Goal: Task Accomplishment & Management: Complete application form

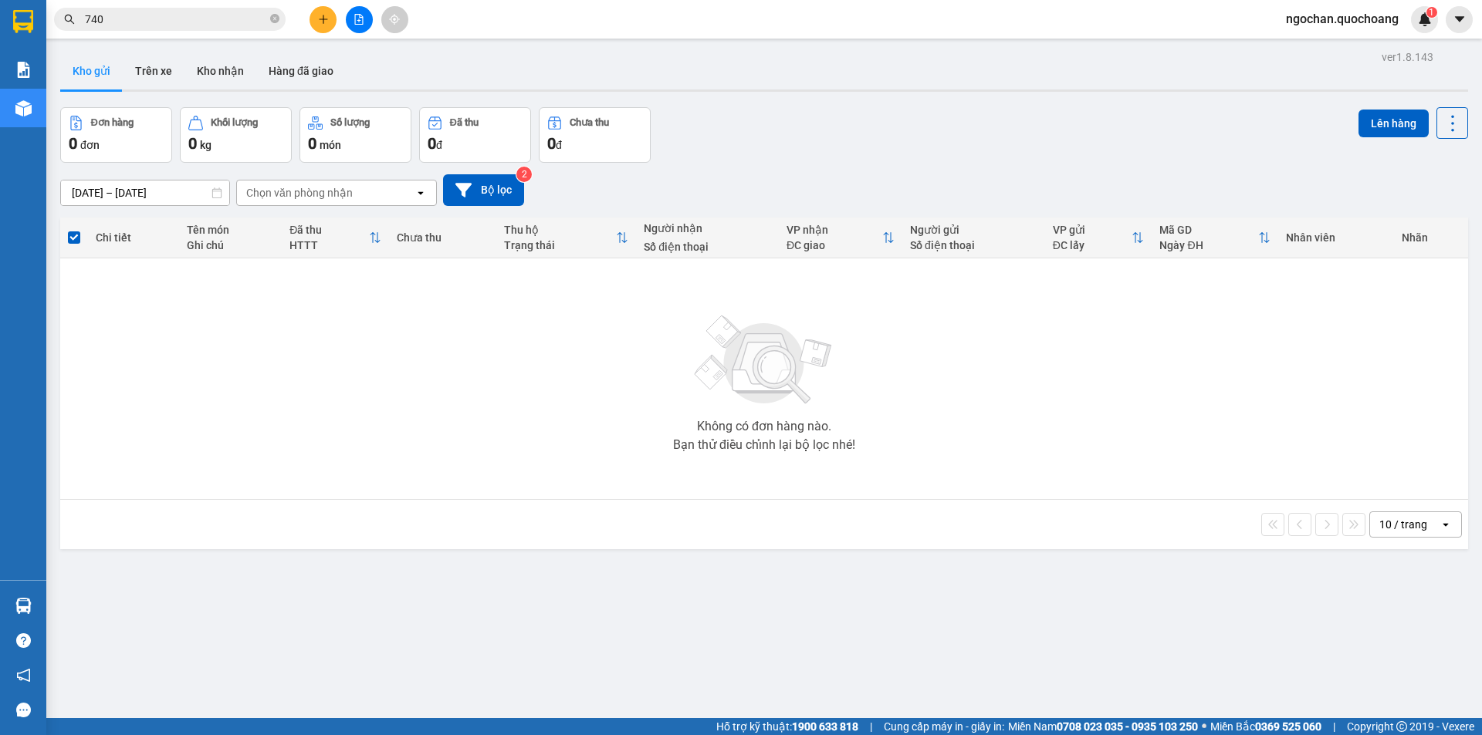
click at [326, 20] on icon "plus" at bounding box center [323, 19] width 11 height 11
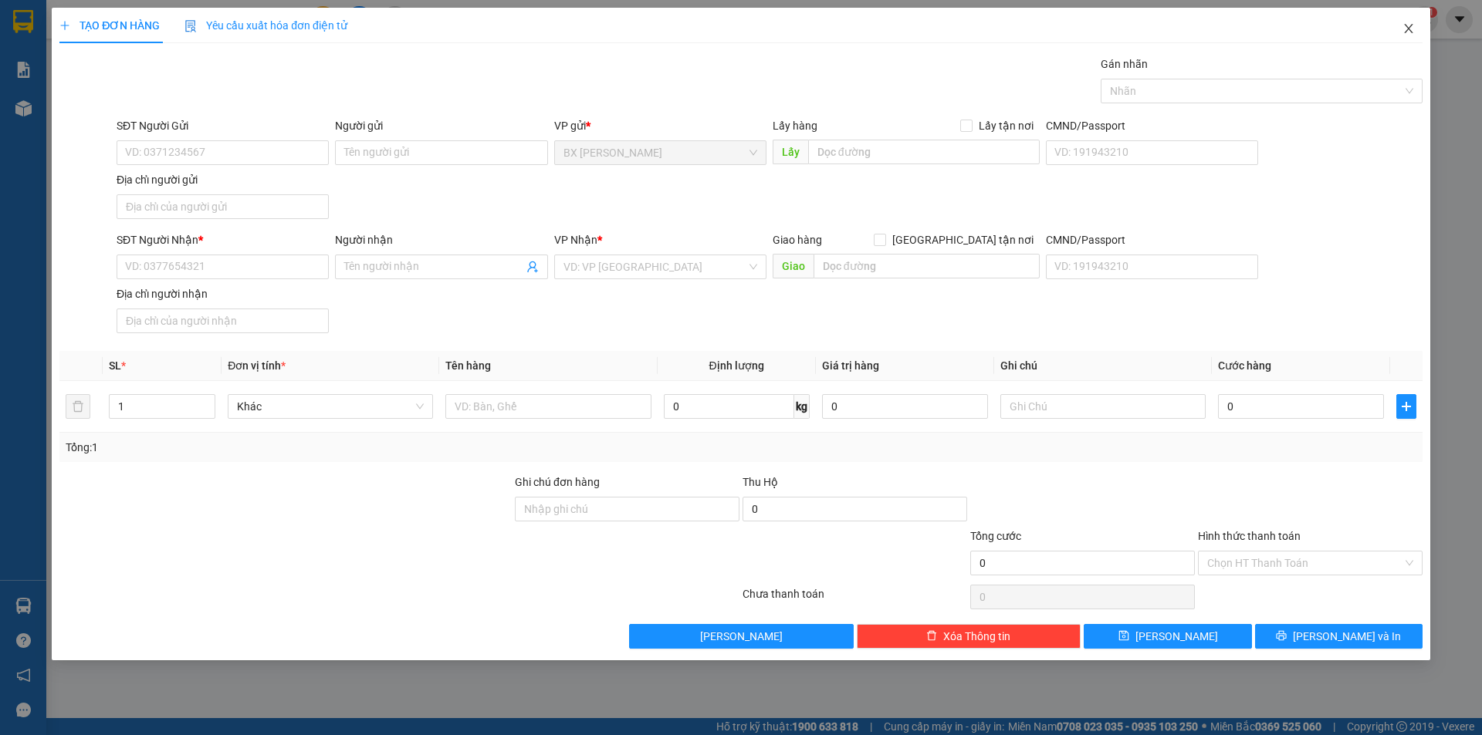
click at [1400, 23] on span "Close" at bounding box center [1408, 29] width 43 height 43
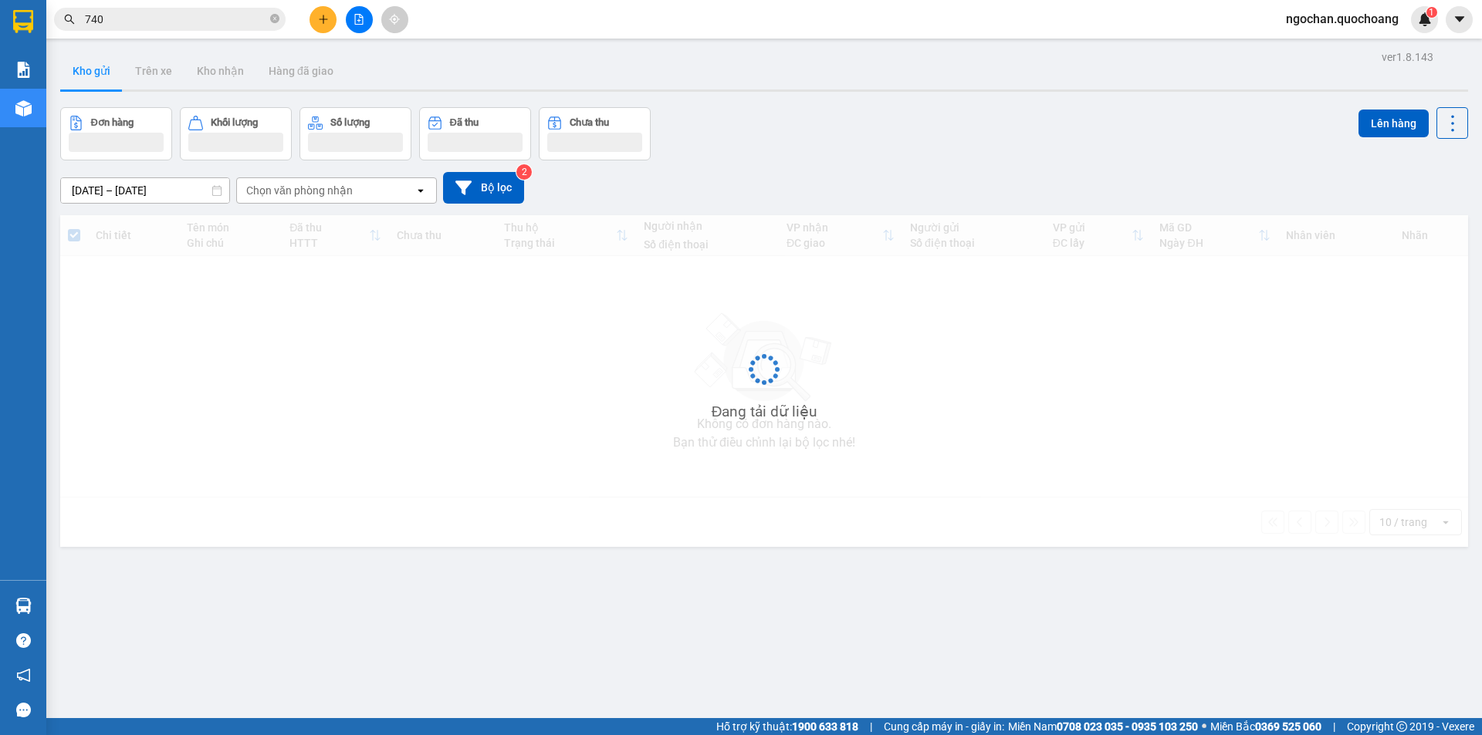
click at [1320, 19] on span "ngochan.quochoang" at bounding box center [1341, 18] width 137 height 19
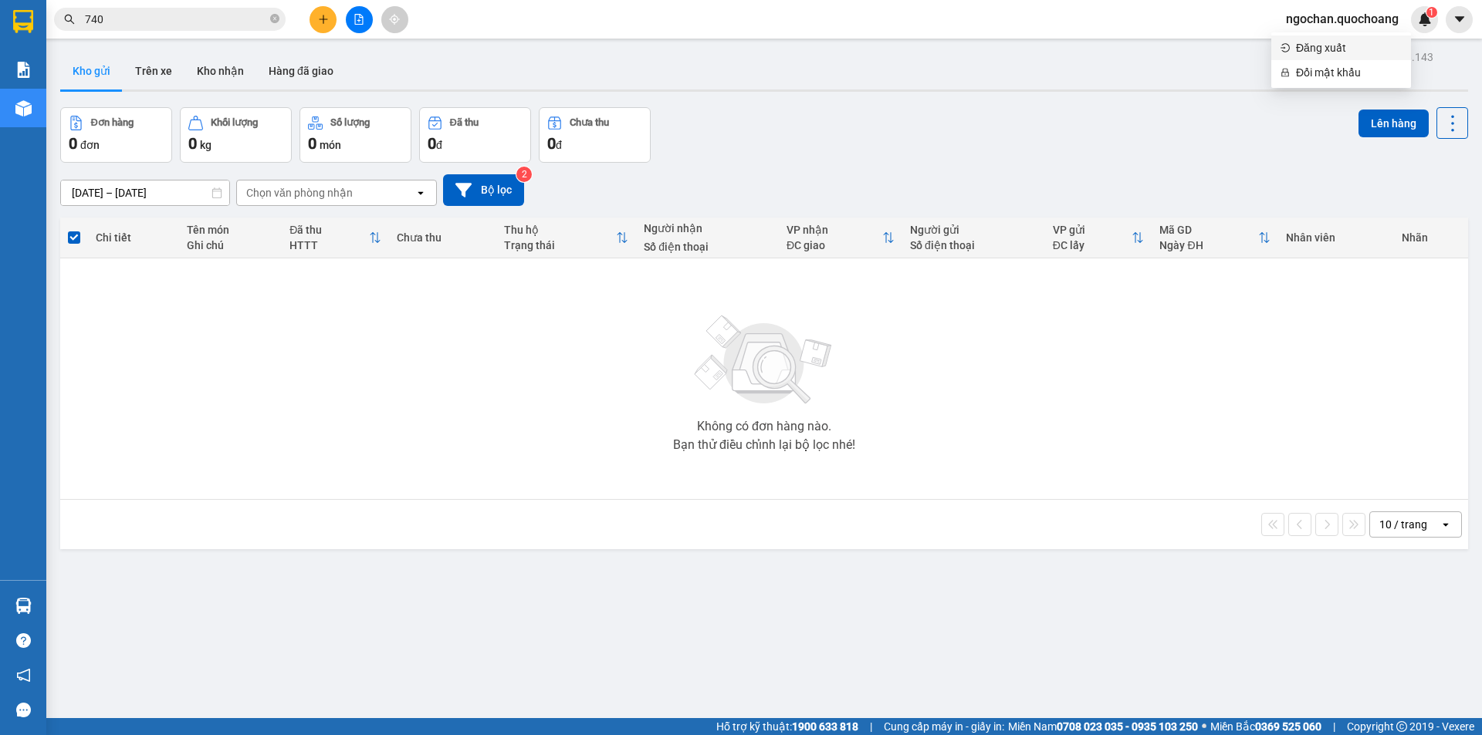
click at [1313, 44] on span "Đăng xuất" at bounding box center [1349, 47] width 106 height 17
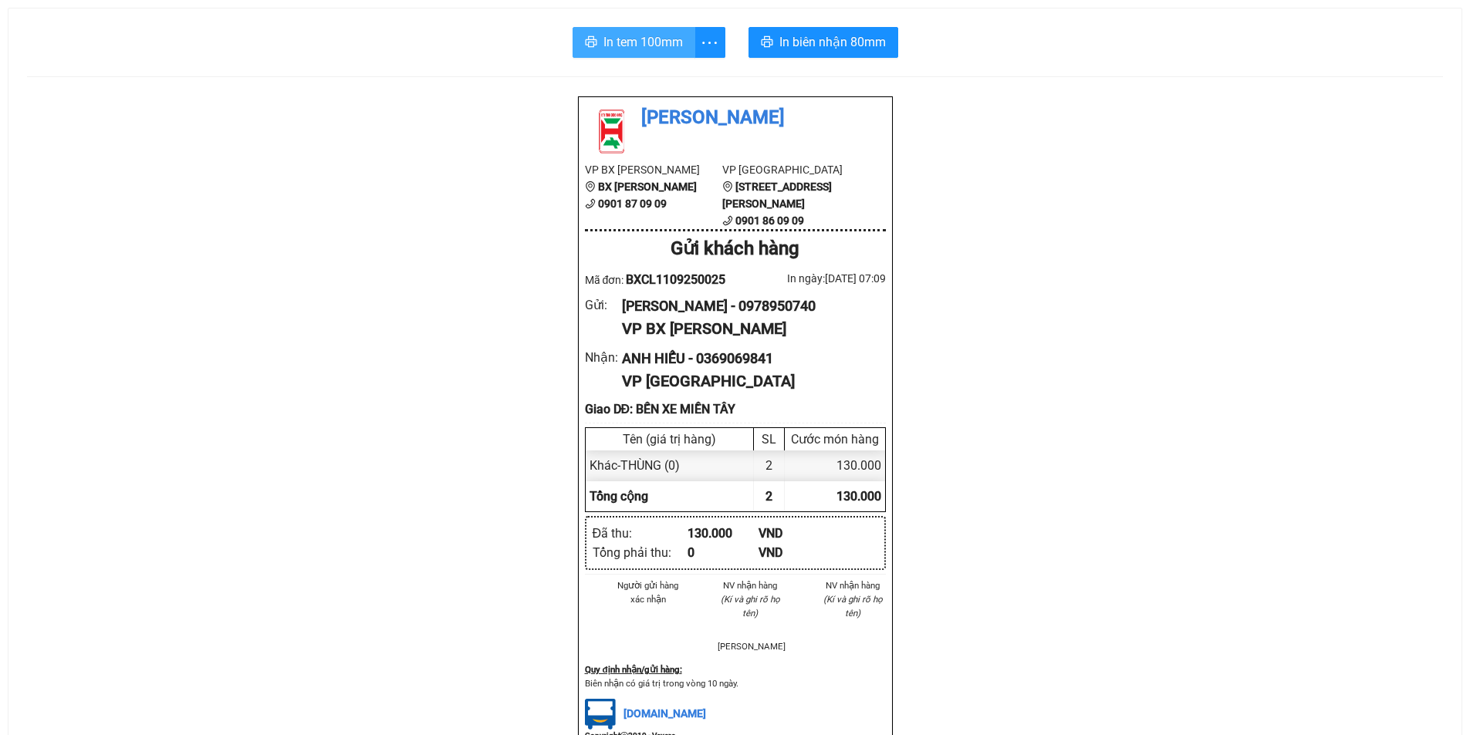
drag, startPoint x: 646, startPoint y: 38, endPoint x: 855, endPoint y: 10, distance: 211.0
click at [647, 38] on span "In tem 100mm" at bounding box center [642, 41] width 79 height 19
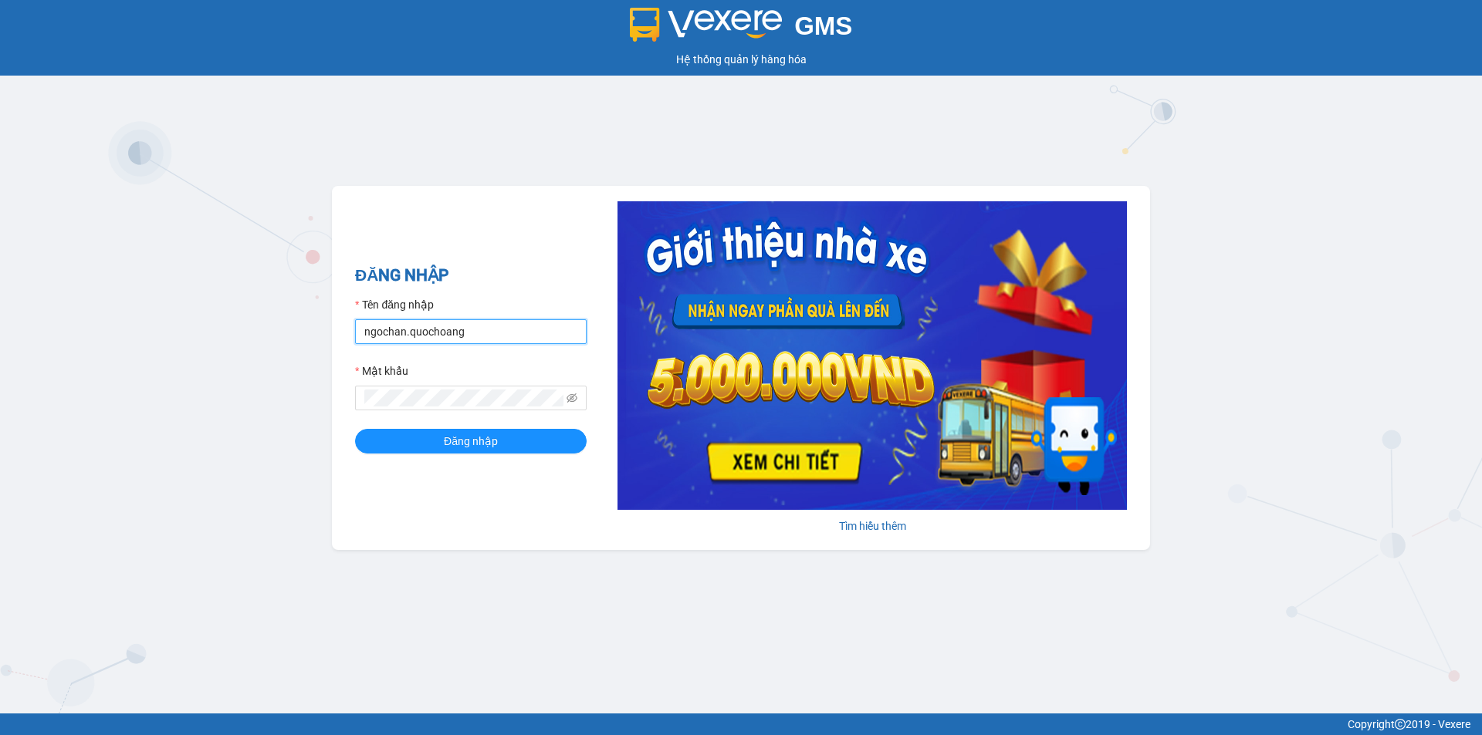
click at [506, 328] on input "ngochan.quochoang" at bounding box center [471, 331] width 232 height 25
click at [482, 325] on input "nhe.quochoang" at bounding box center [471, 331] width 232 height 25
type input "quyen.quochoang"
click at [530, 457] on div "ĐĂNG NHẬP Tên đăng nhập quyen.quochoang Mật khẩu Đăng nhập" at bounding box center [471, 368] width 232 height 210
click at [522, 449] on button "Đăng nhập" at bounding box center [471, 441] width 232 height 25
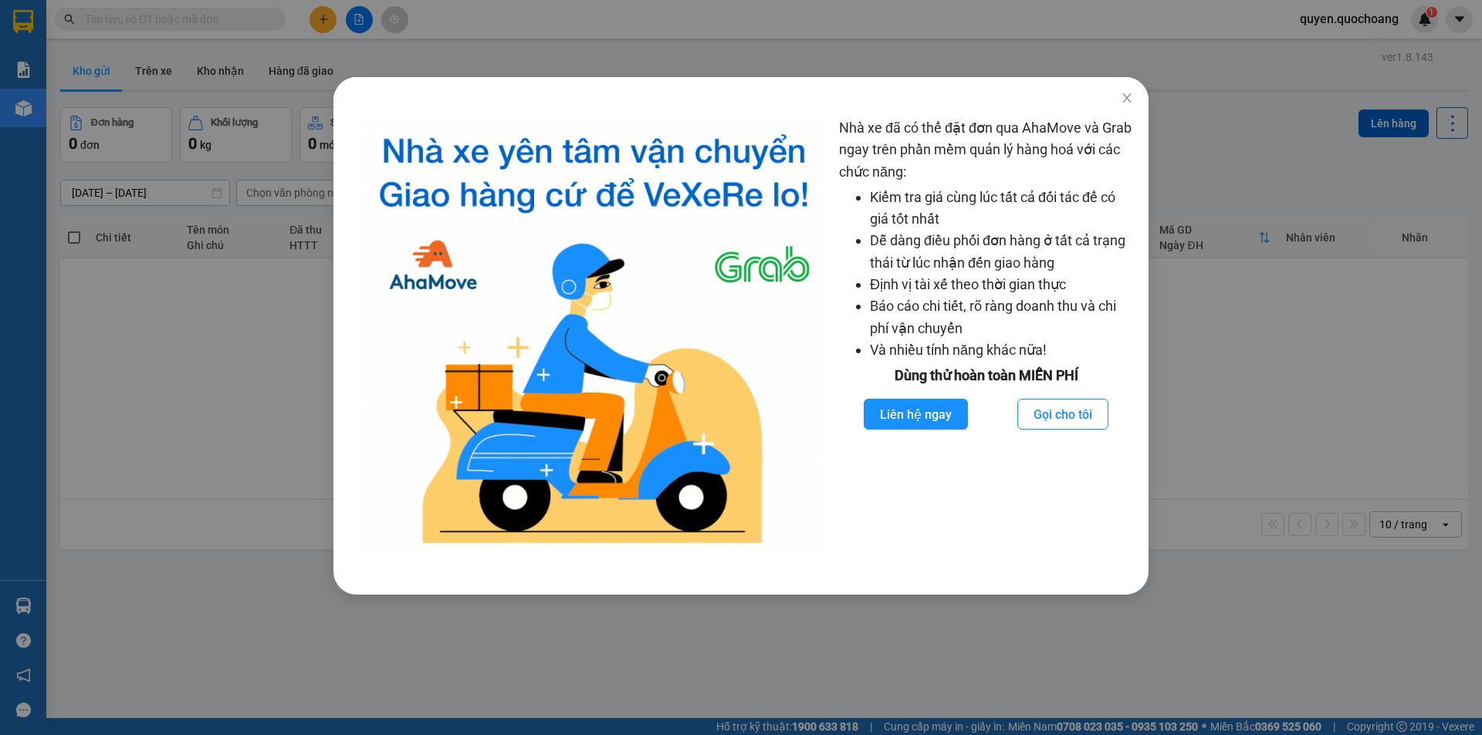
drag, startPoint x: 319, startPoint y: 46, endPoint x: 267, endPoint y: 57, distance: 53.6
click at [319, 46] on div "Nhà xe đã có thể đặt đơn qua AhaMove và Grab ngay trên phần mềm quản lý hàng ho…" at bounding box center [741, 367] width 1482 height 735
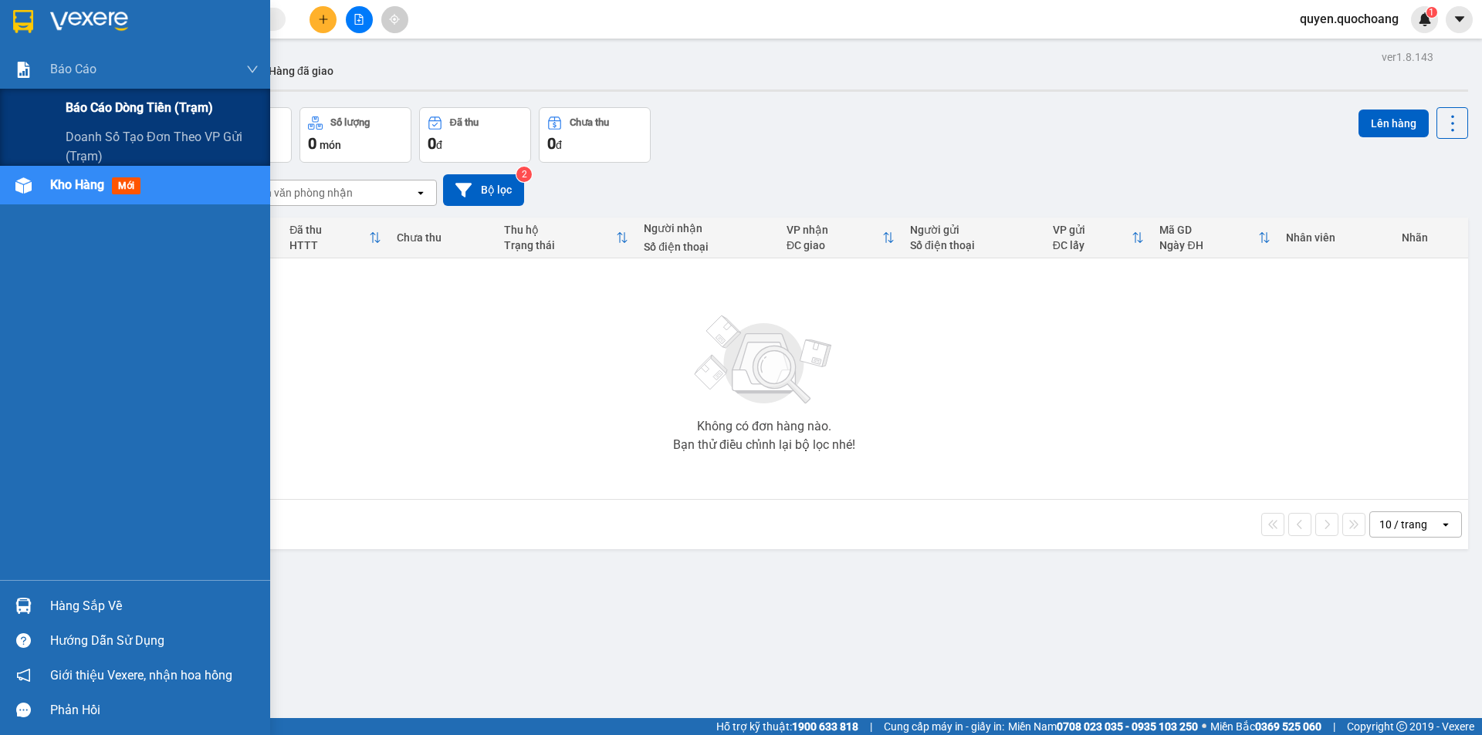
click at [108, 96] on div "ver 1.8.143 Kho gửi Trên xe Kho nhận Hàng đã giao Đơn hàng 0 đơn Khối lượng 0 k…" at bounding box center [764, 413] width 1420 height 735
click at [69, 117] on span "Báo cáo dòng tiền (trạm)" at bounding box center [139, 107] width 147 height 19
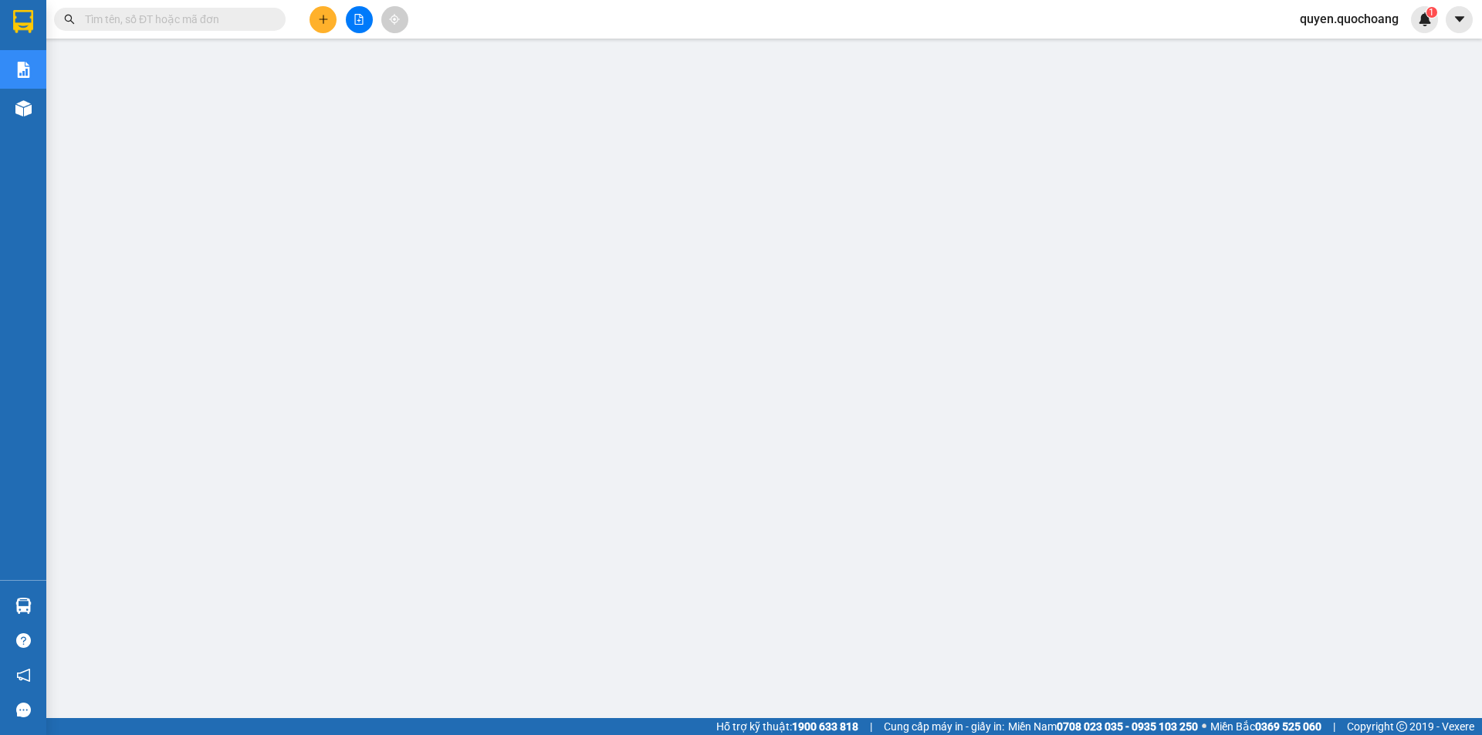
click at [318, 25] on button at bounding box center [322, 19] width 27 height 27
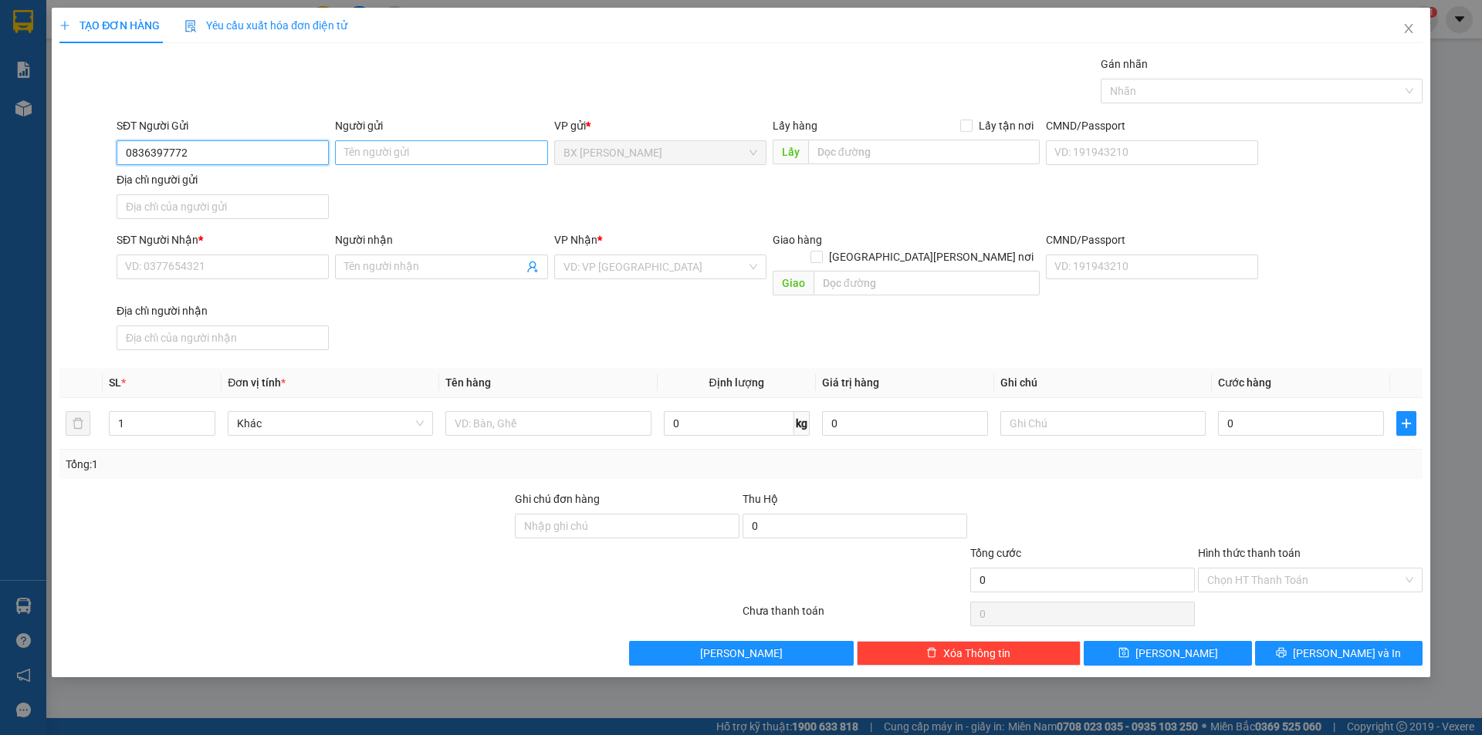
type input "0836397772"
click at [512, 144] on input "Người gửi" at bounding box center [441, 152] width 212 height 25
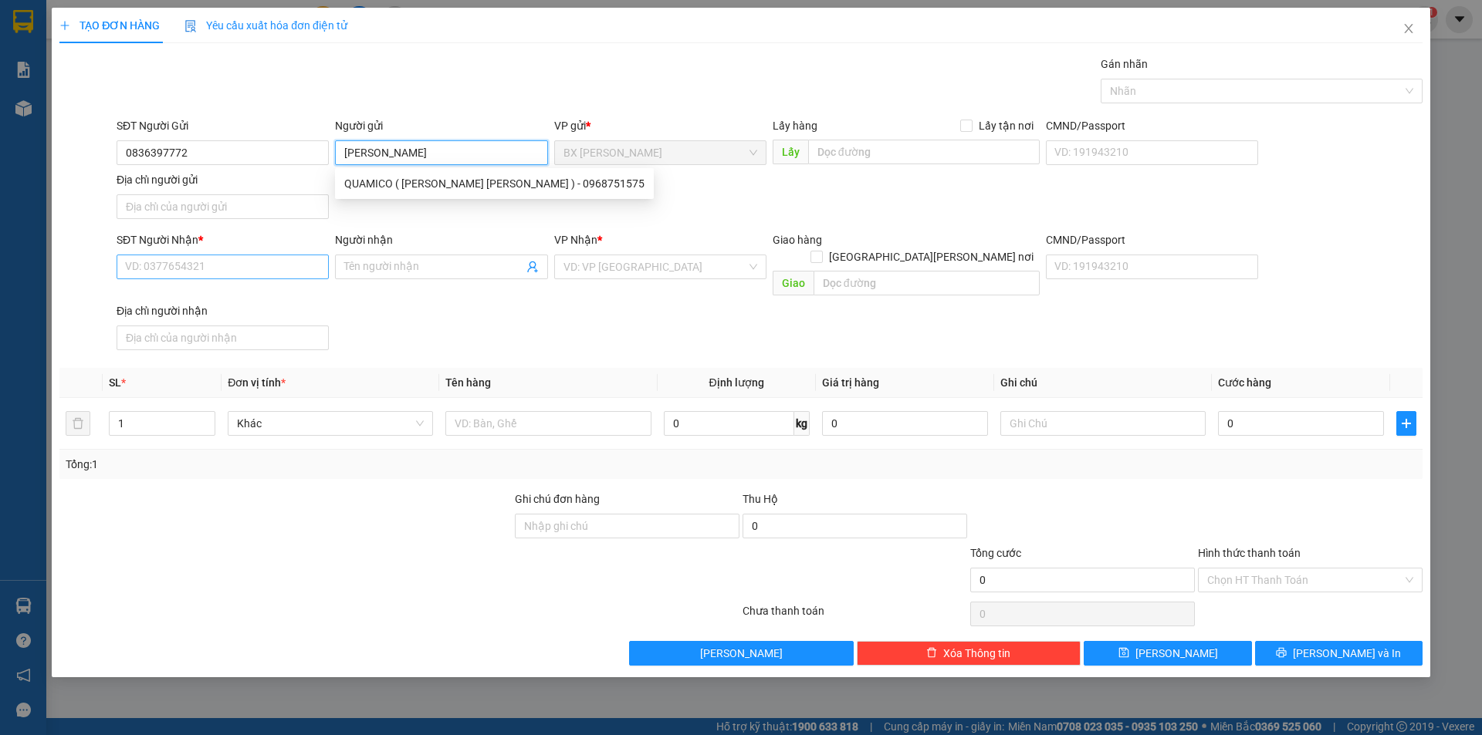
type input "[PERSON_NAME]"
click at [201, 270] on input "SĐT Người Nhận *" at bounding box center [223, 267] width 212 height 25
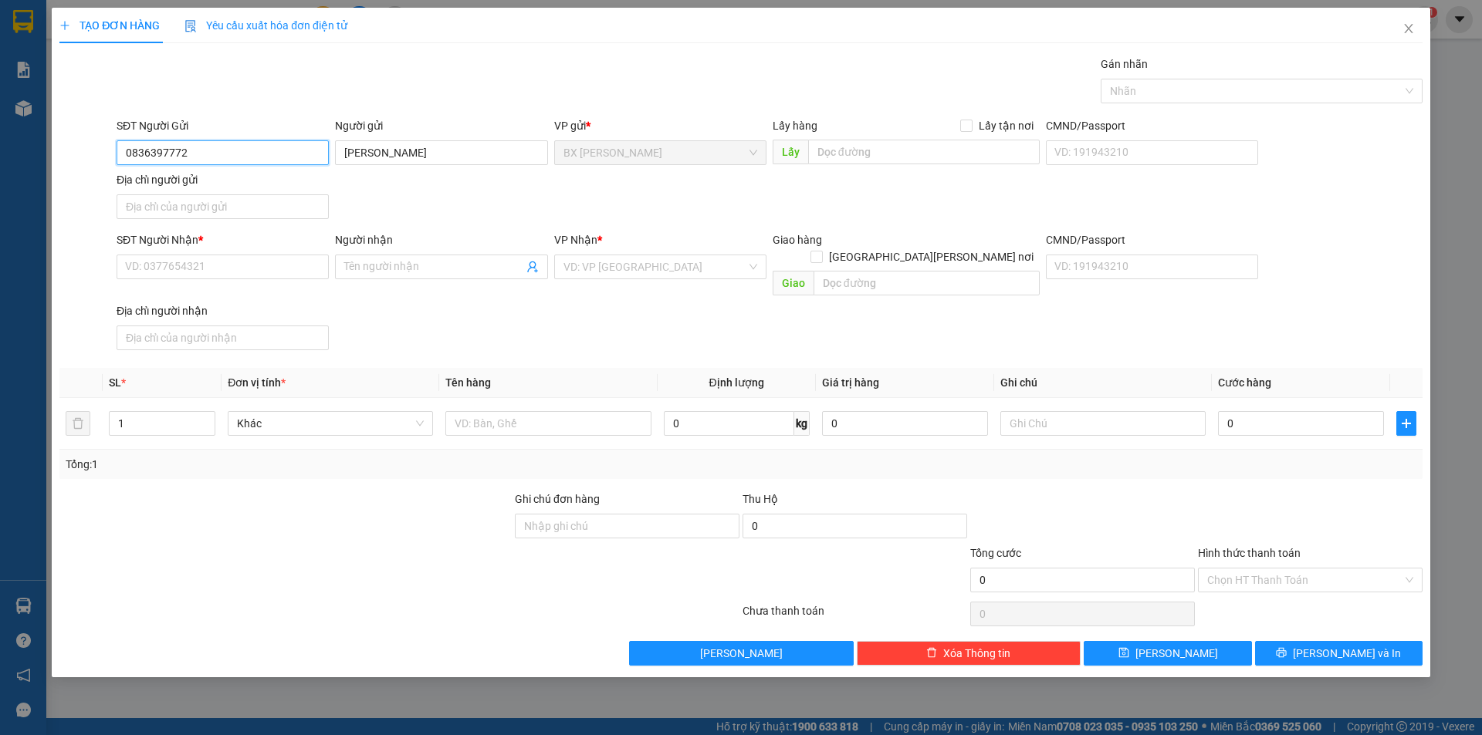
drag, startPoint x: 160, startPoint y: 149, endPoint x: 5, endPoint y: 137, distance: 155.5
click at [5, 137] on div "TẠO ĐƠN HÀNG Yêu cầu xuất hóa đơn điện tử Transit Pickup Surcharge Ids Transit …" at bounding box center [741, 367] width 1482 height 735
click at [208, 265] on input "SĐT Người Nhận *" at bounding box center [223, 267] width 212 height 25
paste input "0836397772"
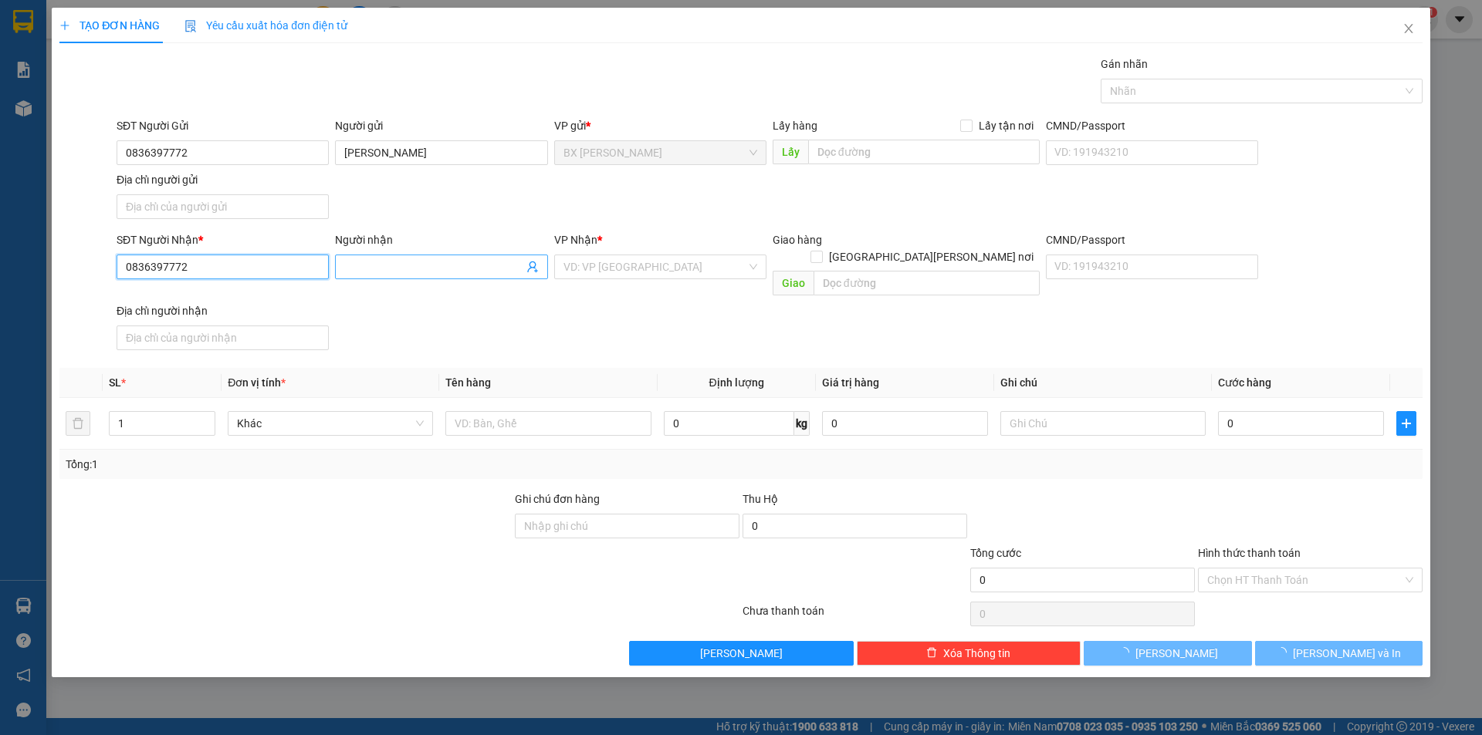
type input "0836397772"
click at [411, 263] on input "Người nhận" at bounding box center [433, 267] width 178 height 17
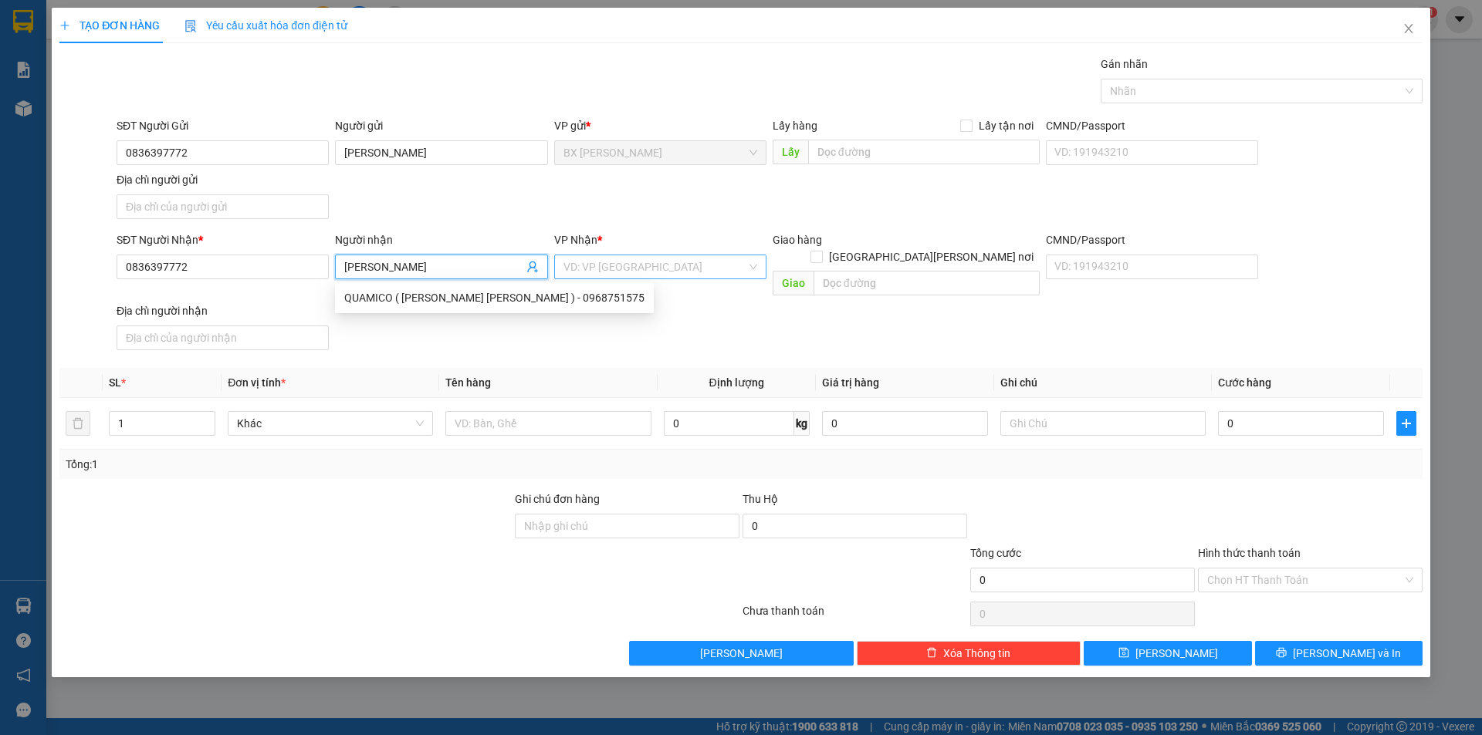
type input "[PERSON_NAME]"
click at [620, 273] on input "search" at bounding box center [654, 266] width 183 height 23
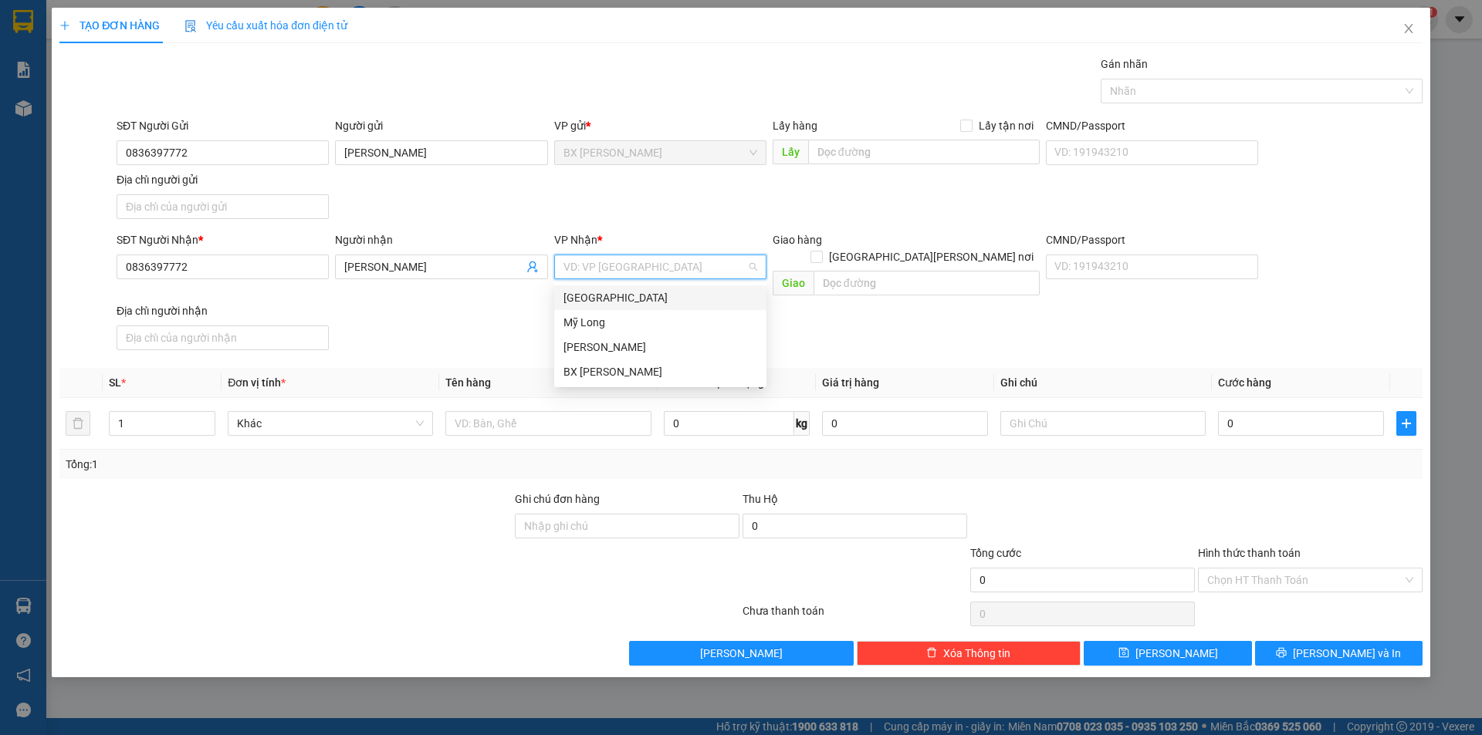
click at [625, 299] on div "[GEOGRAPHIC_DATA]" at bounding box center [660, 297] width 194 height 17
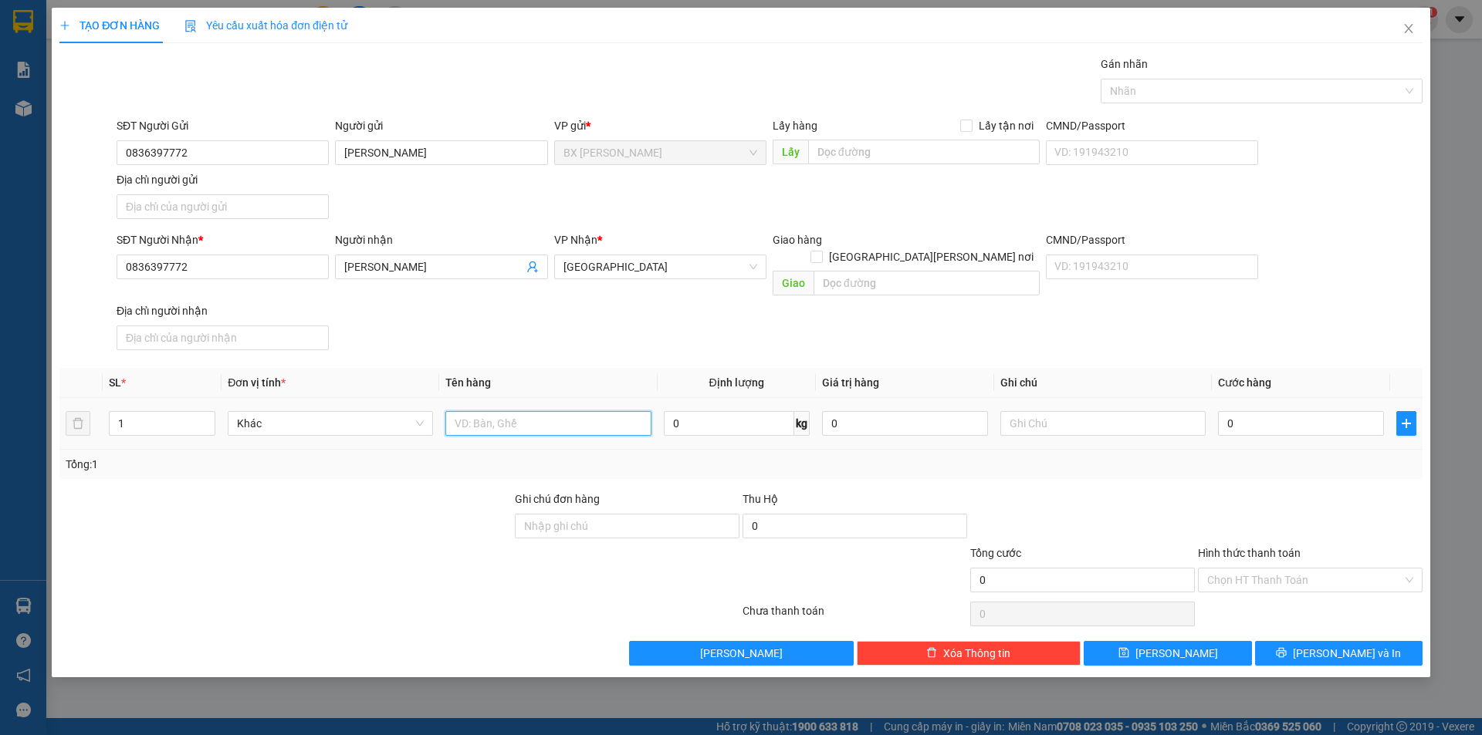
click at [534, 411] on input "text" at bounding box center [547, 423] width 205 height 25
click at [1278, 411] on input "0" at bounding box center [1301, 423] width 166 height 25
click at [525, 413] on input "XE MÁY" at bounding box center [547, 423] width 205 height 25
type input "XE MÁY+THÙNG"
click at [1322, 411] on input "0" at bounding box center [1301, 423] width 166 height 25
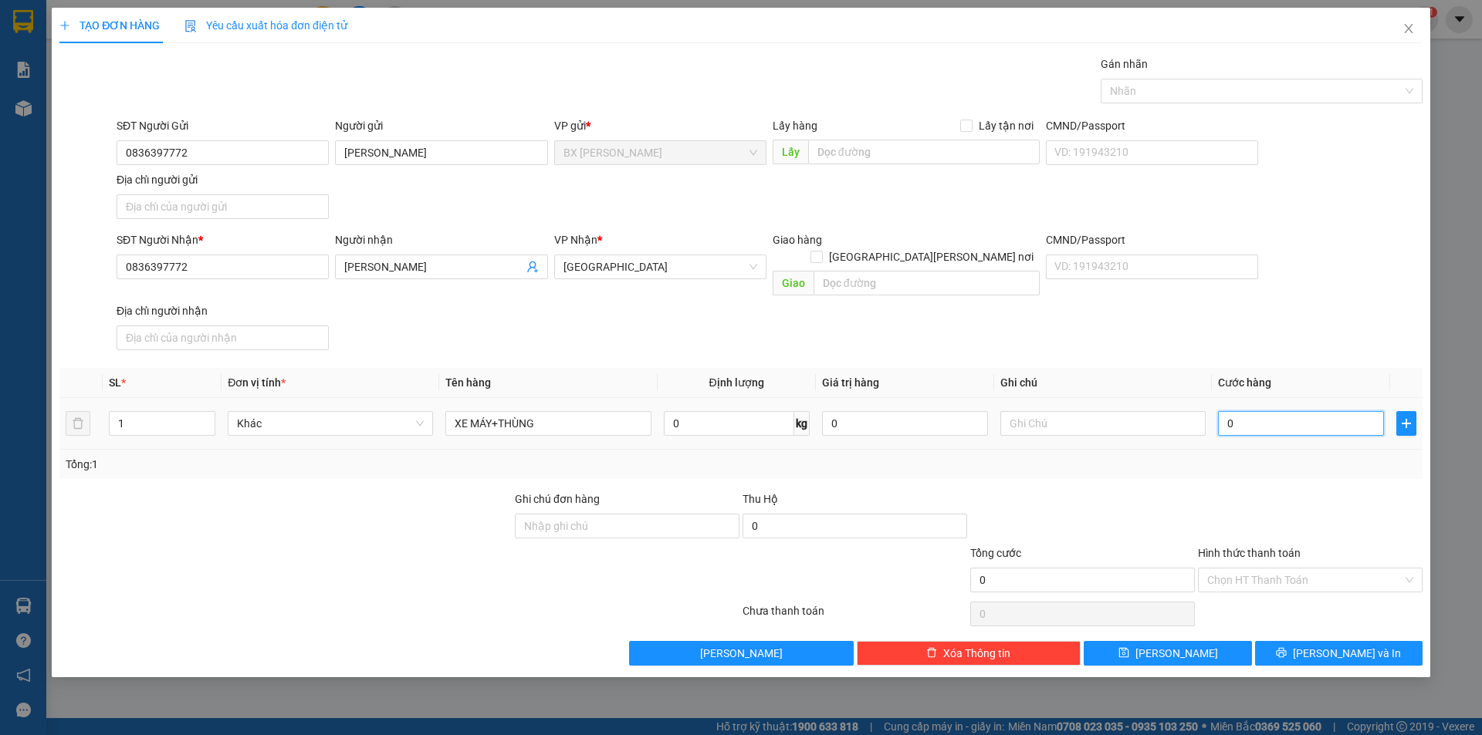
type input "3"
type input "34"
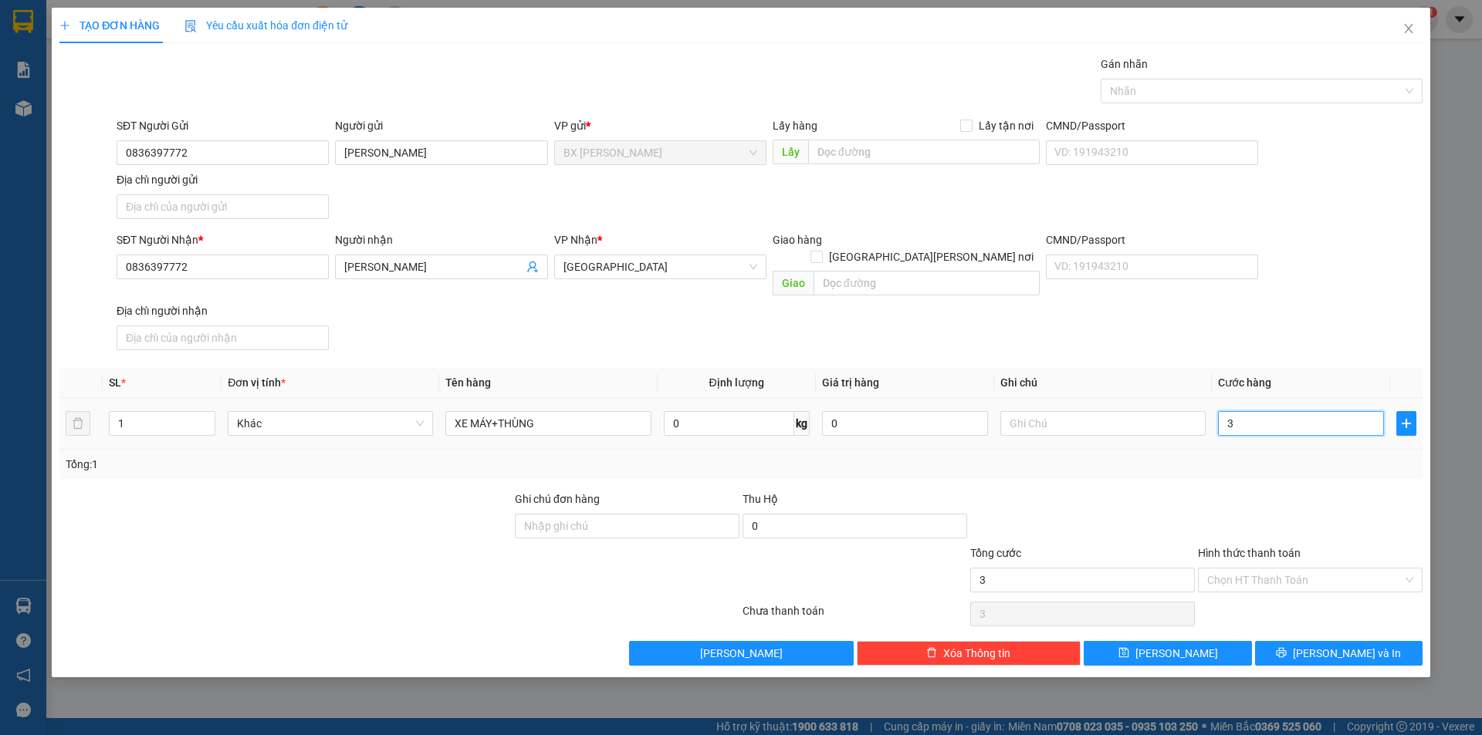
type input "34"
type input "340"
type input "3.400"
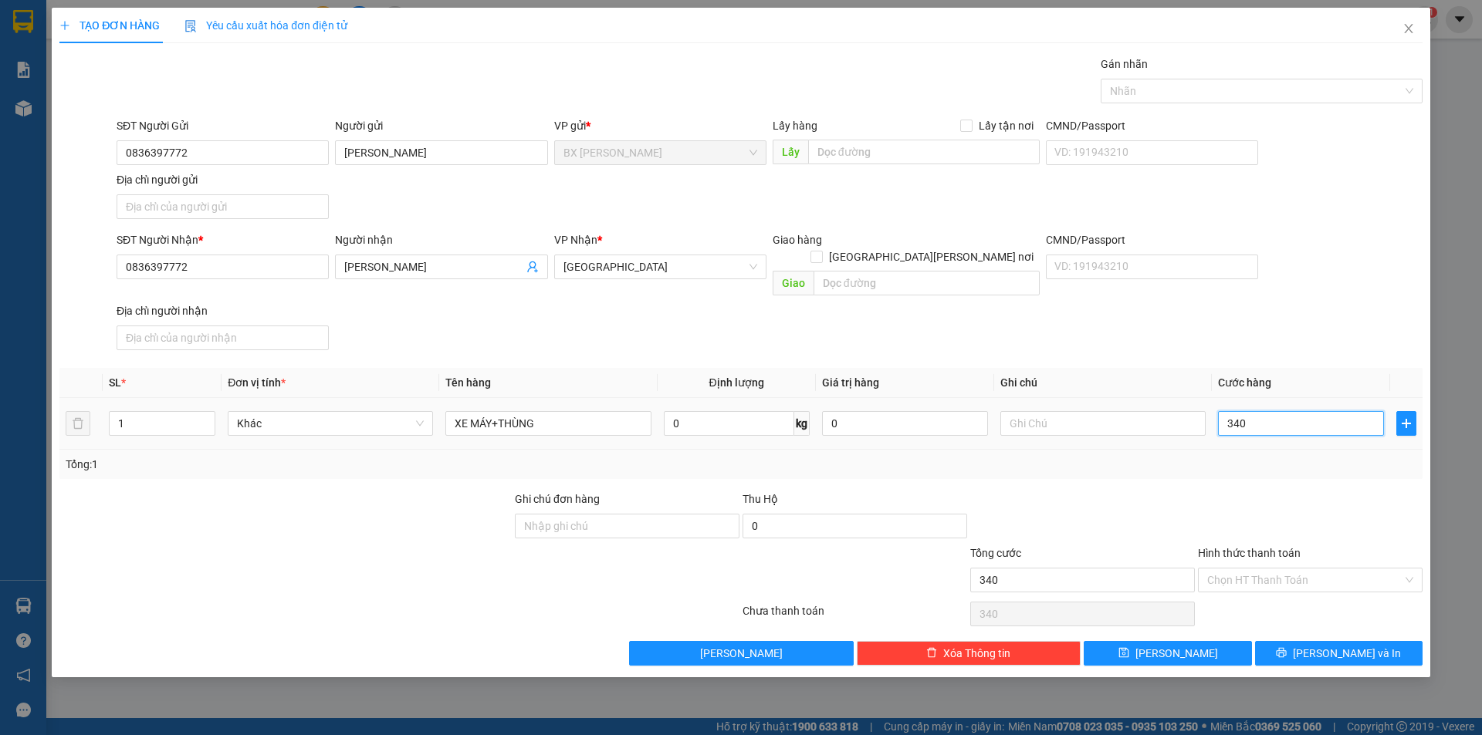
type input "3.400"
type input "34.000"
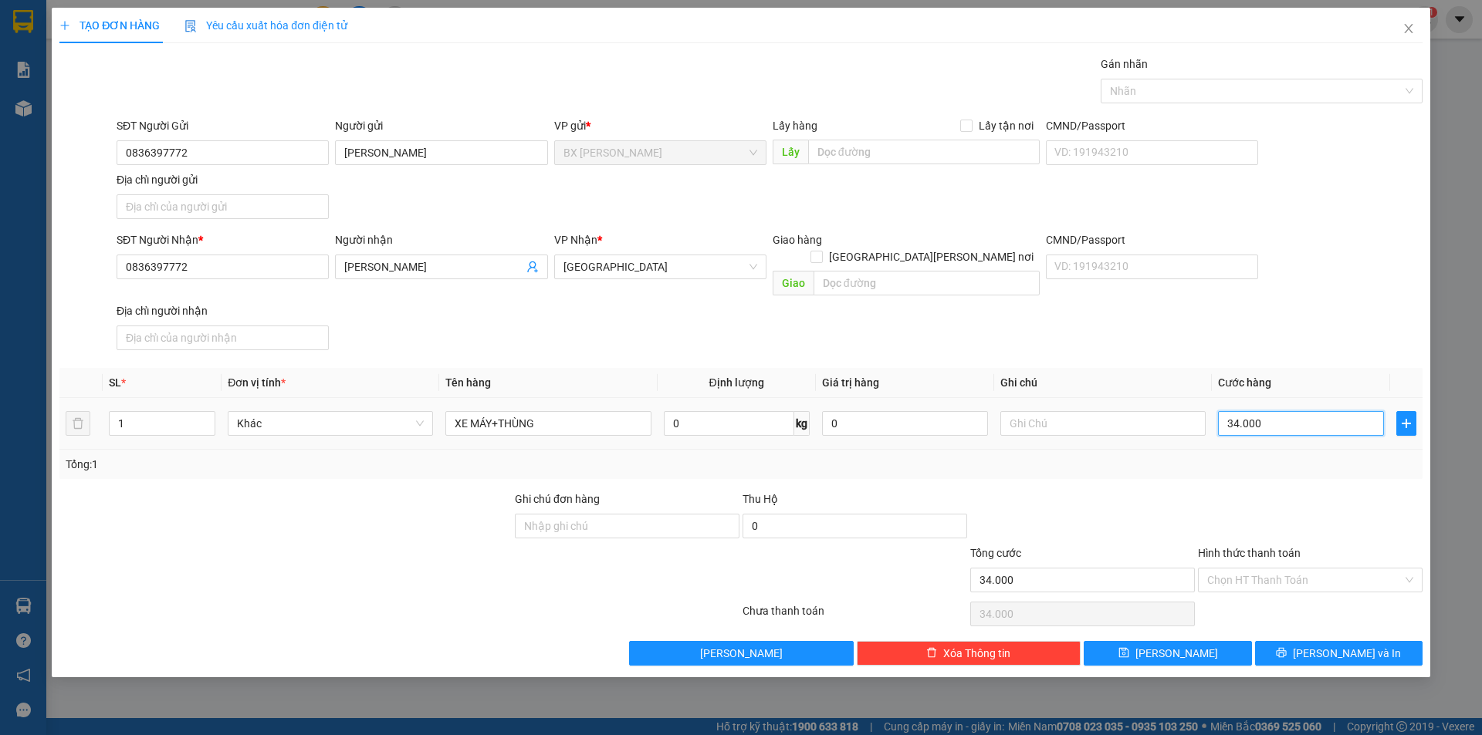
type input "340.000"
click at [1285, 569] on input "Hình thức thanh toán" at bounding box center [1304, 580] width 195 height 23
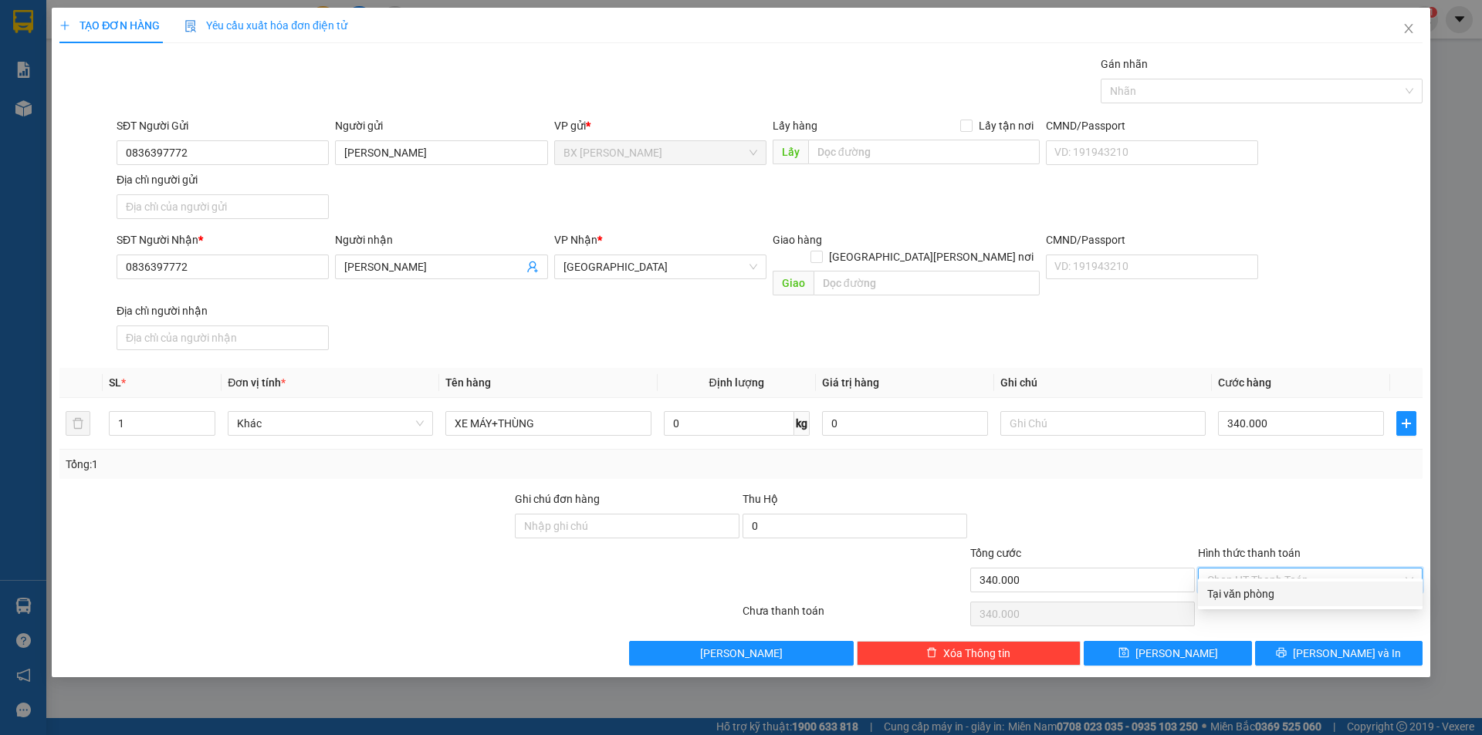
click at [1267, 591] on div "Tại văn phòng" at bounding box center [1310, 594] width 206 height 17
type input "0"
drag, startPoint x: 124, startPoint y: 405, endPoint x: 0, endPoint y: 403, distance: 124.3
click at [0, 402] on div "TẠO ĐƠN HÀNG Yêu cầu xuất hóa đơn điện tử Transit Pickup Surcharge Ids Transit …" at bounding box center [741, 367] width 1482 height 735
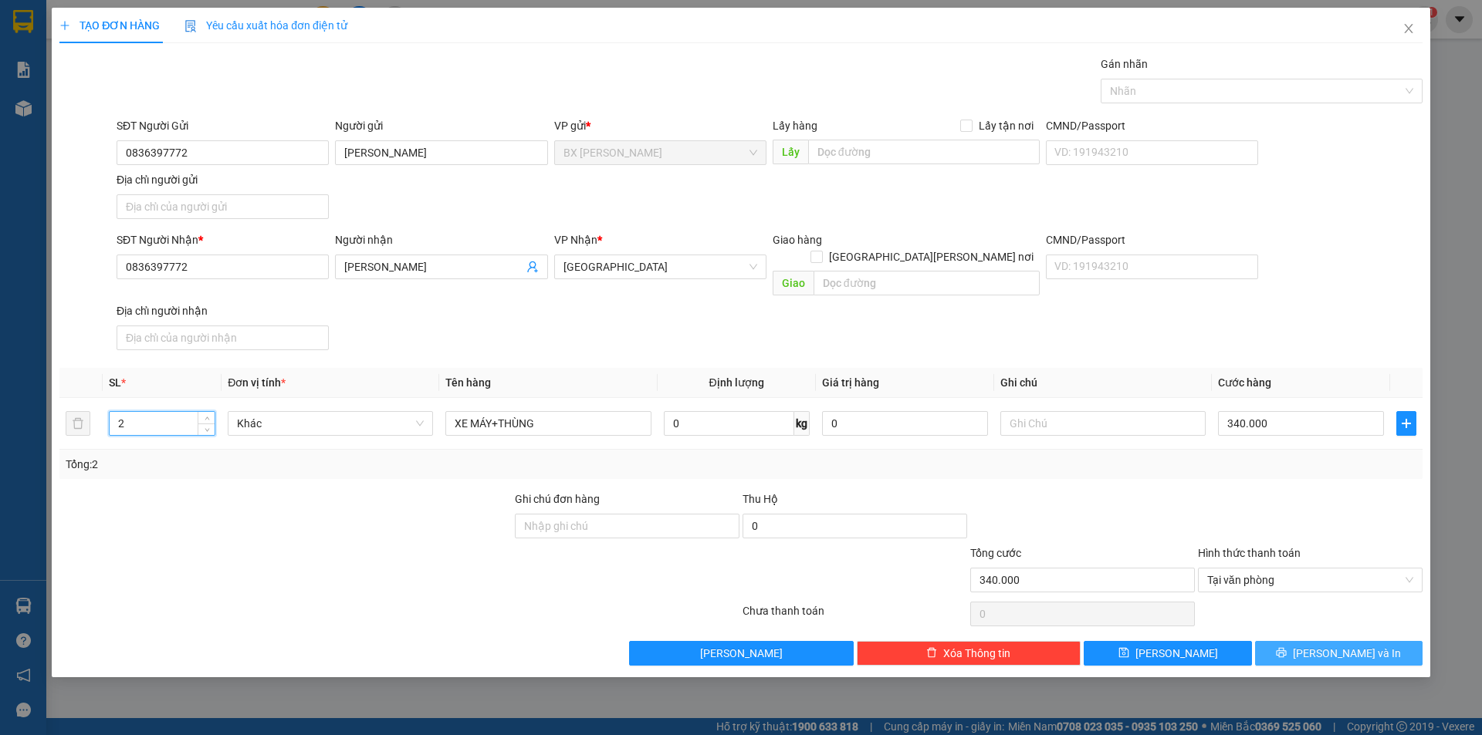
type input "2"
click at [1307, 641] on button "[PERSON_NAME] và In" at bounding box center [1338, 653] width 167 height 25
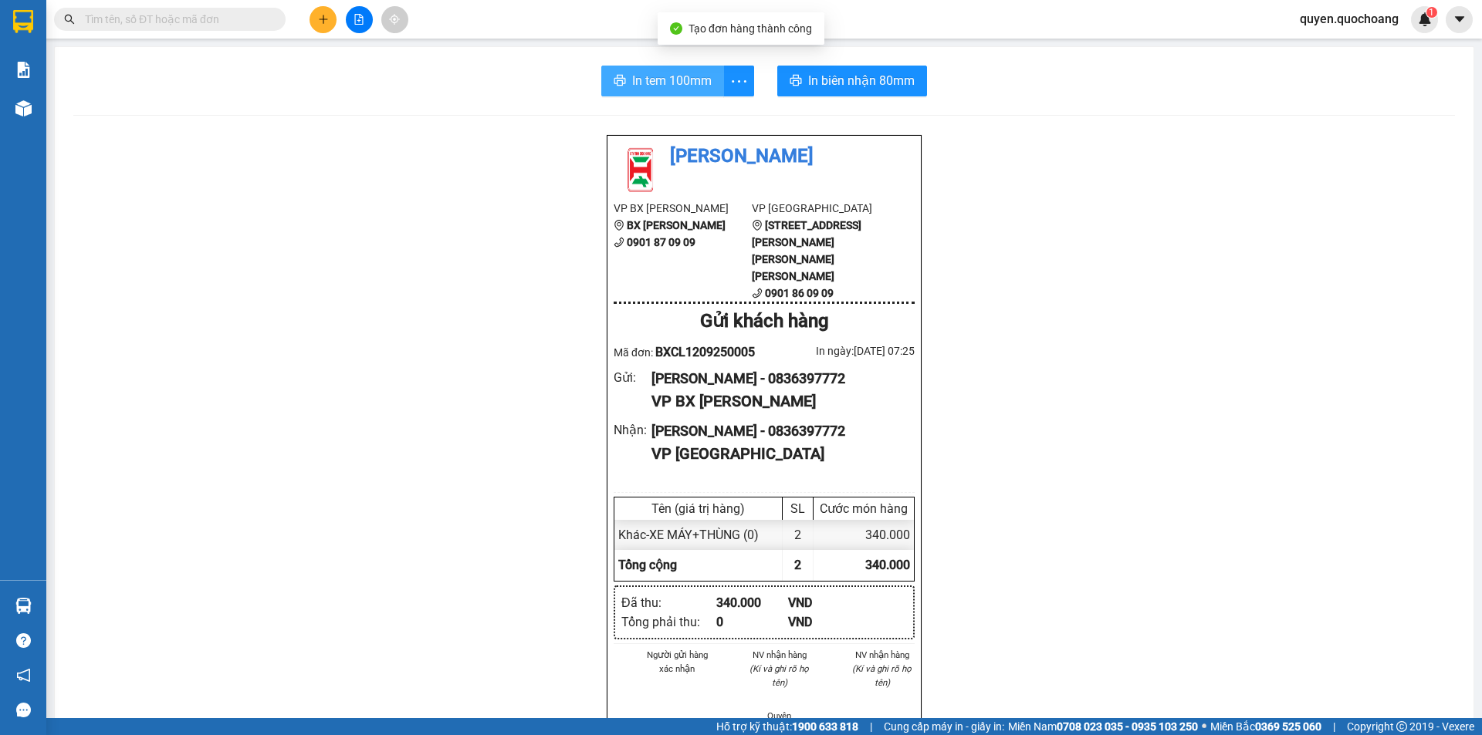
click at [632, 83] on span "In tem 100mm" at bounding box center [671, 80] width 79 height 19
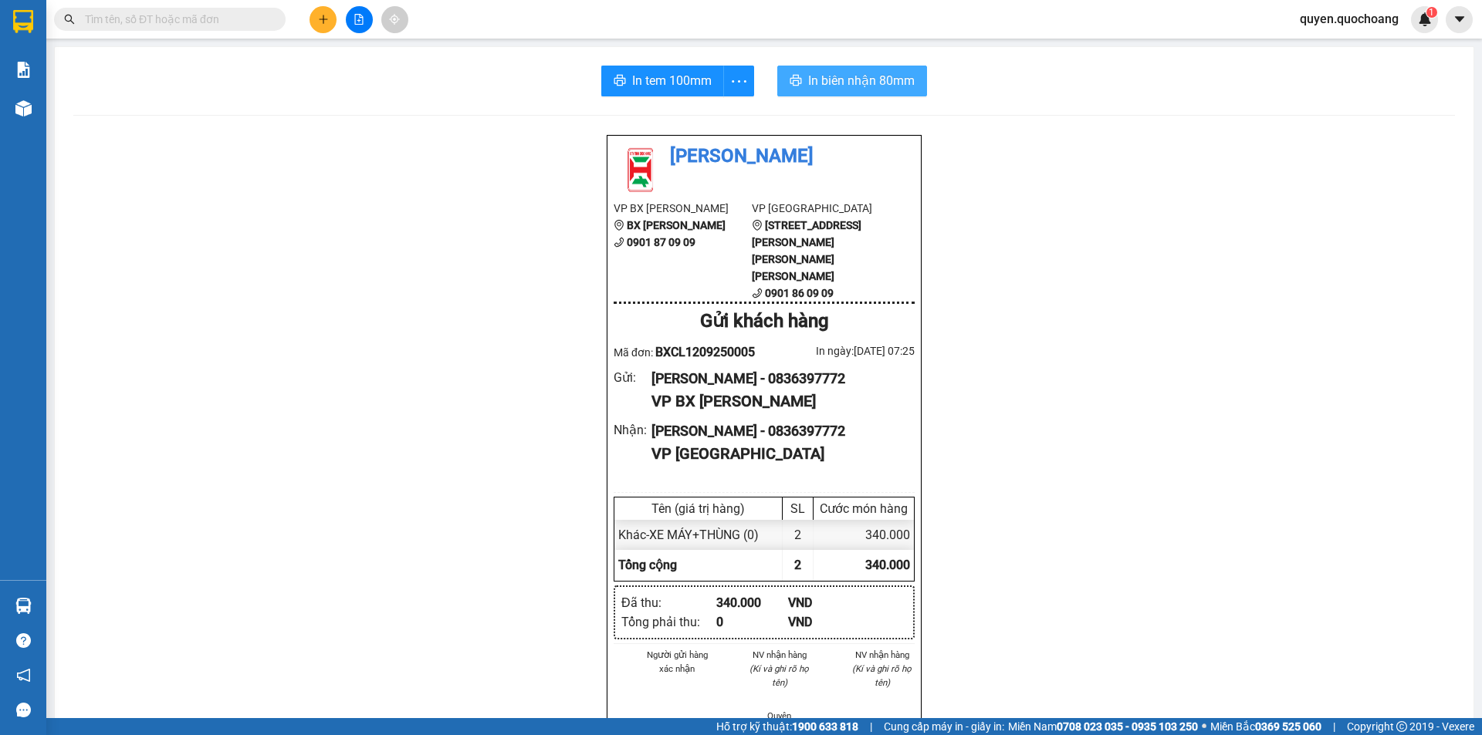
click at [844, 82] on span "In biên nhận 80mm" at bounding box center [861, 80] width 106 height 19
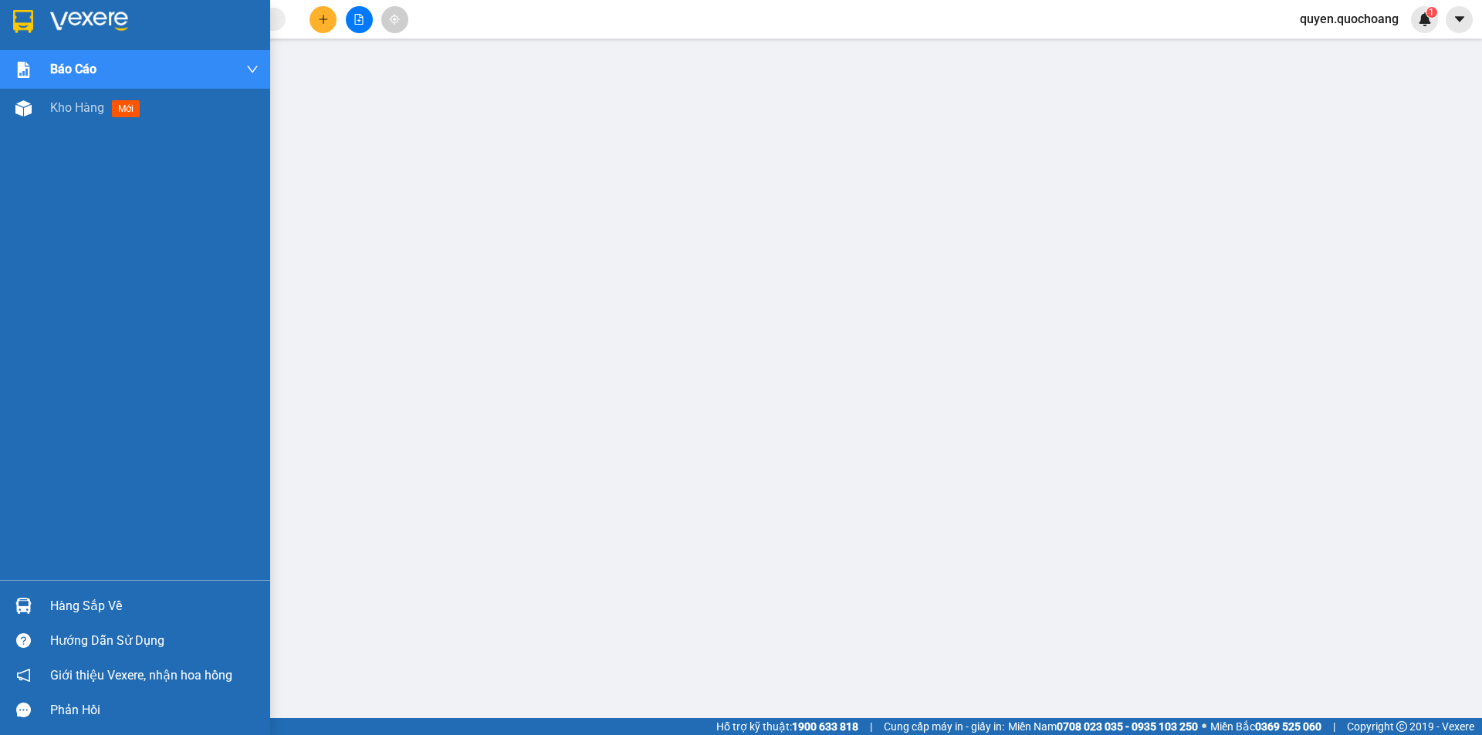
click at [91, 118] on div "Kho hàng mới" at bounding box center [154, 108] width 208 height 39
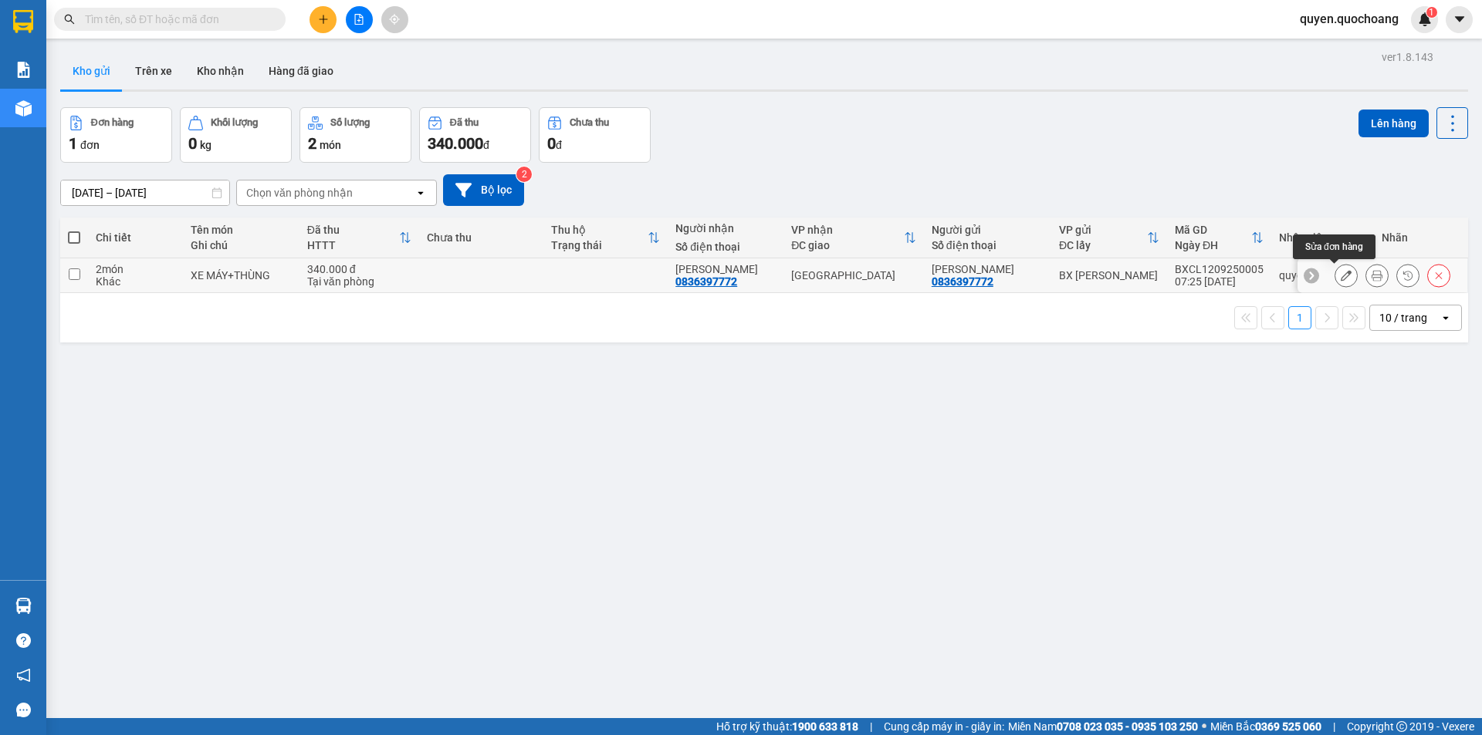
click at [1335, 272] on button at bounding box center [1346, 275] width 22 height 27
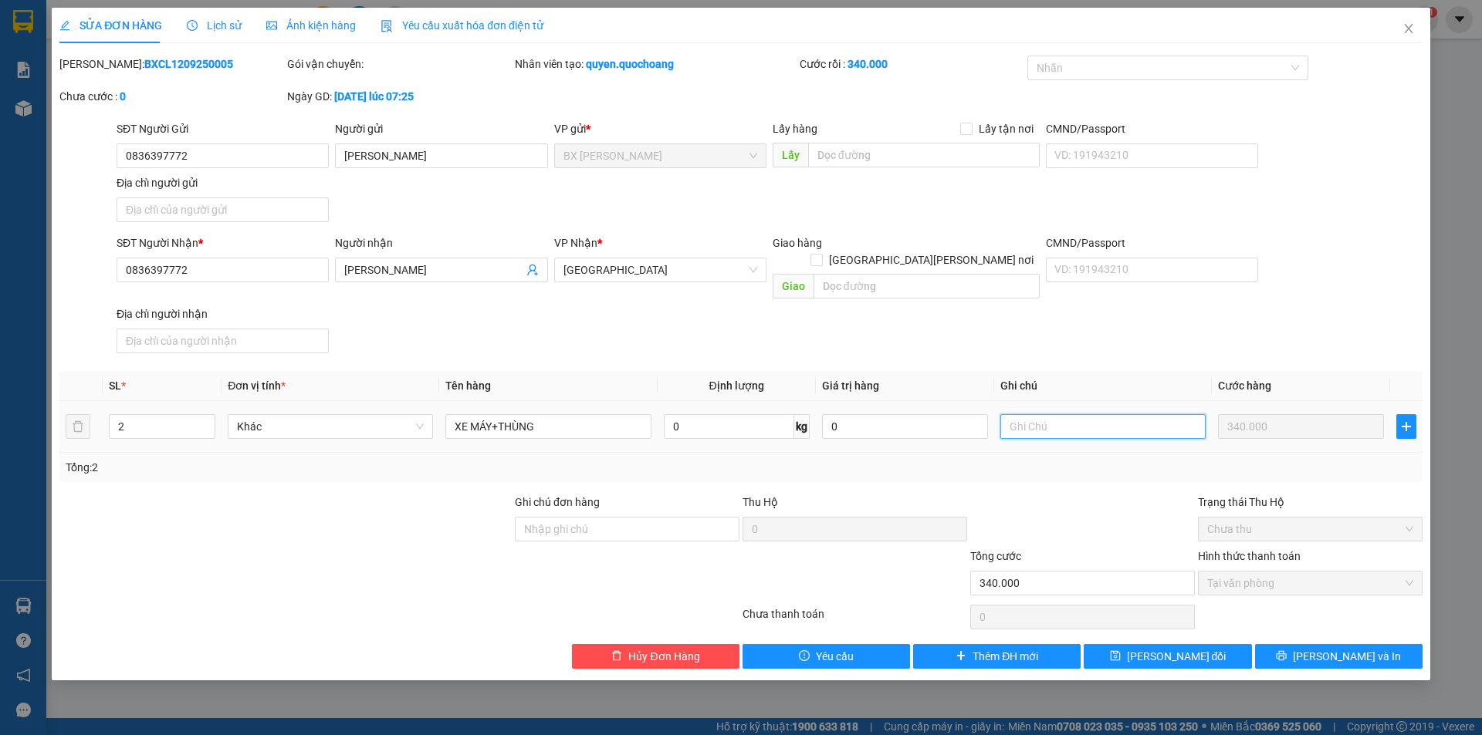
click at [1055, 414] on input "text" at bounding box center [1102, 426] width 205 height 25
type input "66-FA 107.48"
click at [1306, 644] on button "[PERSON_NAME] và In" at bounding box center [1338, 656] width 167 height 25
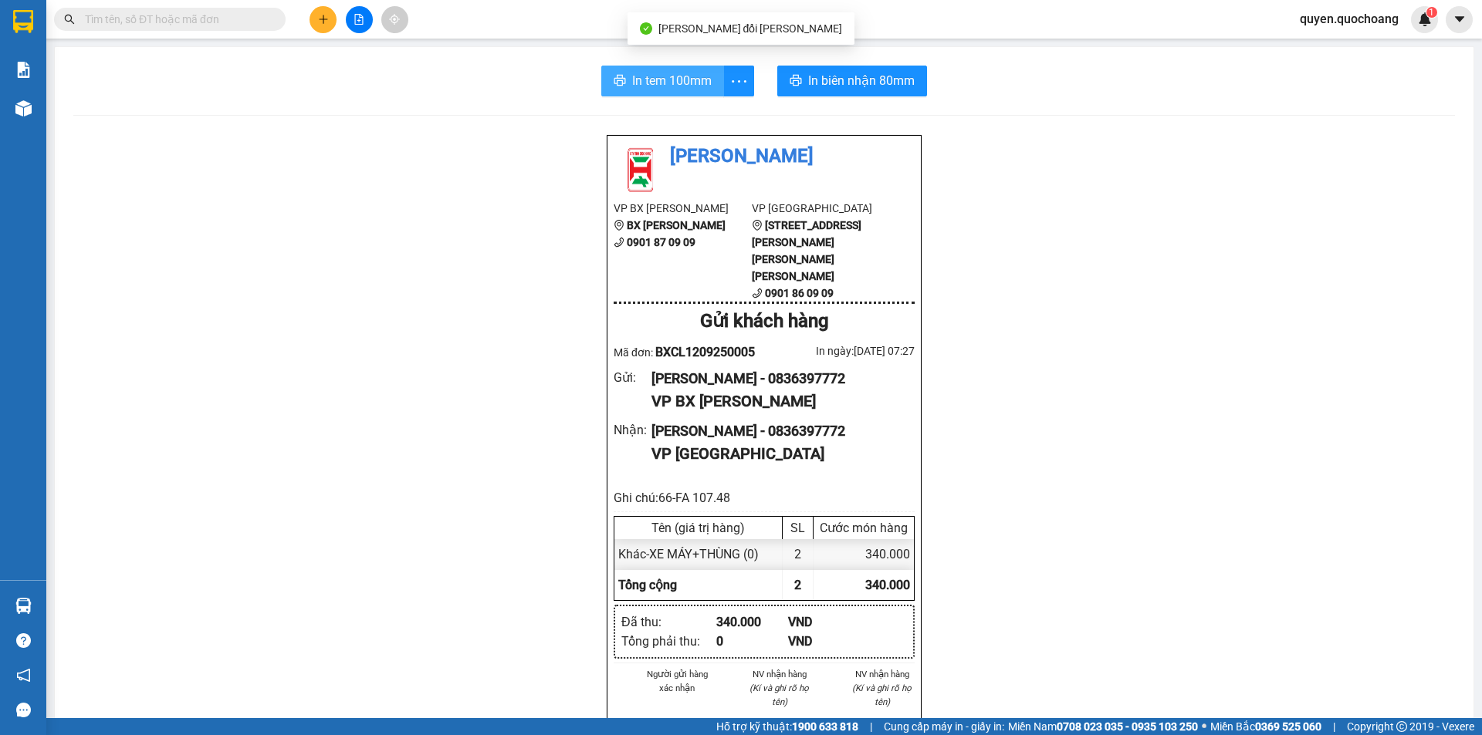
click at [651, 93] on button "In tem 100mm" at bounding box center [662, 81] width 123 height 31
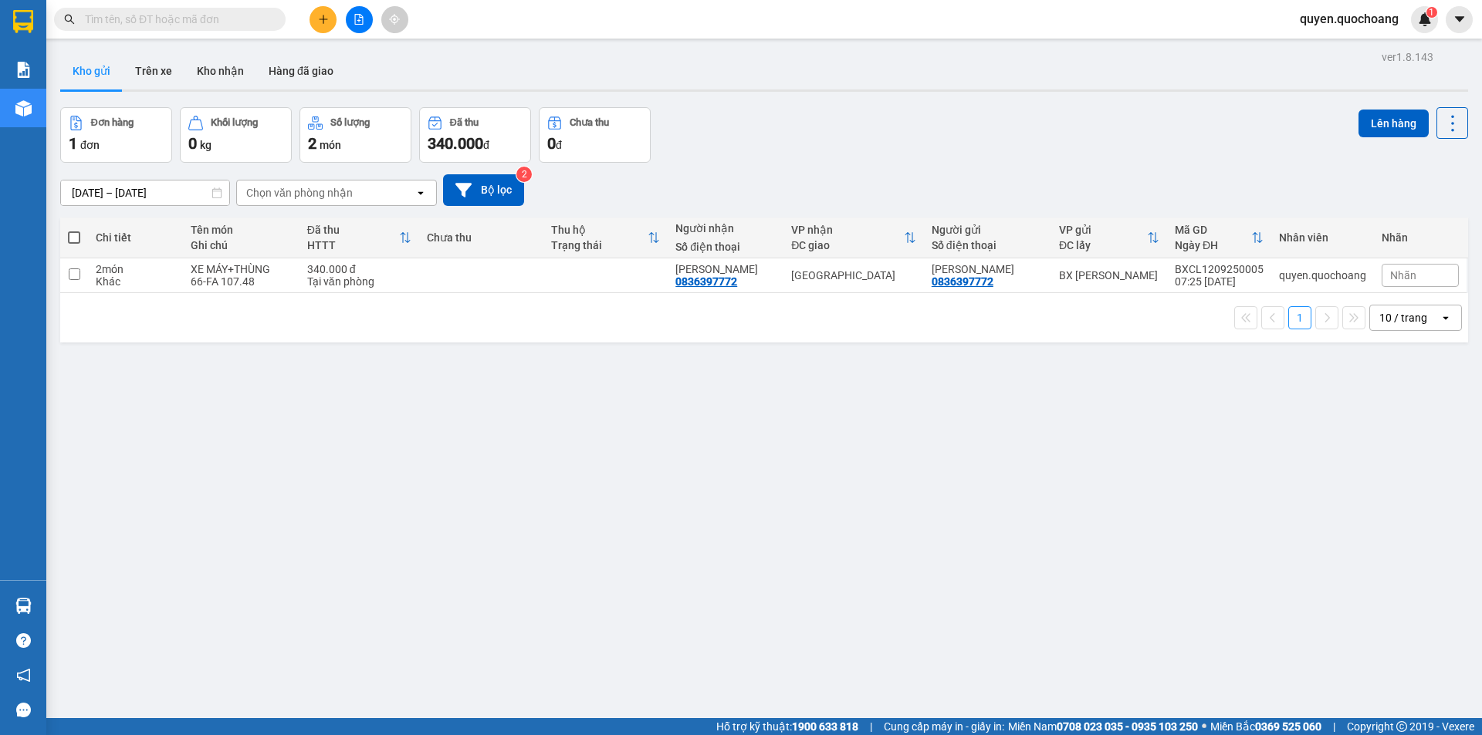
click at [1360, 20] on span "quyen.quochoang" at bounding box center [1348, 18] width 123 height 19
click at [1360, 44] on span "Đăng xuất" at bounding box center [1356, 47] width 92 height 17
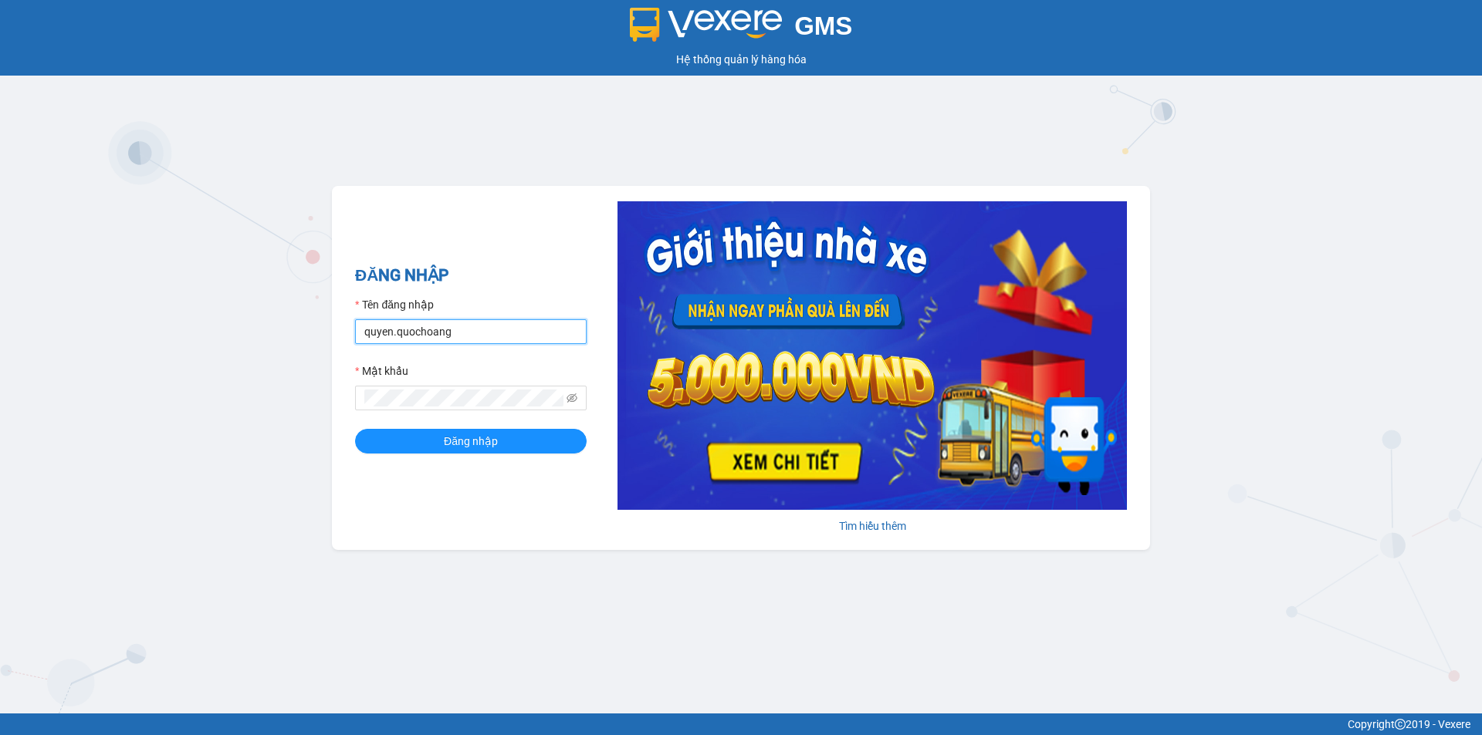
click at [483, 326] on input "quyen.quochoang" at bounding box center [471, 331] width 232 height 25
type input "vy.quochoang"
click at [477, 444] on span "Đăng nhập" at bounding box center [471, 441] width 54 height 17
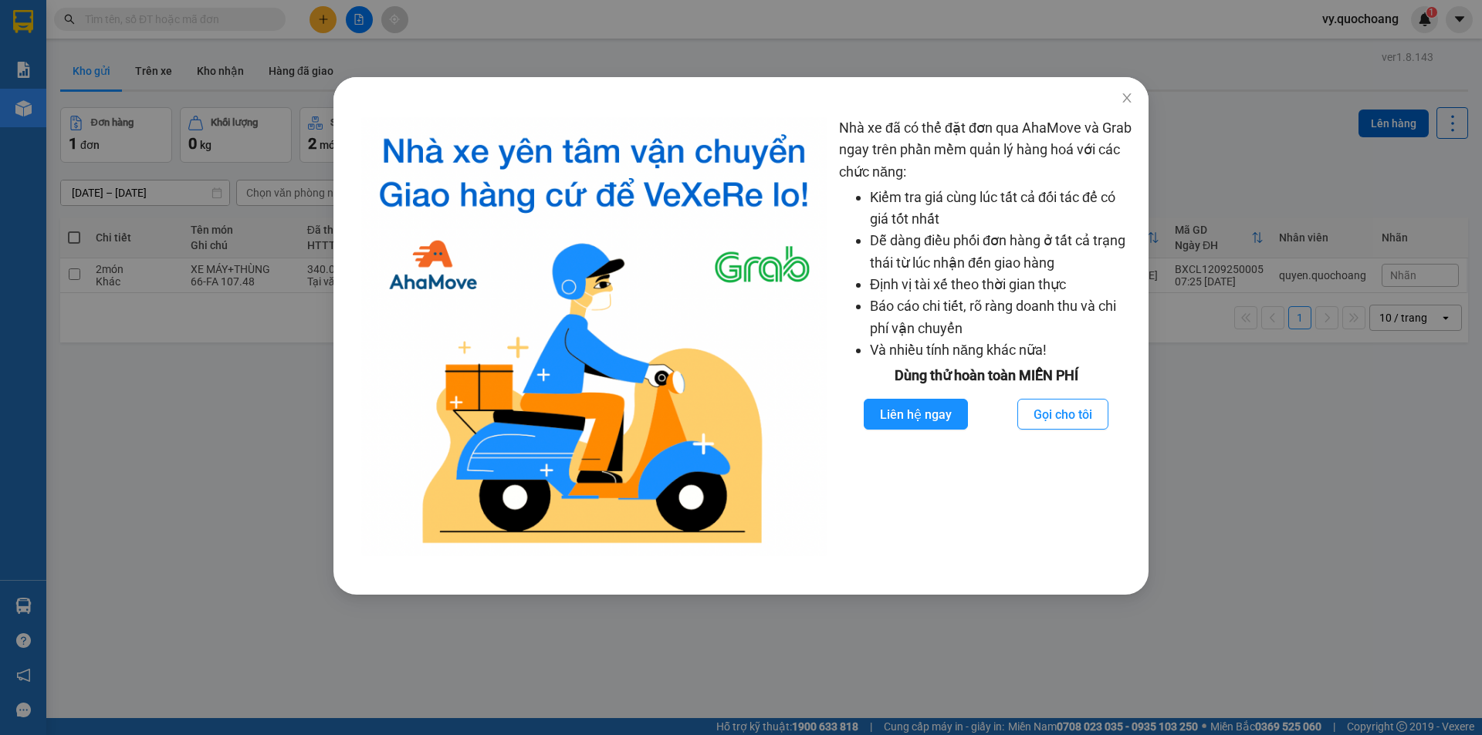
drag, startPoint x: 1276, startPoint y: 315, endPoint x: 1070, endPoint y: 248, distance: 216.7
click at [1276, 316] on div "Nhà xe đã có thể đặt đơn qua AhaMove và Grab ngay trên phần mềm quản lý hàng ho…" at bounding box center [741, 367] width 1482 height 735
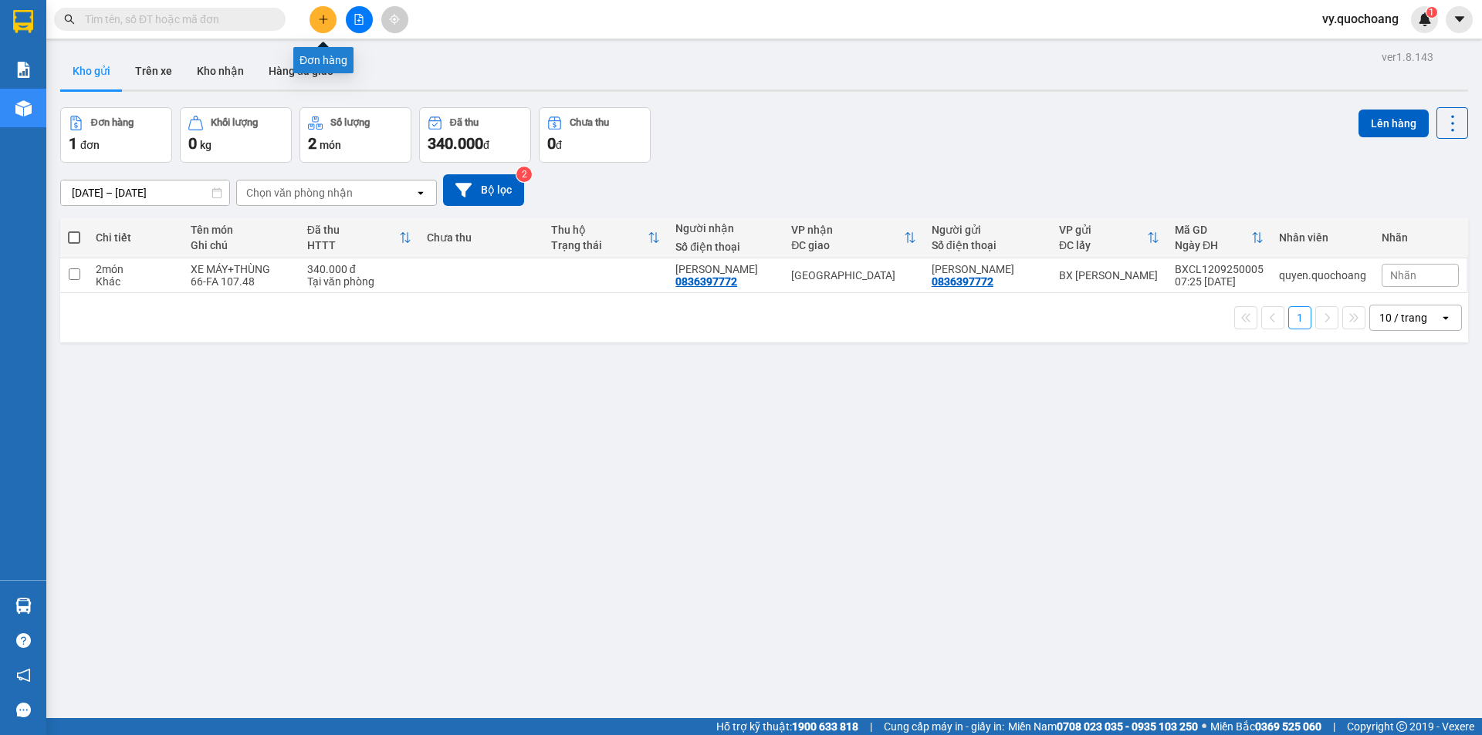
click at [316, 19] on button at bounding box center [322, 19] width 27 height 27
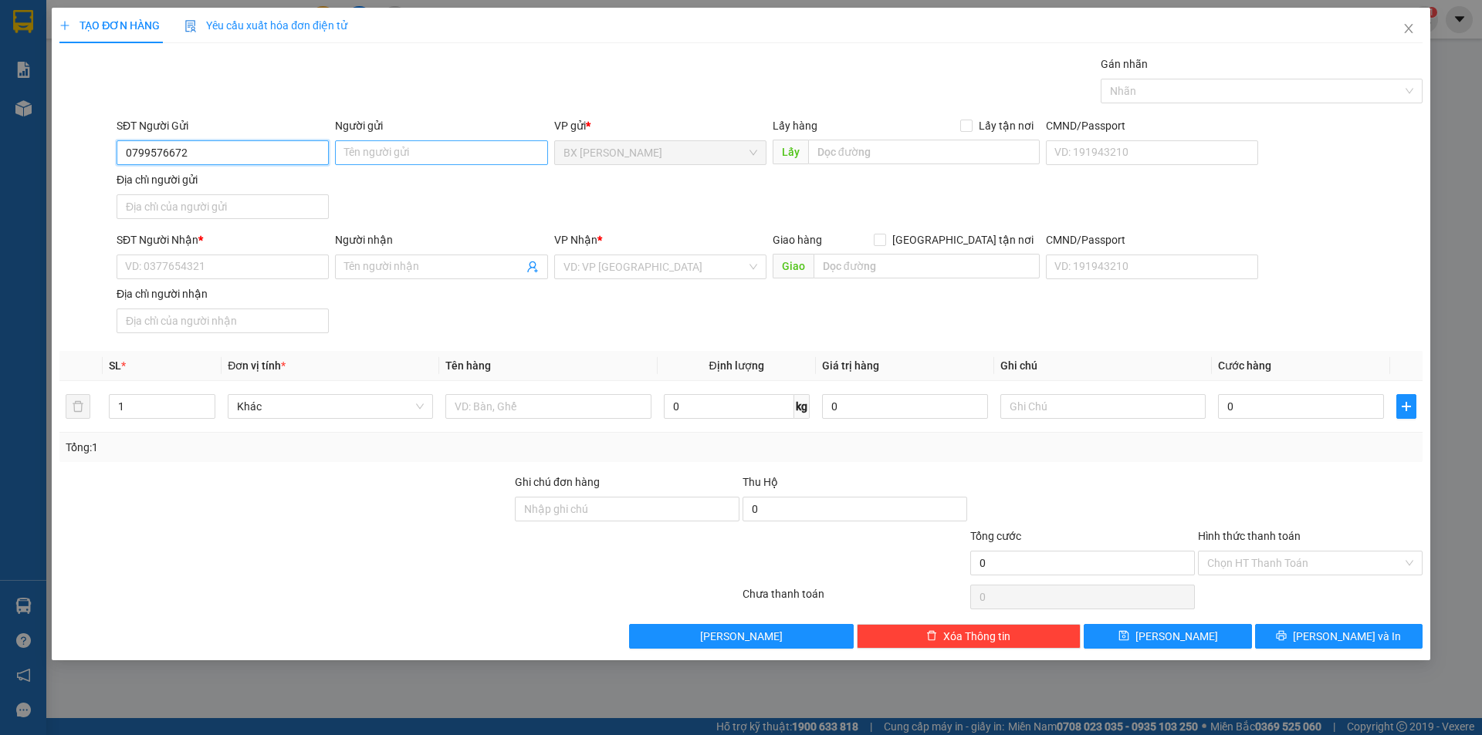
type input "0799576672"
click at [420, 154] on input "Người gửi" at bounding box center [441, 152] width 212 height 25
type input "CÔ CHẨM"
click at [290, 261] on input "SĐT Người Nhận *" at bounding box center [223, 267] width 212 height 25
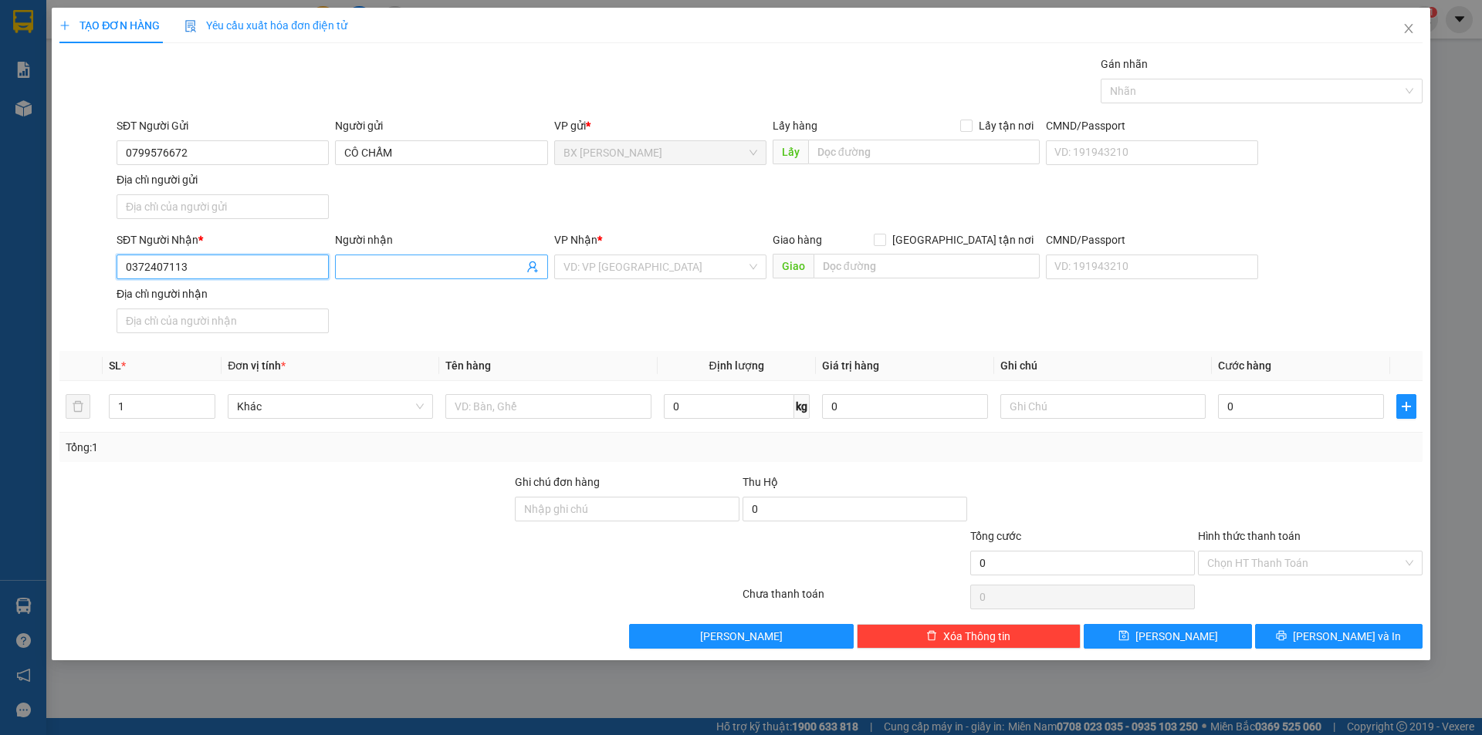
type input "0372407113"
click at [370, 272] on input "Người nhận" at bounding box center [433, 267] width 178 height 17
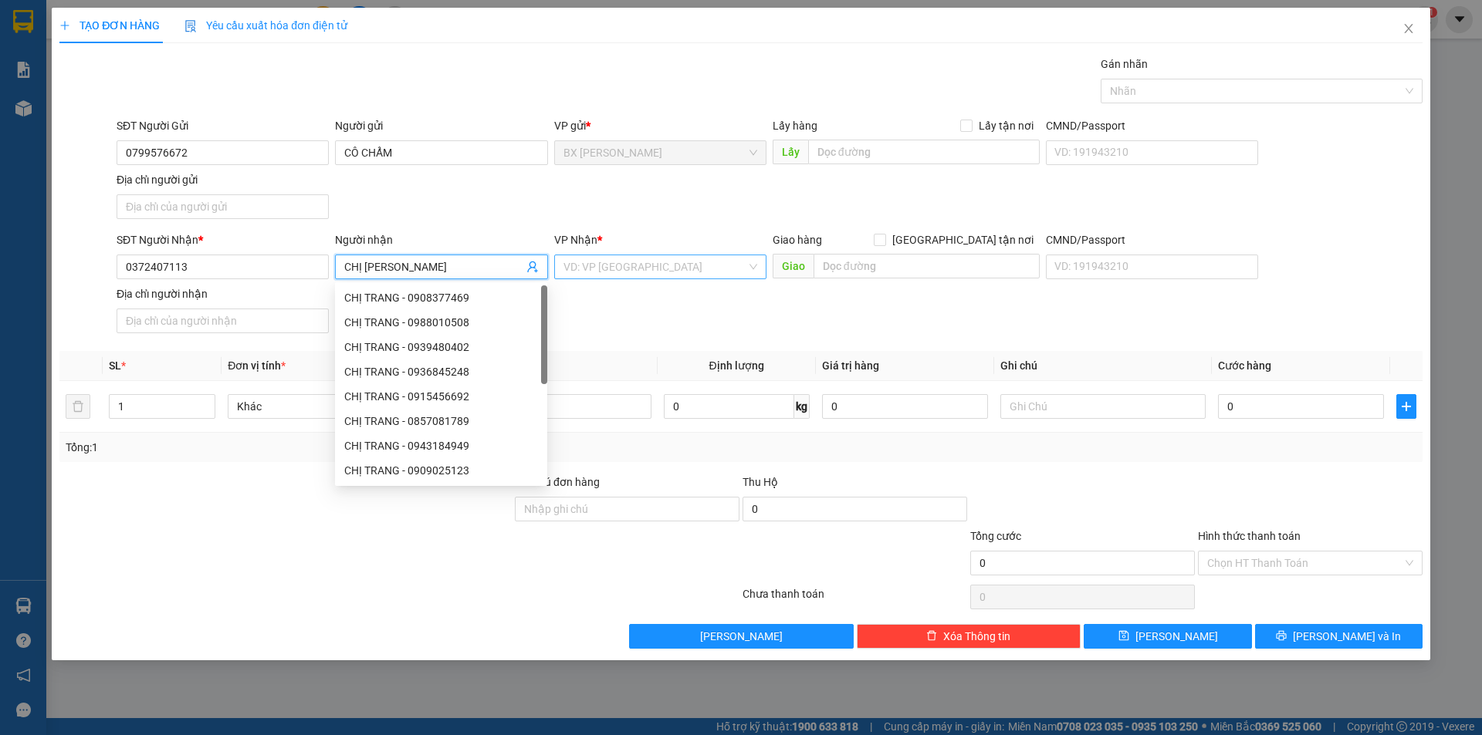
type input "CHỊ [PERSON_NAME]"
drag, startPoint x: 698, startPoint y: 272, endPoint x: 692, endPoint y: 282, distance: 11.4
click at [695, 272] on input "search" at bounding box center [654, 266] width 183 height 23
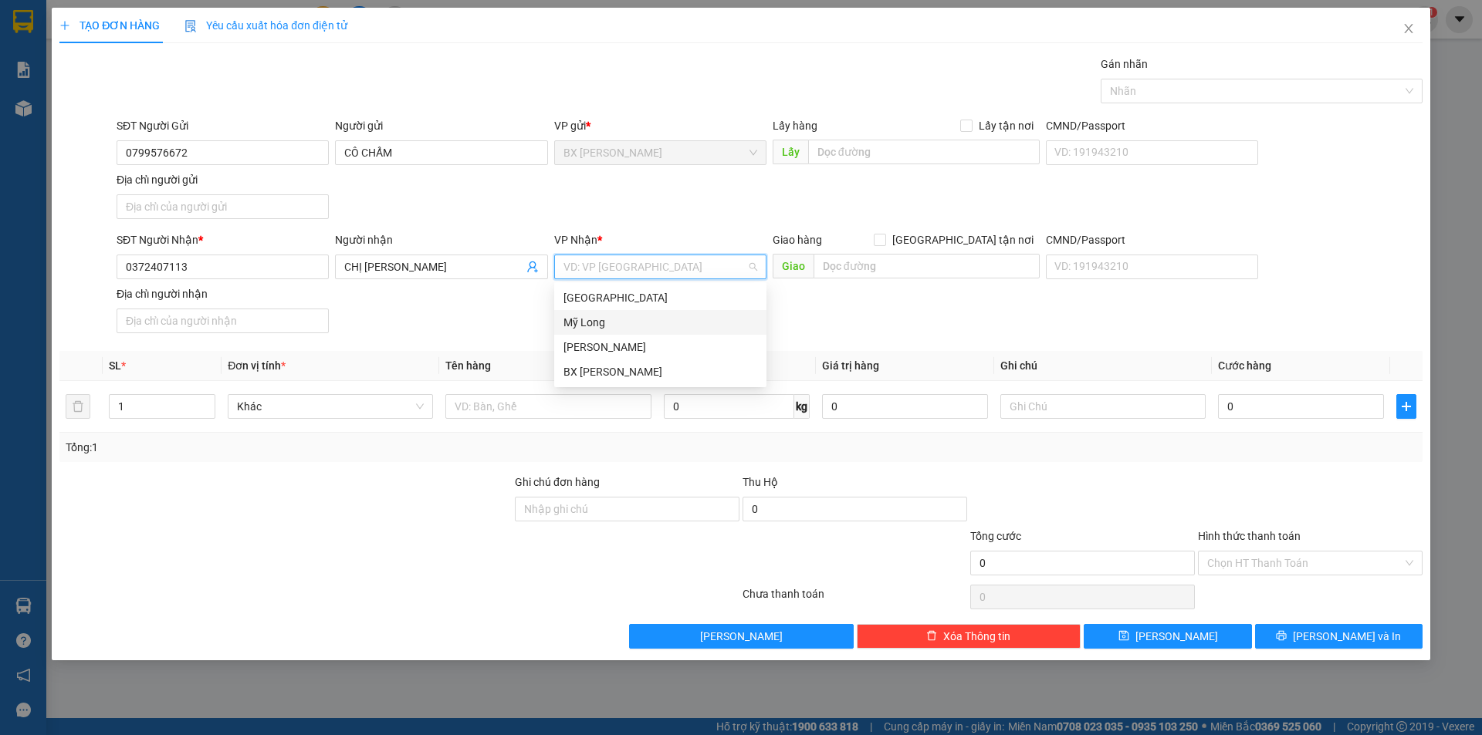
click at [647, 304] on div "[GEOGRAPHIC_DATA]" at bounding box center [660, 297] width 194 height 17
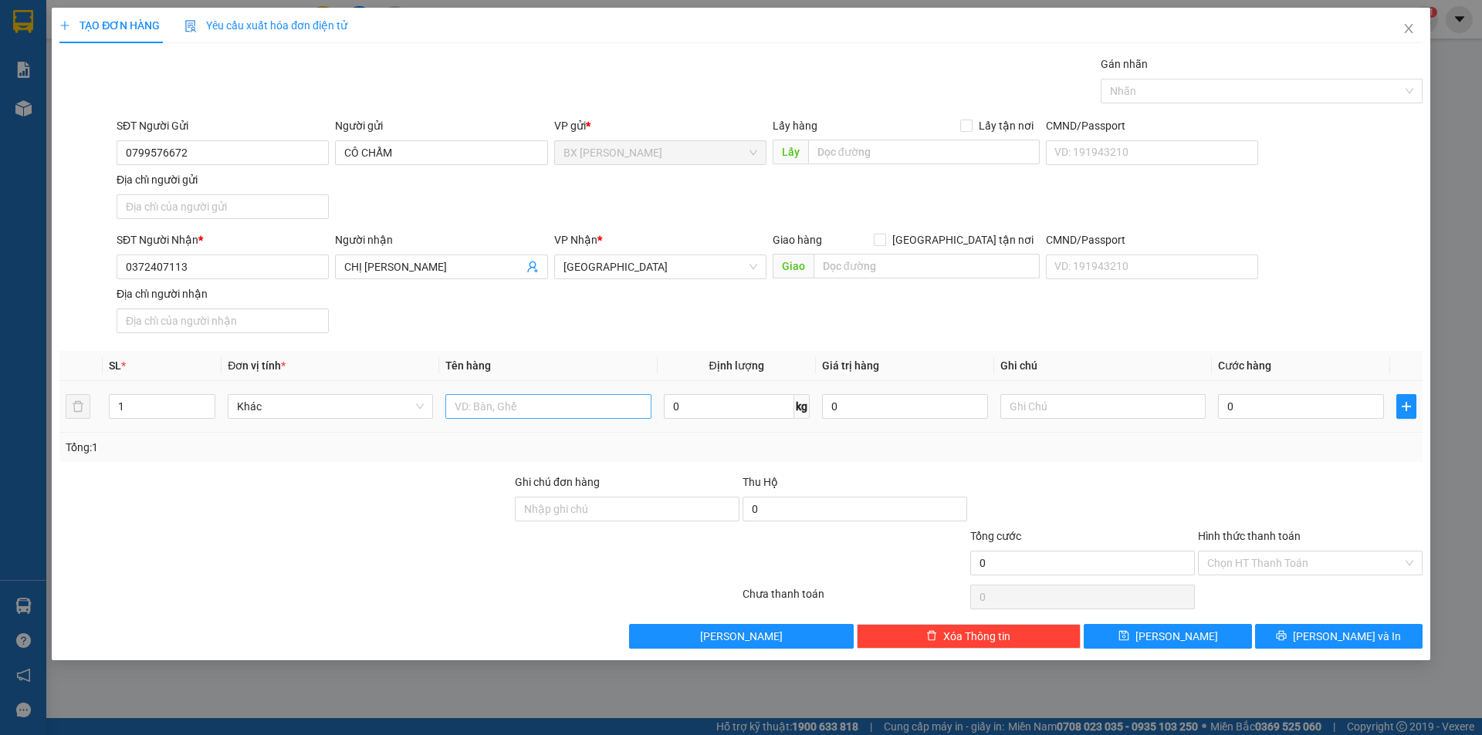
click at [533, 396] on div at bounding box center [547, 406] width 205 height 31
click at [533, 397] on input "text" at bounding box center [547, 406] width 205 height 25
type input "GIỎ"
click at [885, 265] on input "text" at bounding box center [926, 266] width 226 height 25
click at [1303, 414] on input "0" at bounding box center [1301, 406] width 166 height 25
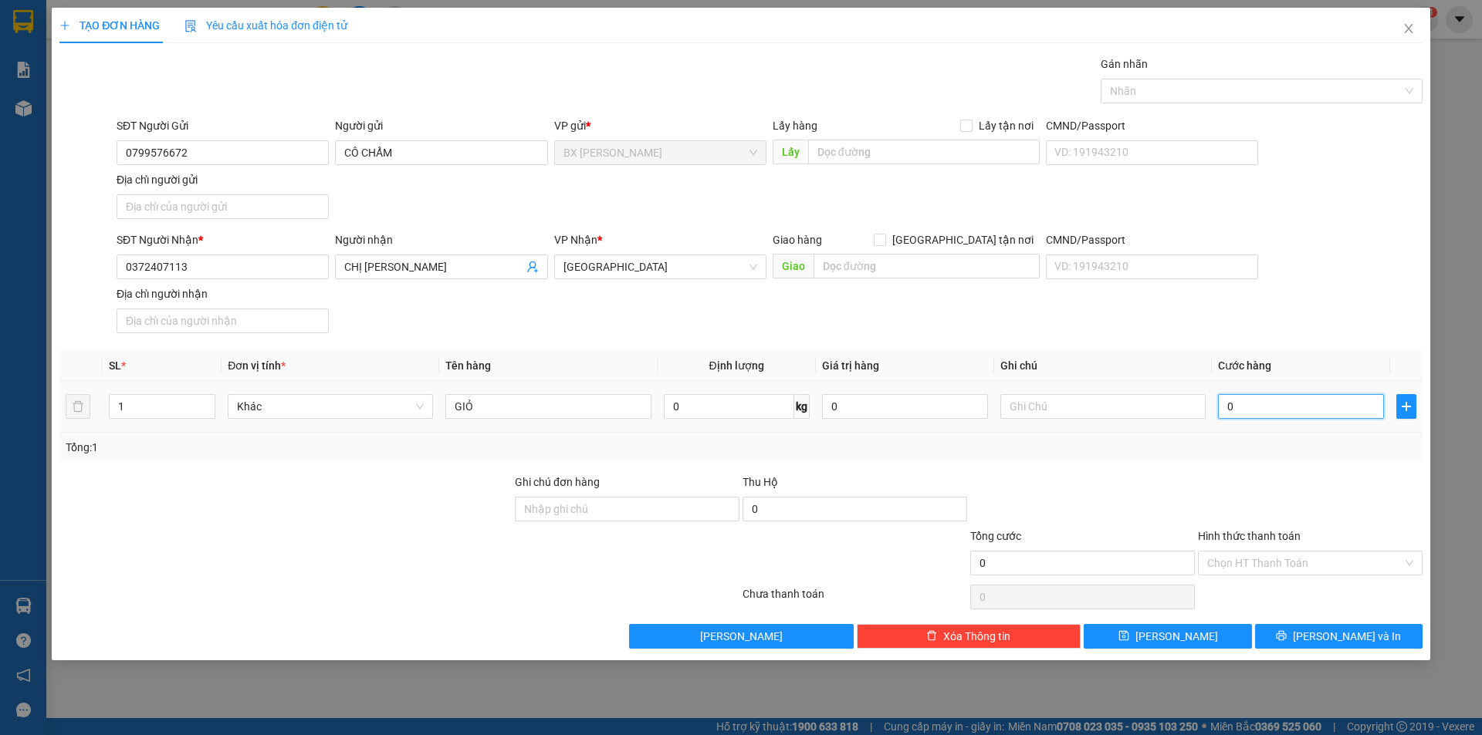
type input "4"
type input "40"
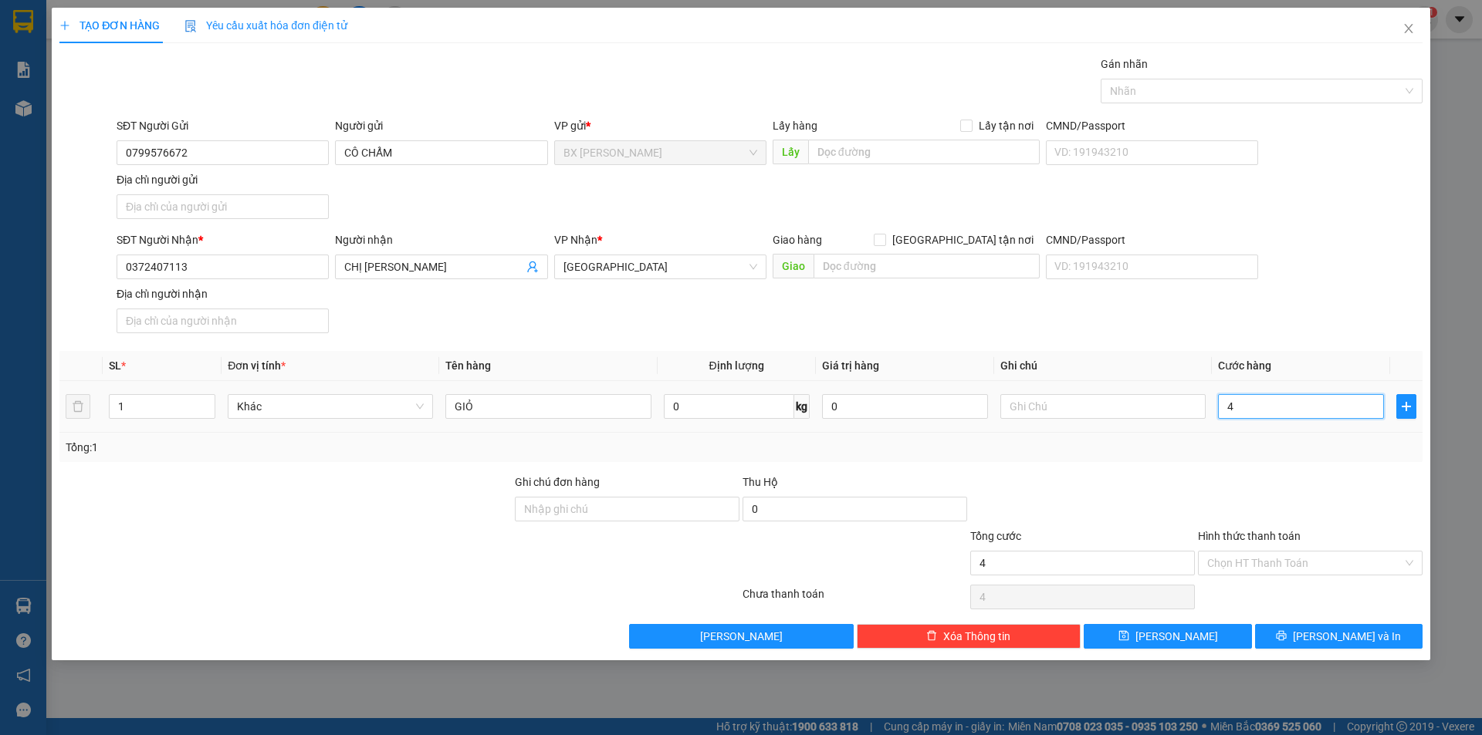
type input "40"
type input "400"
type input "4.000"
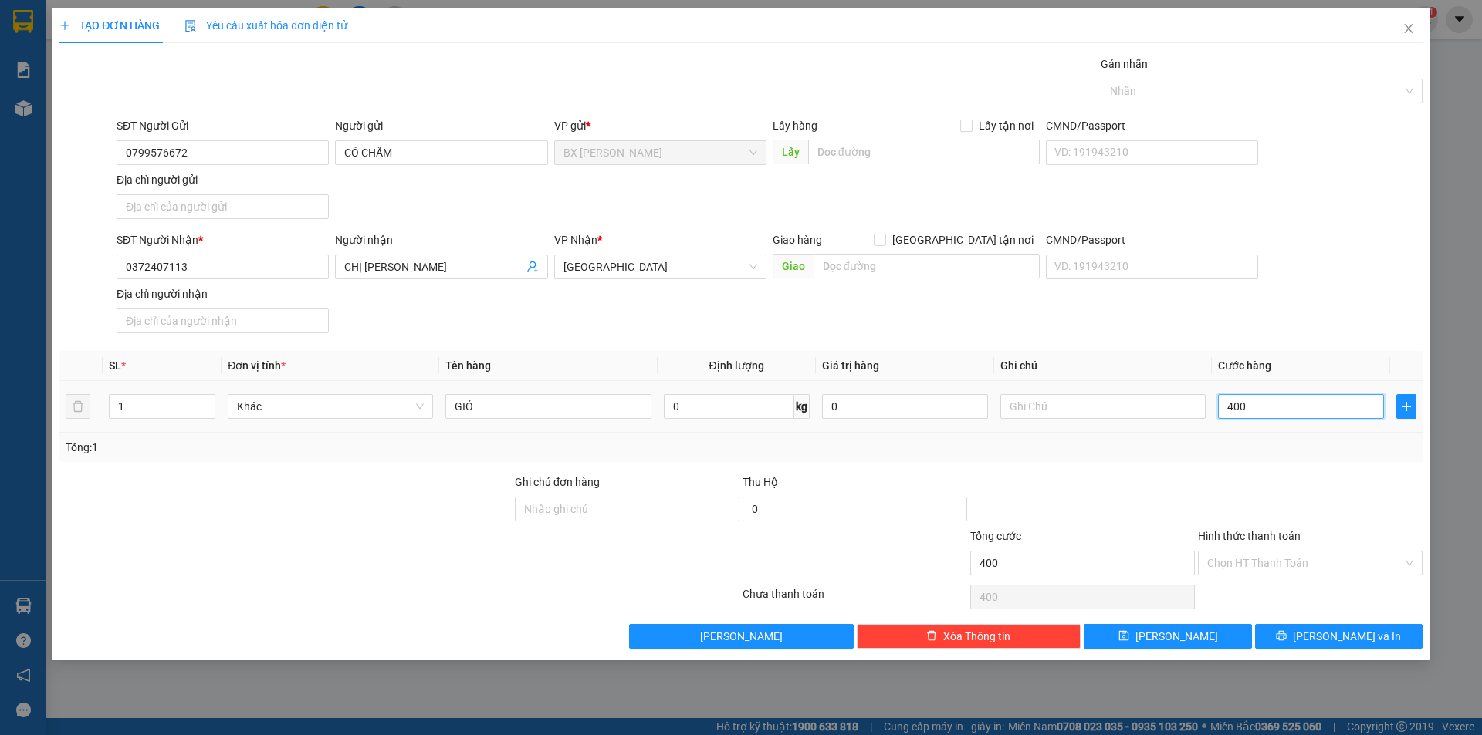
type input "4.000"
type input "40.000"
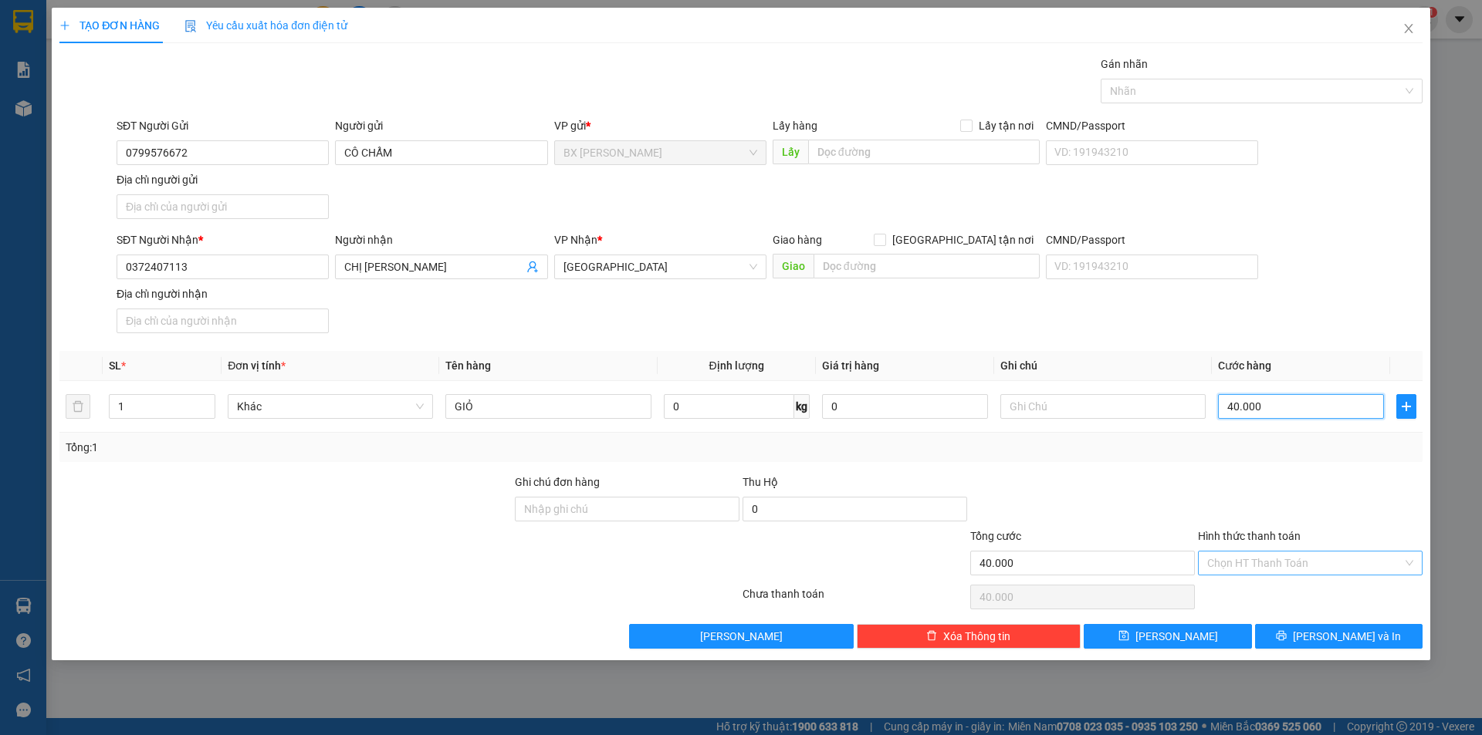
type input "40.000"
click at [1269, 555] on input "Hình thức thanh toán" at bounding box center [1304, 563] width 195 height 23
click at [1290, 589] on div "Tại văn phòng" at bounding box center [1310, 594] width 206 height 17
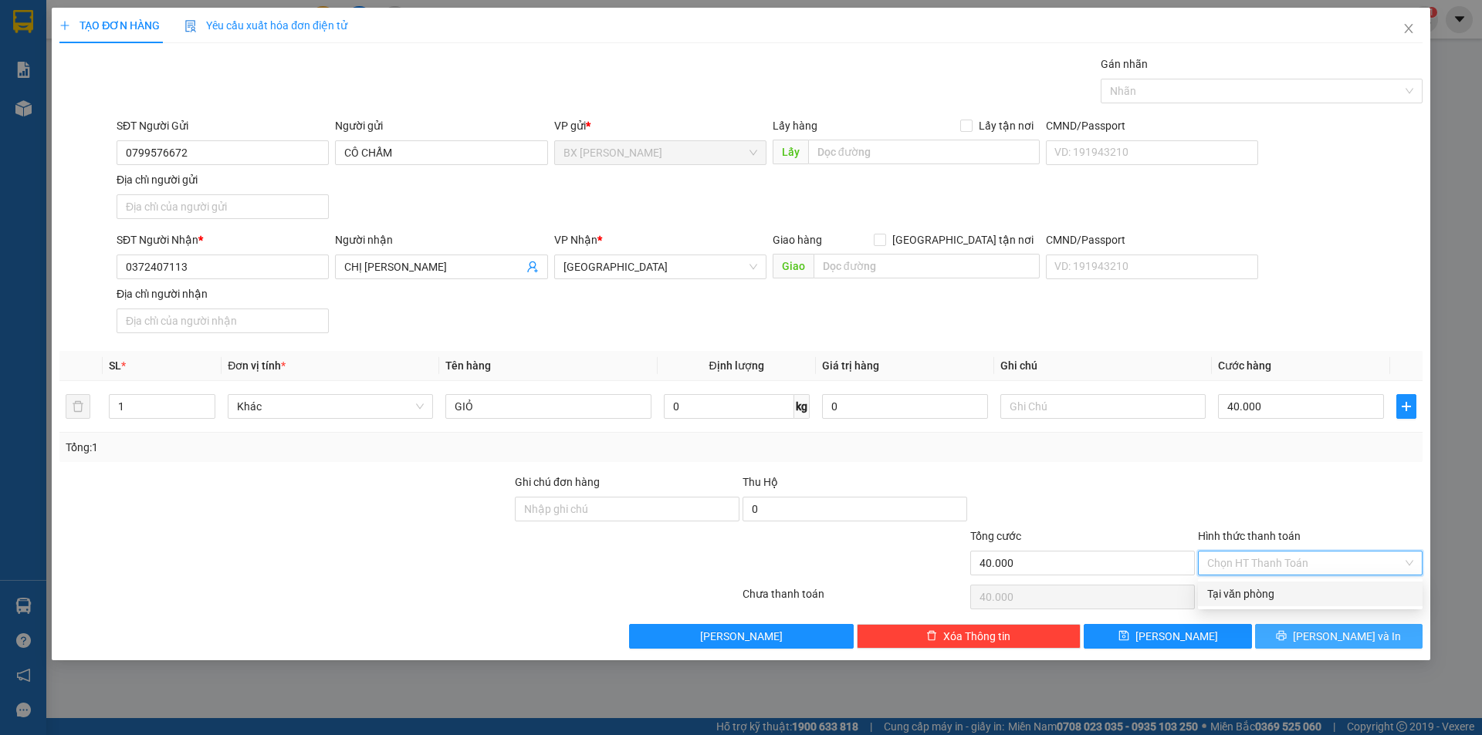
type input "0"
click at [1296, 639] on button "[PERSON_NAME] và In" at bounding box center [1338, 636] width 167 height 25
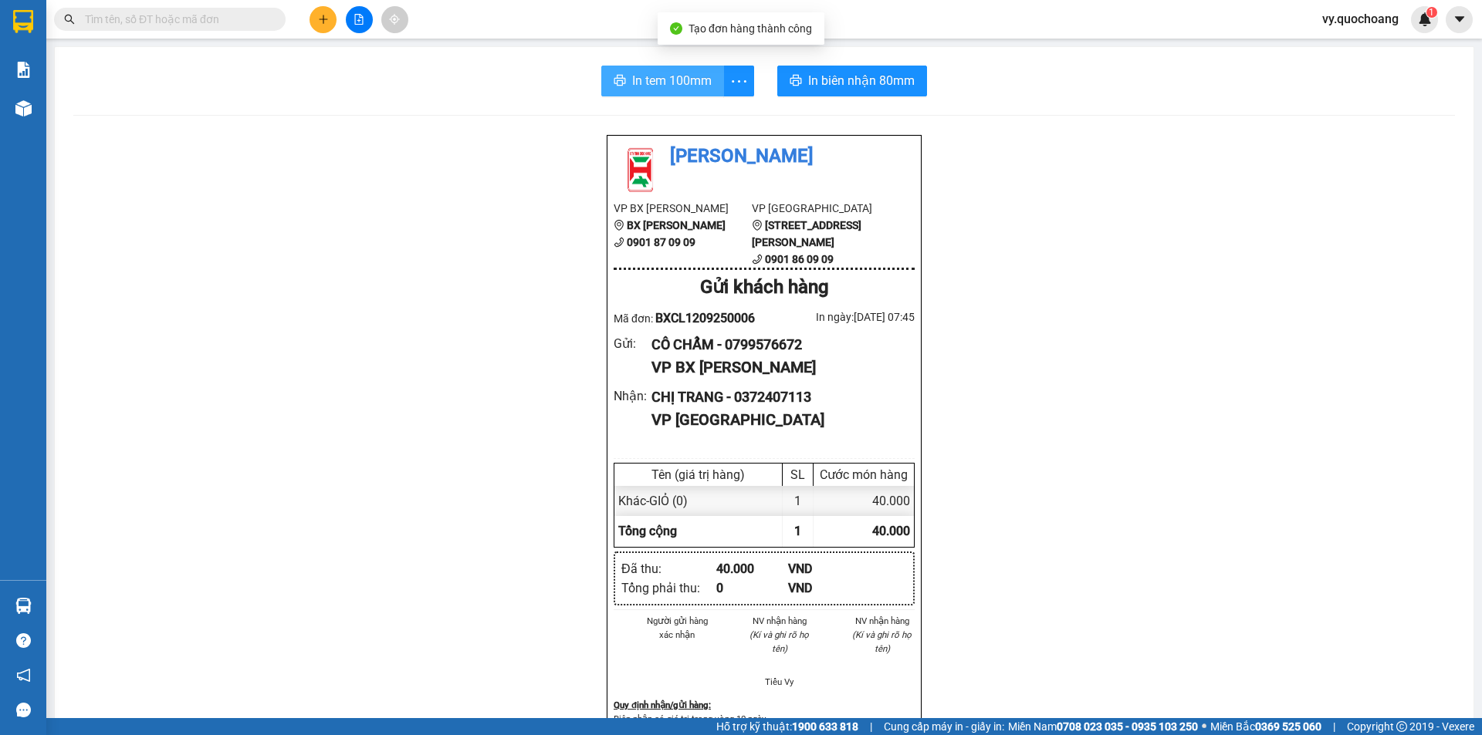
click at [685, 73] on span "In tem 100mm" at bounding box center [671, 80] width 79 height 19
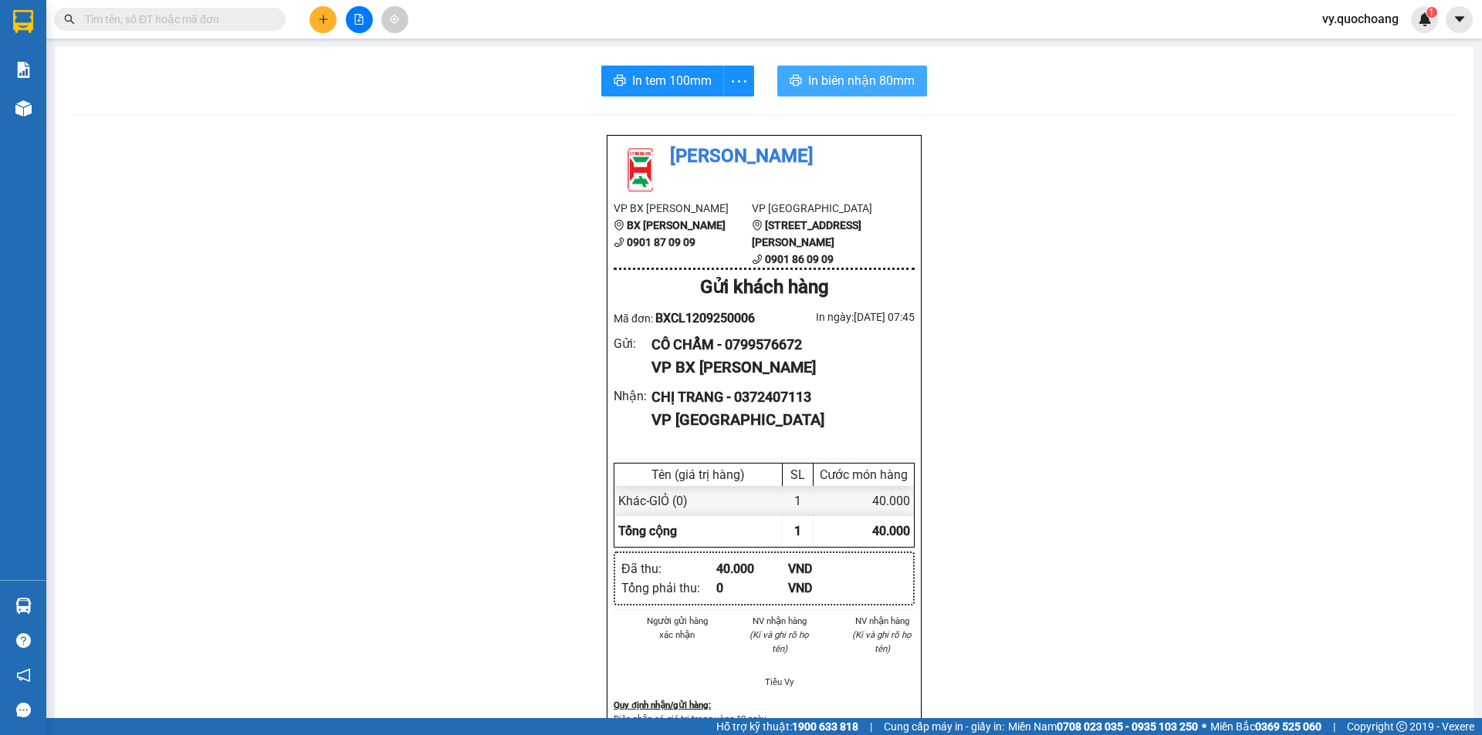
click at [809, 77] on span "In biên nhận 80mm" at bounding box center [861, 80] width 106 height 19
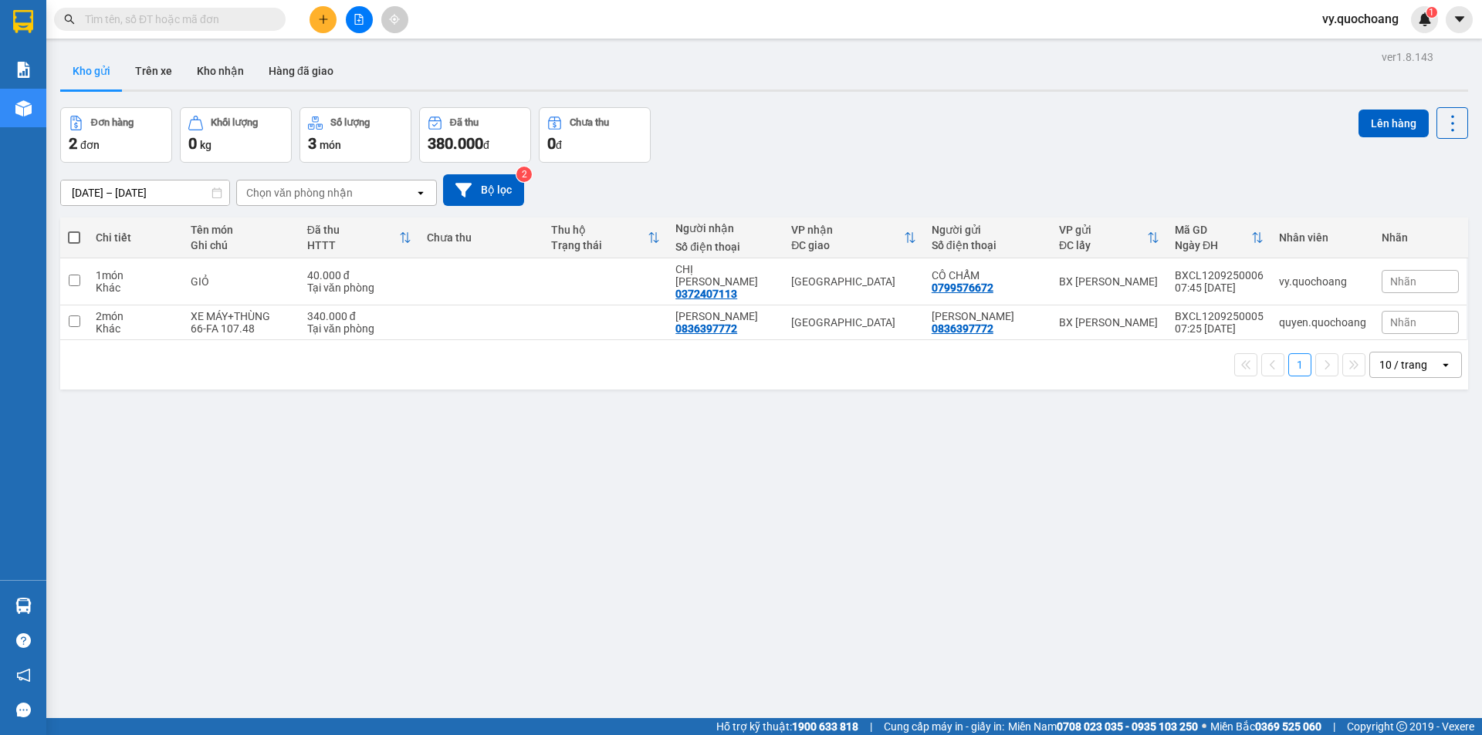
click at [330, 14] on button at bounding box center [322, 19] width 27 height 27
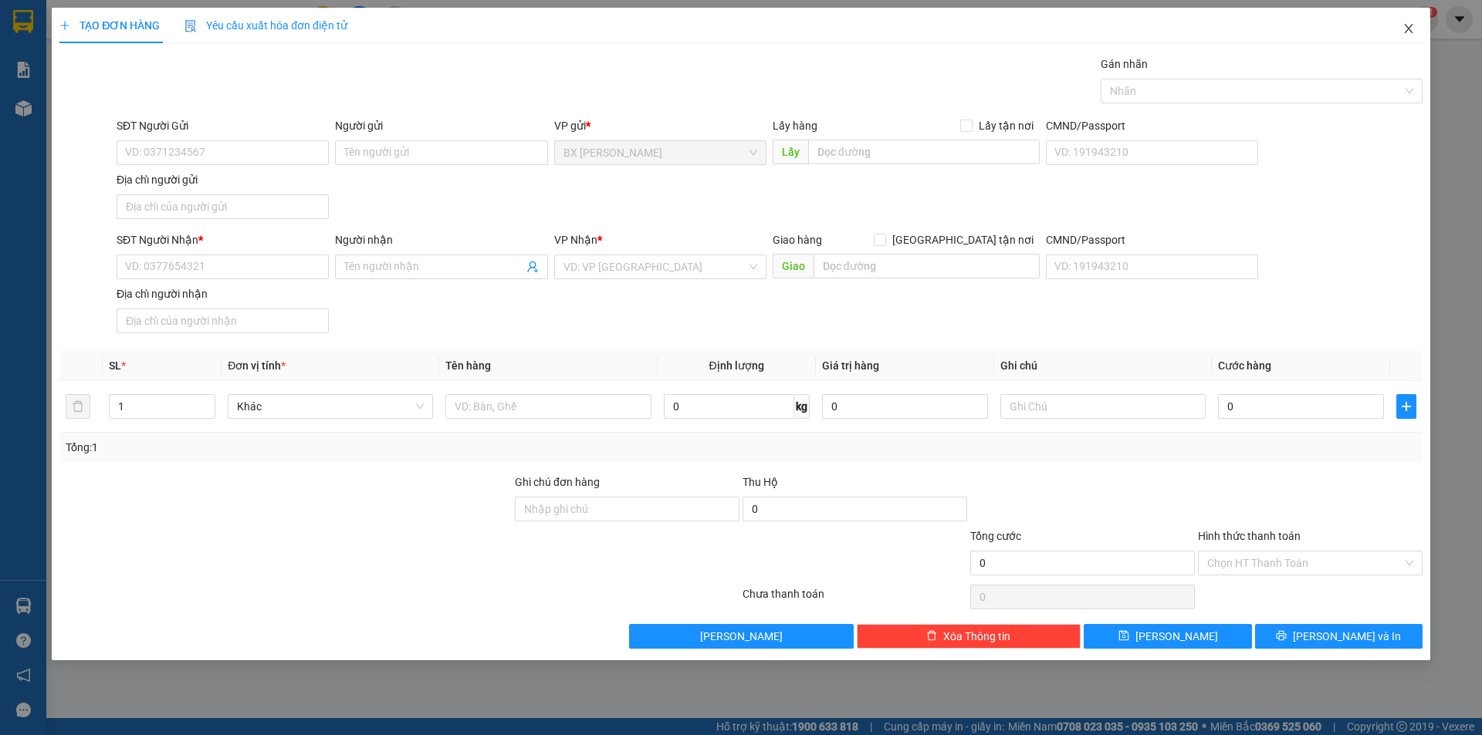
click at [1408, 31] on icon "close" at bounding box center [1408, 28] width 12 height 12
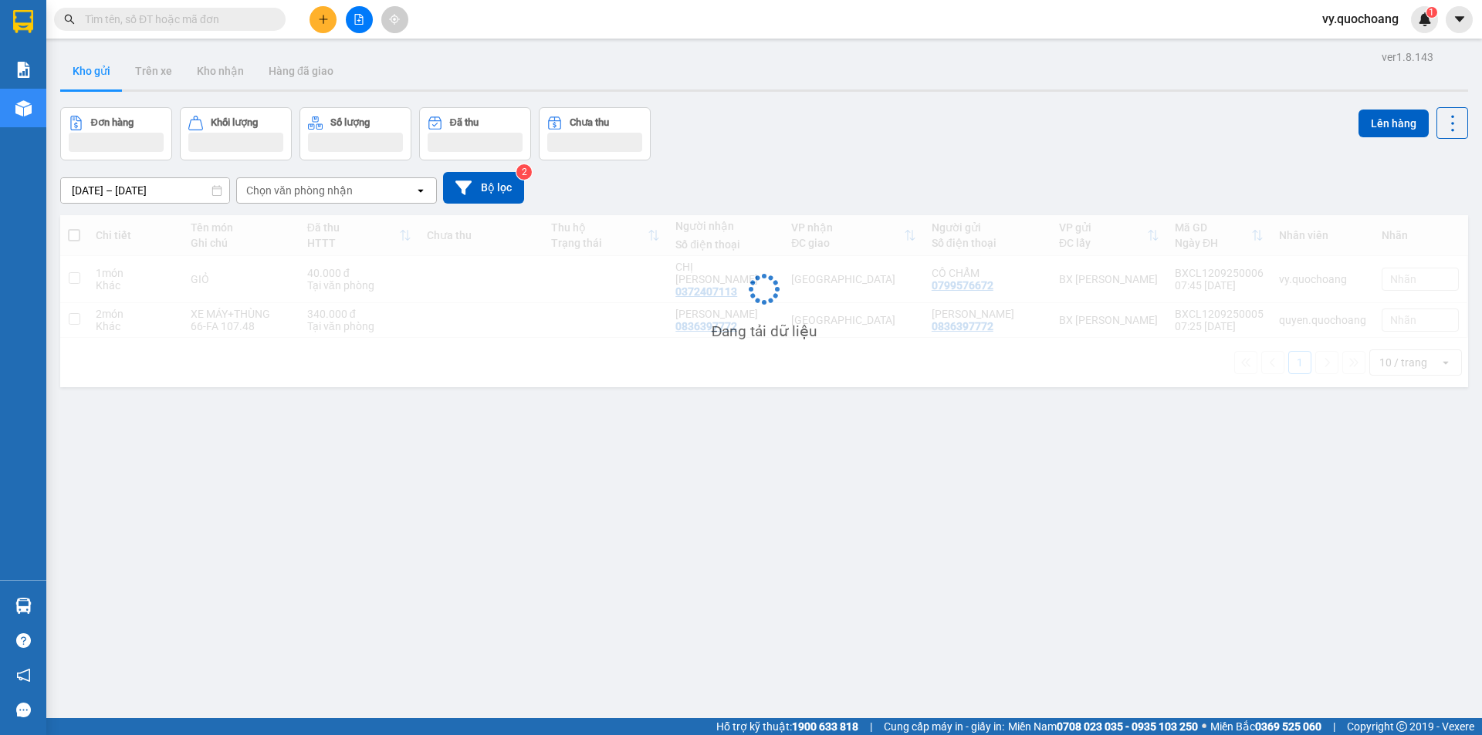
click at [1343, 15] on span "vy.quochoang" at bounding box center [1360, 18] width 101 height 19
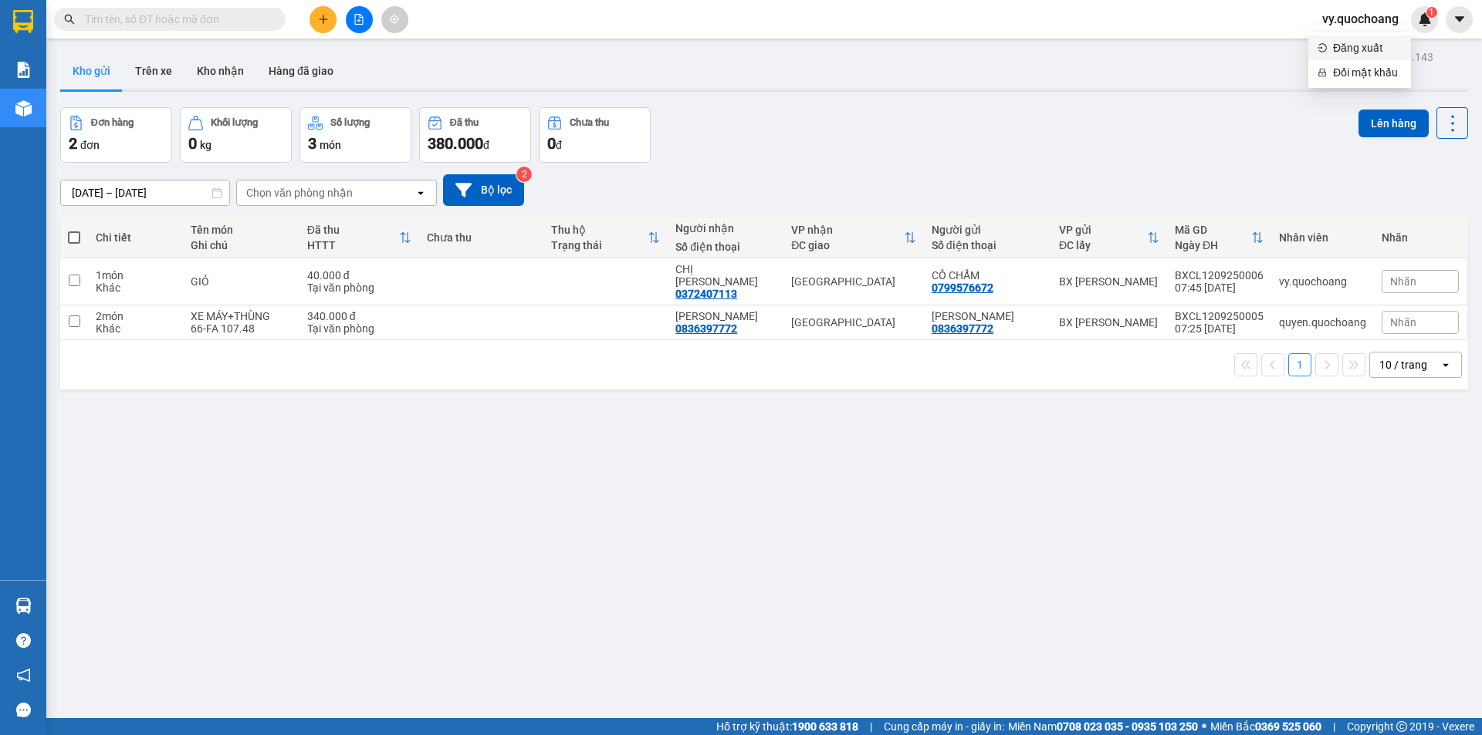
click at [1337, 42] on span "Đăng xuất" at bounding box center [1367, 47] width 69 height 17
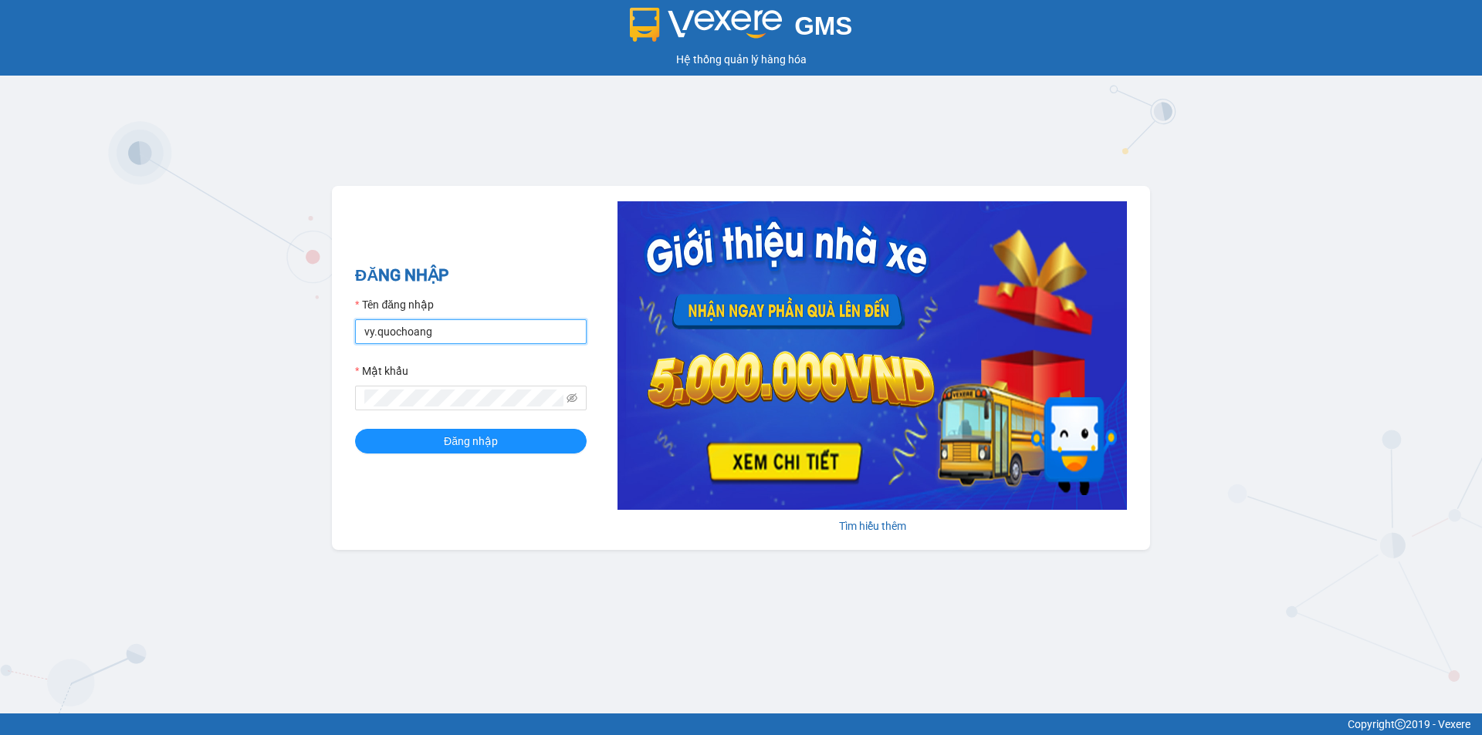
click at [455, 328] on input "vy.quochoang" at bounding box center [471, 331] width 232 height 25
type input "quyen.quochoang"
click at [505, 442] on button "Đăng nhập" at bounding box center [471, 441] width 232 height 25
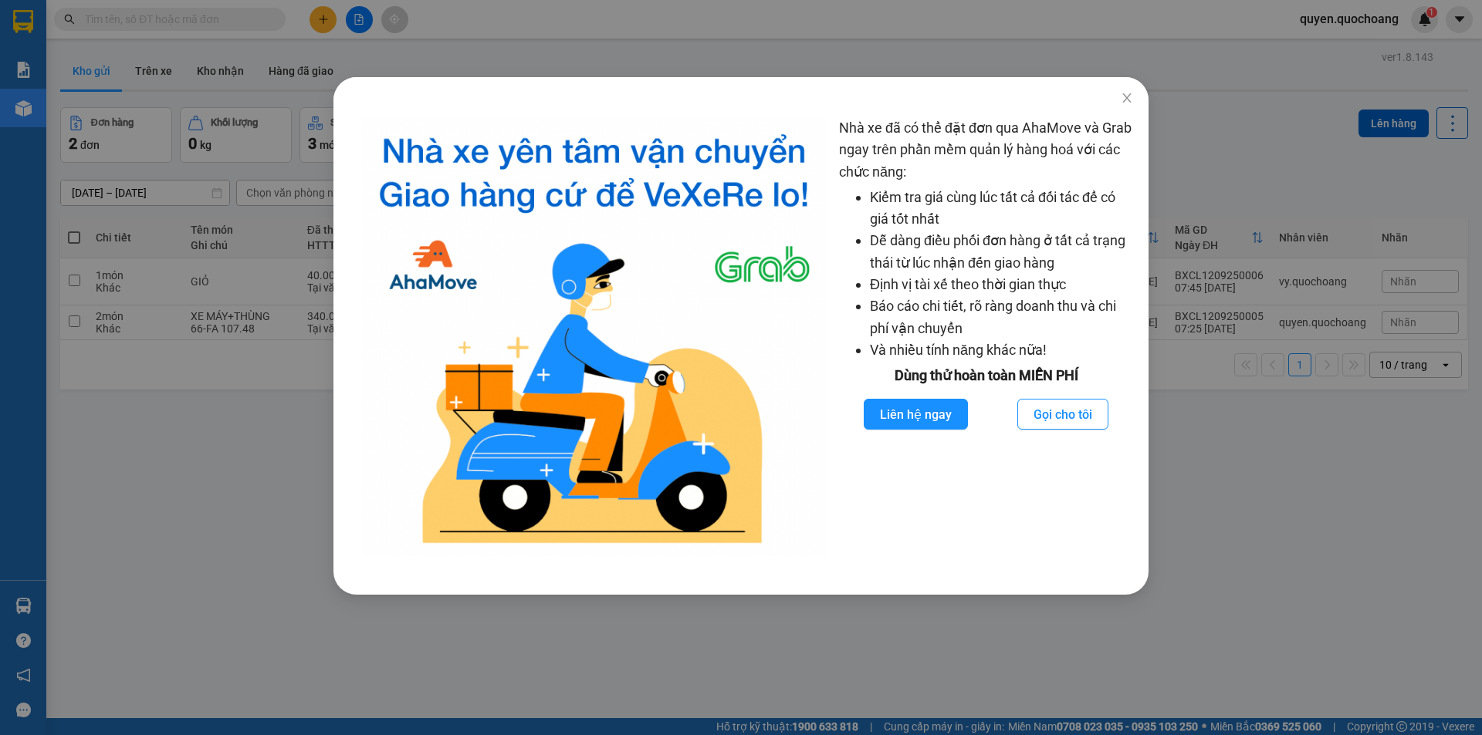
click at [141, 262] on div "Nhà xe đã có thể đặt đơn qua AhaMove và Grab ngay trên phần mềm quản lý hàng ho…" at bounding box center [741, 367] width 1482 height 735
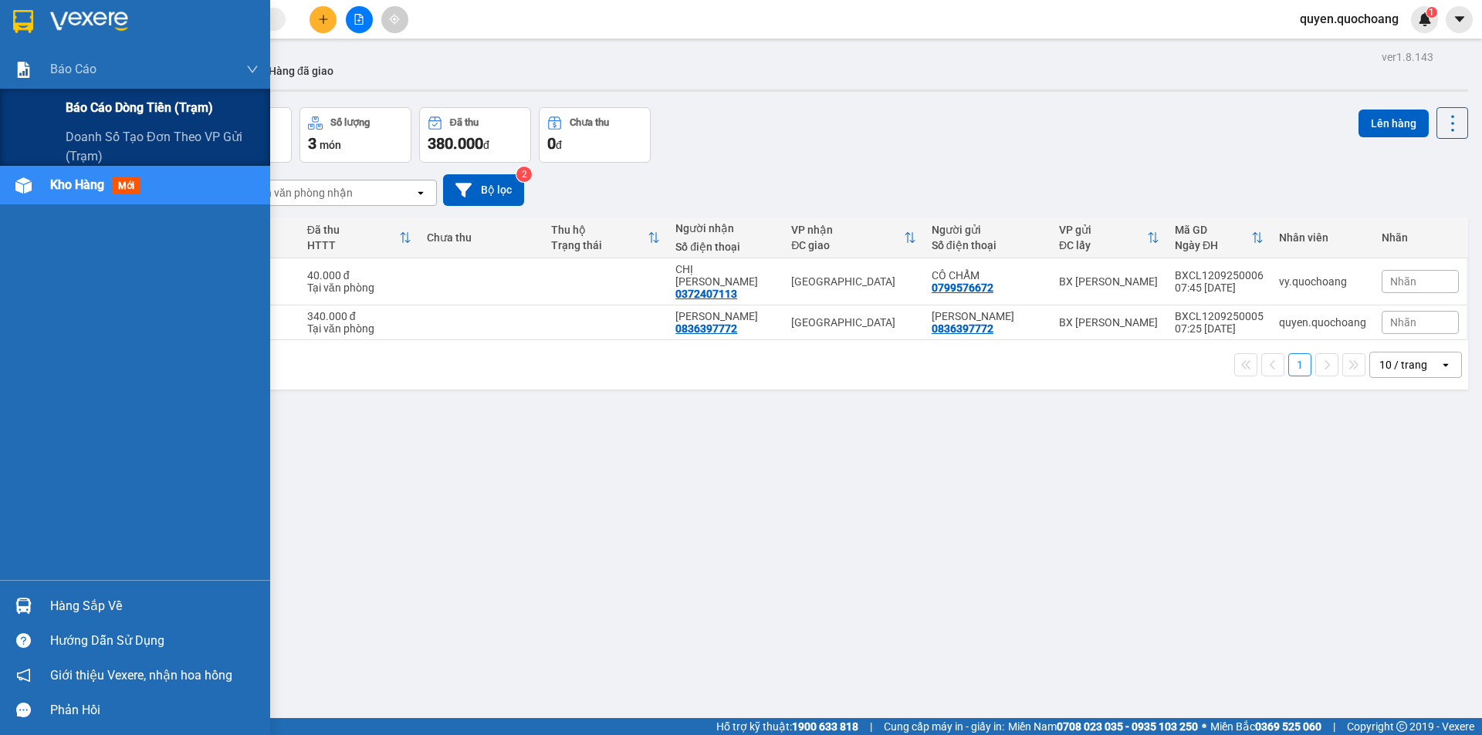
click at [84, 107] on span "Báo cáo dòng tiền (trạm)" at bounding box center [139, 107] width 147 height 19
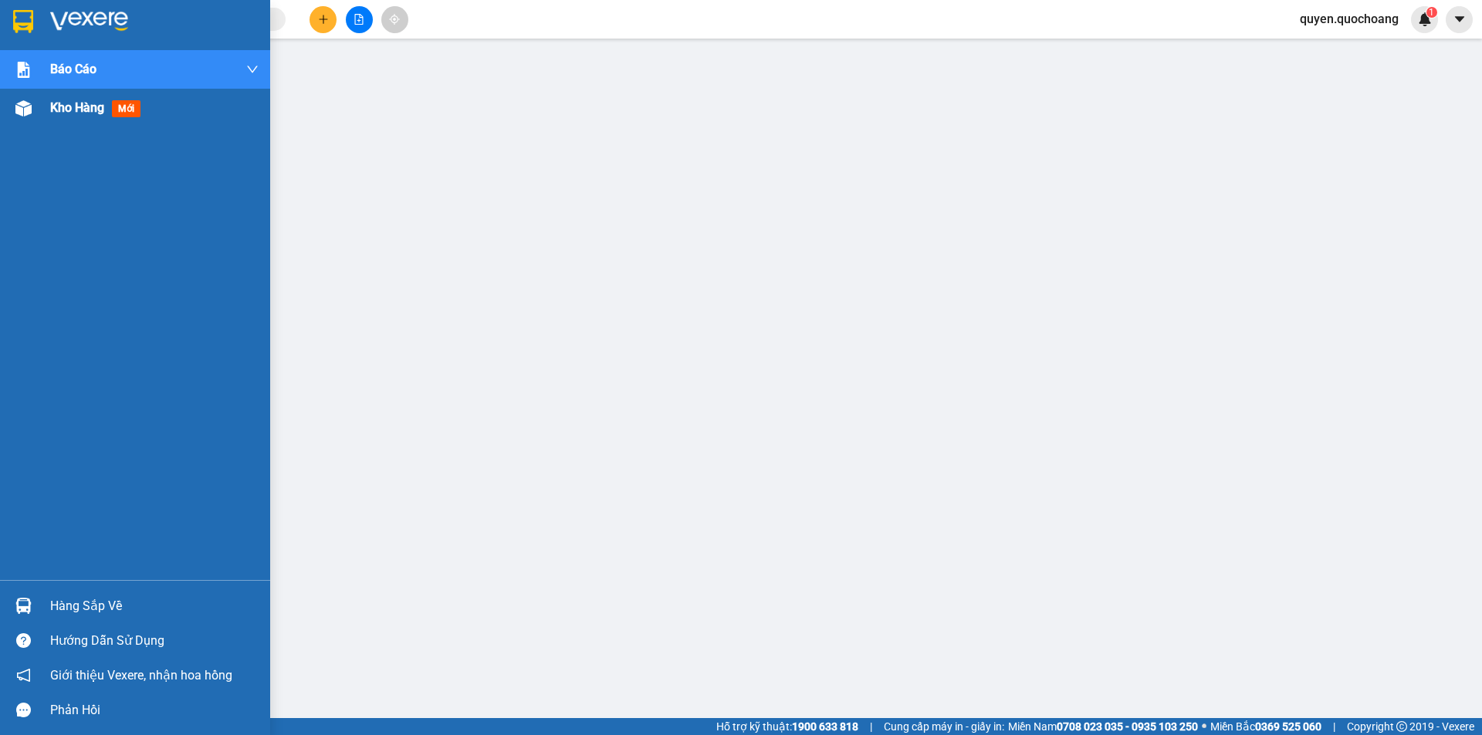
click at [17, 110] on img at bounding box center [23, 108] width 16 height 16
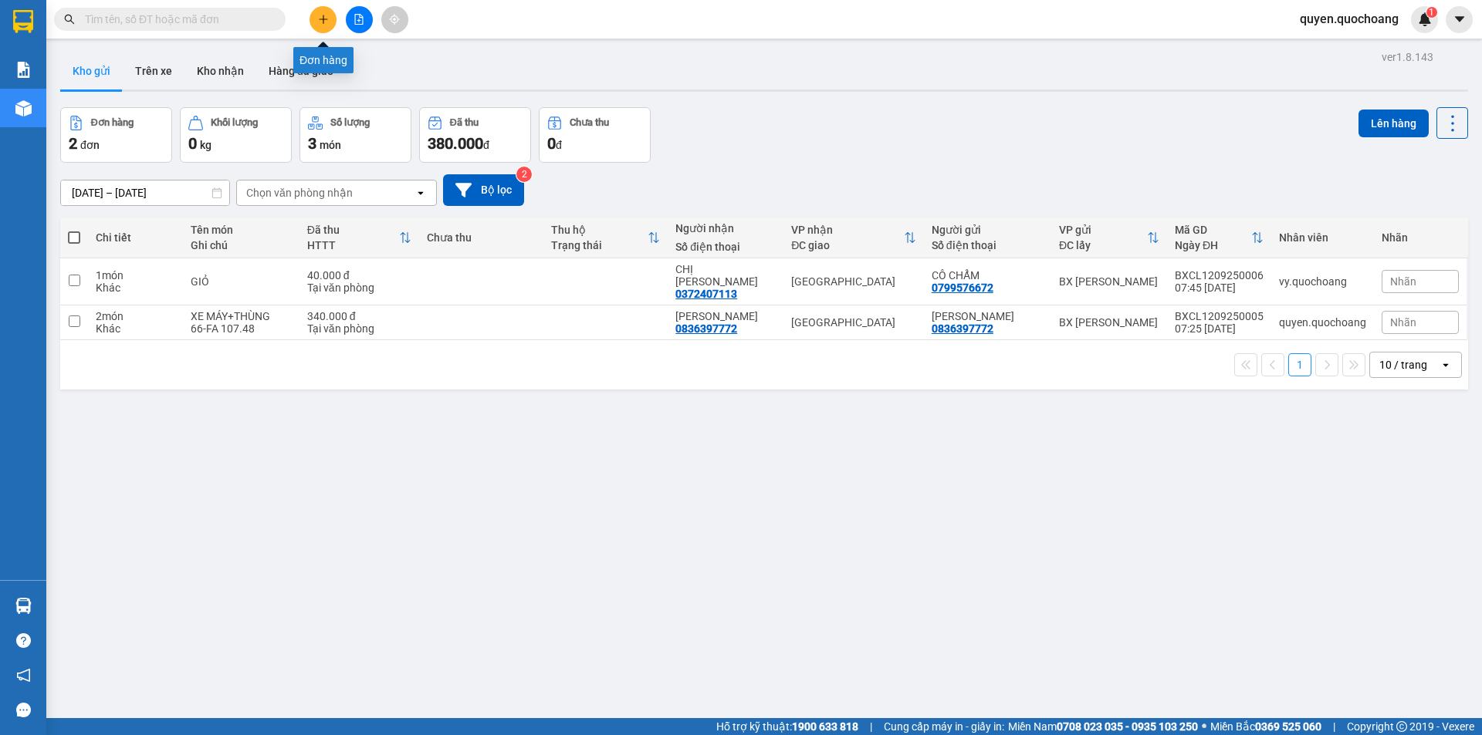
click at [325, 25] on button at bounding box center [322, 19] width 27 height 27
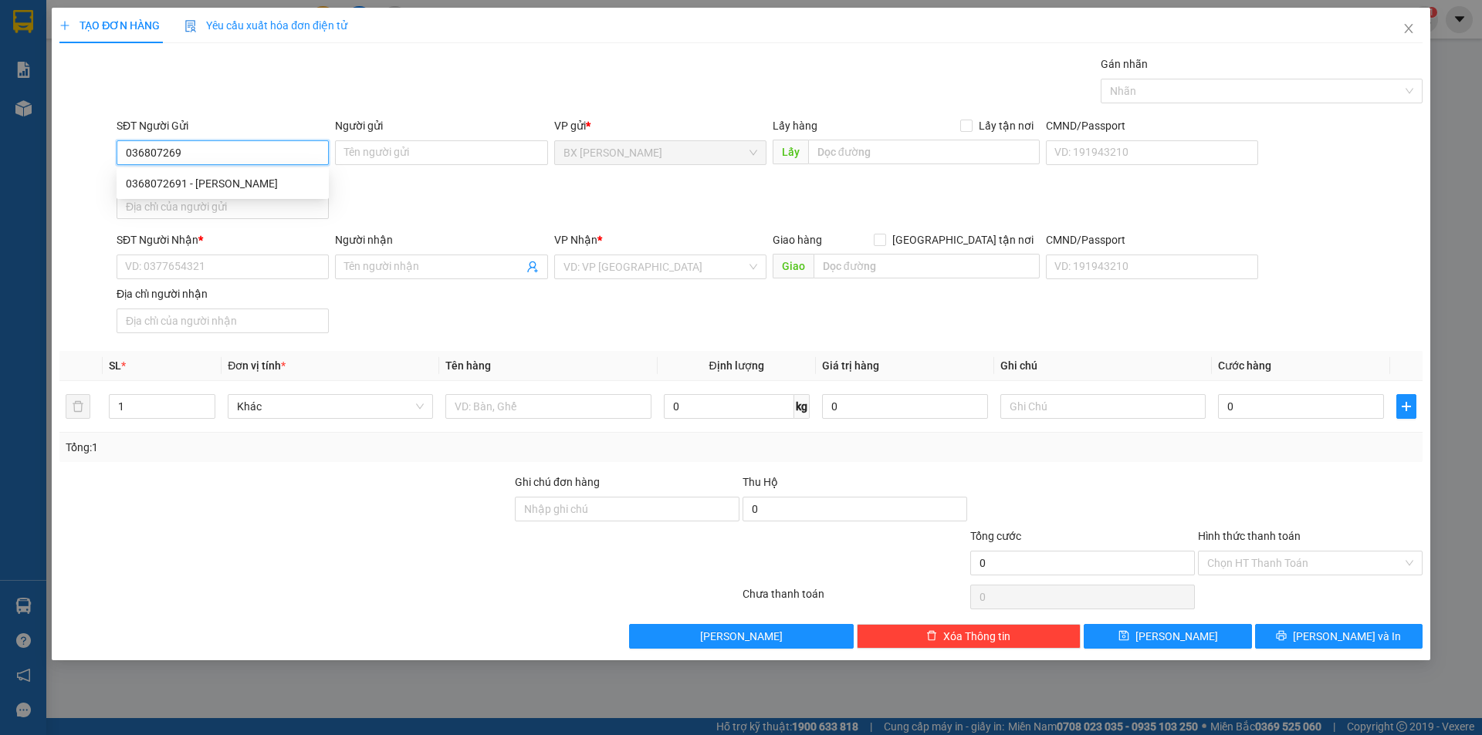
type input "0368072691"
click at [207, 183] on div "0368072691 - [PERSON_NAME]" at bounding box center [223, 183] width 194 height 17
type input "THANH"
type input "0368072691"
click at [230, 262] on input "SĐT Người Nhận *" at bounding box center [223, 267] width 212 height 25
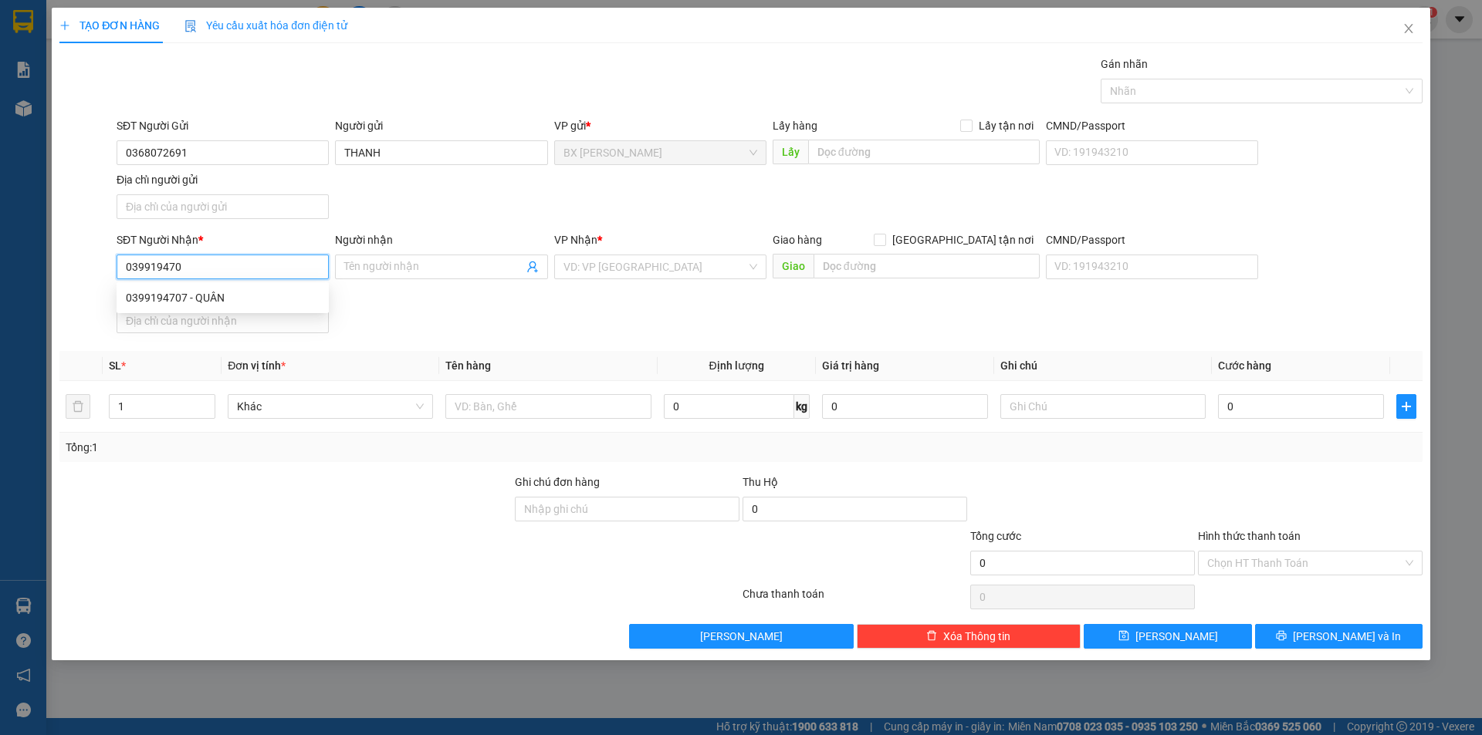
type input "0399194707"
click at [279, 307] on div "0399194707 - QUÂN" at bounding box center [223, 298] width 212 height 25
type input "QUÂN"
type input "0399194707"
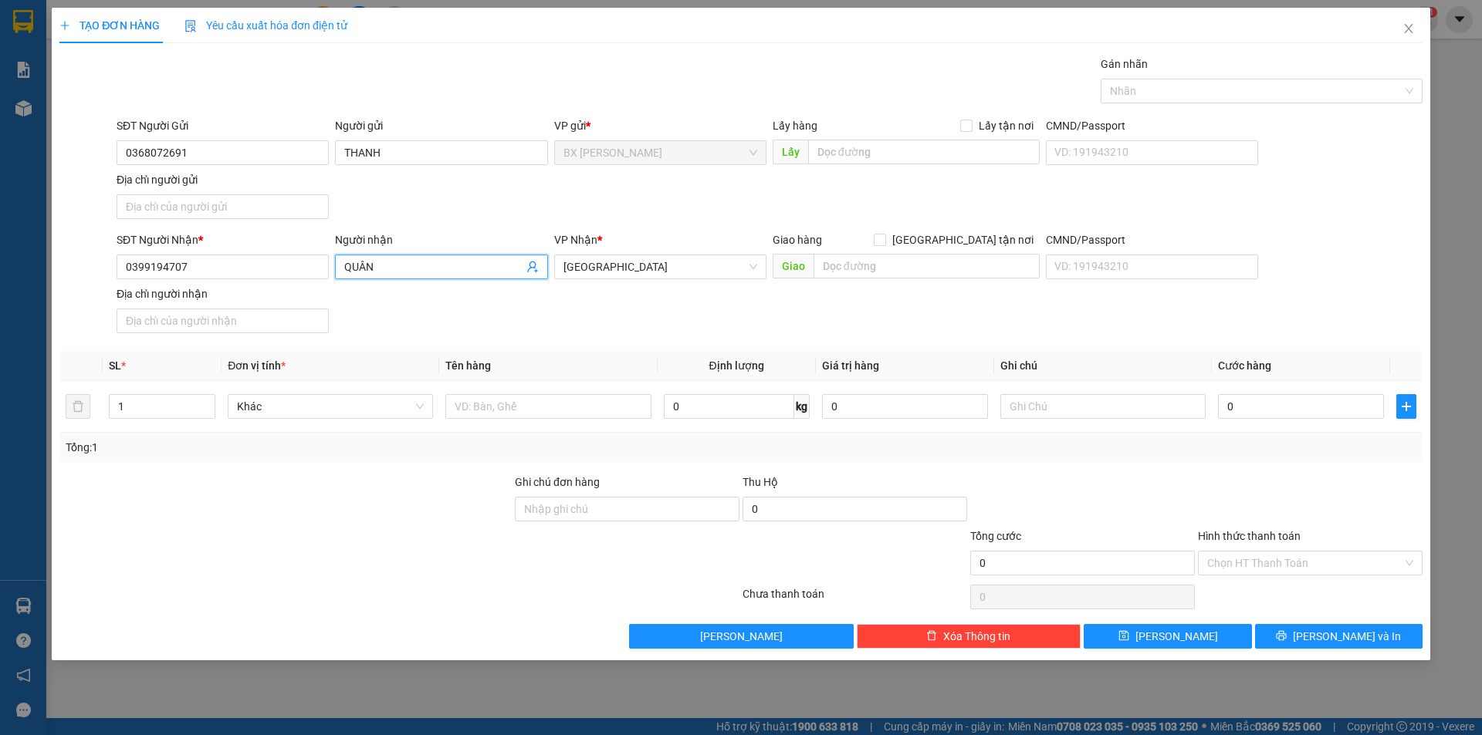
click at [342, 266] on span "QUÂN" at bounding box center [441, 267] width 212 height 25
click at [347, 268] on input "QUÂN" at bounding box center [433, 267] width 178 height 17
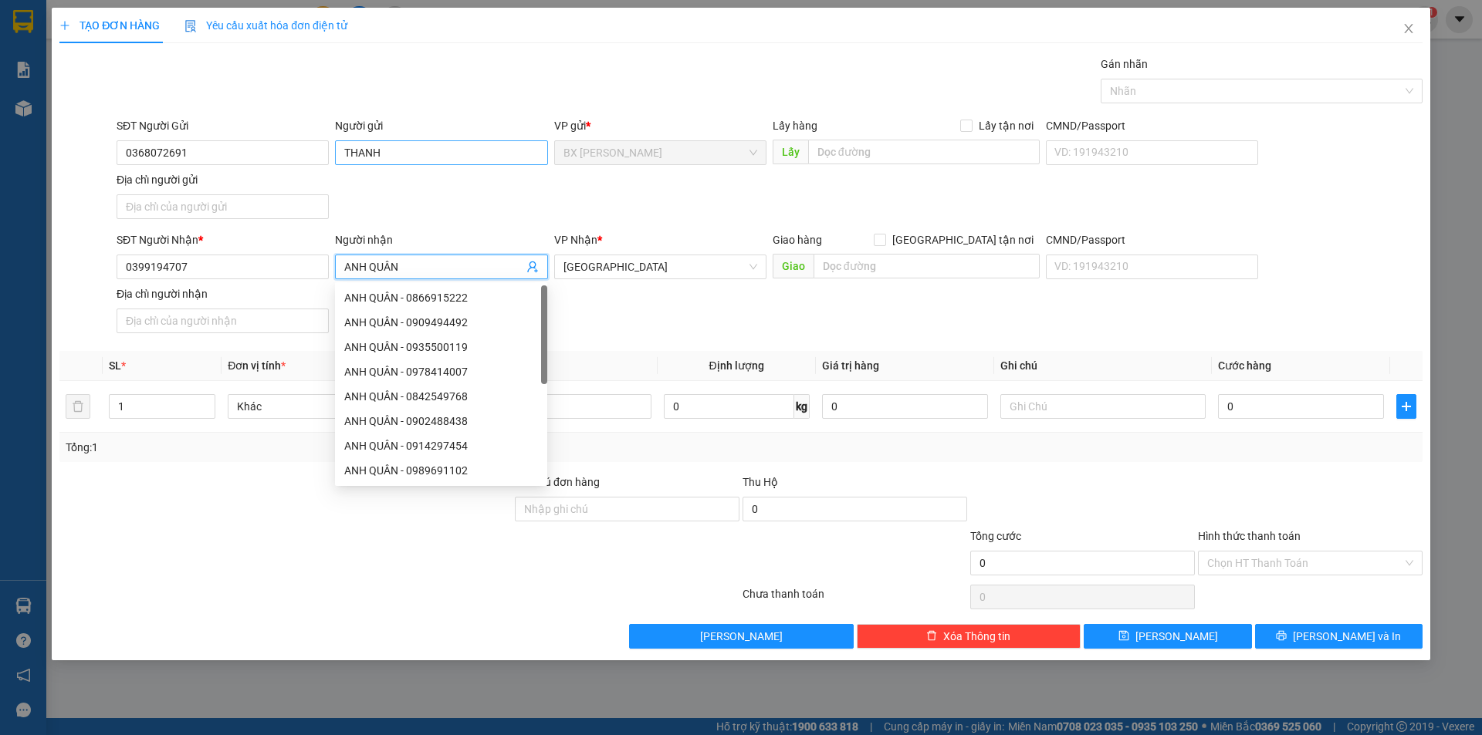
type input "ANH QUÂN"
click at [345, 156] on input "THANH" at bounding box center [441, 152] width 212 height 25
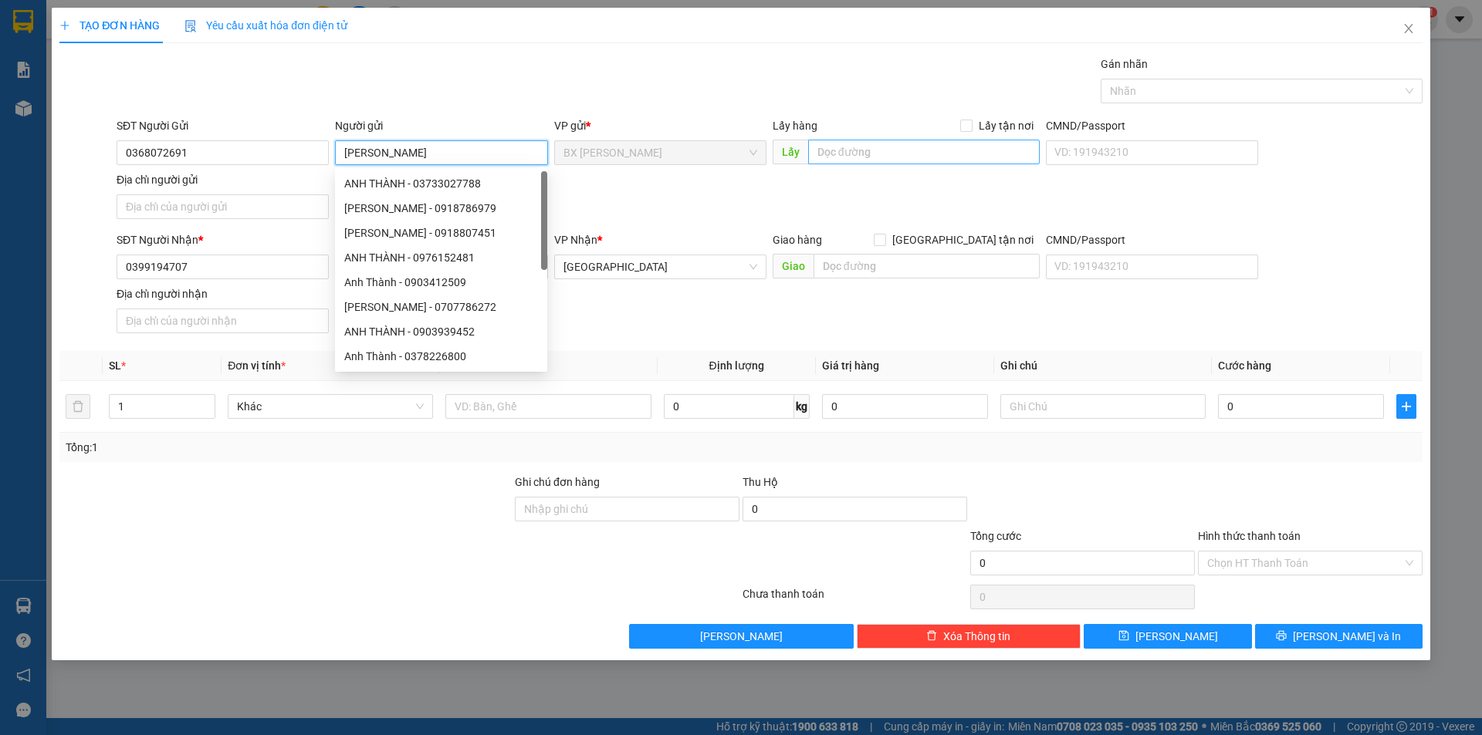
type input "[PERSON_NAME]"
click at [890, 150] on input "text" at bounding box center [924, 152] width 232 height 25
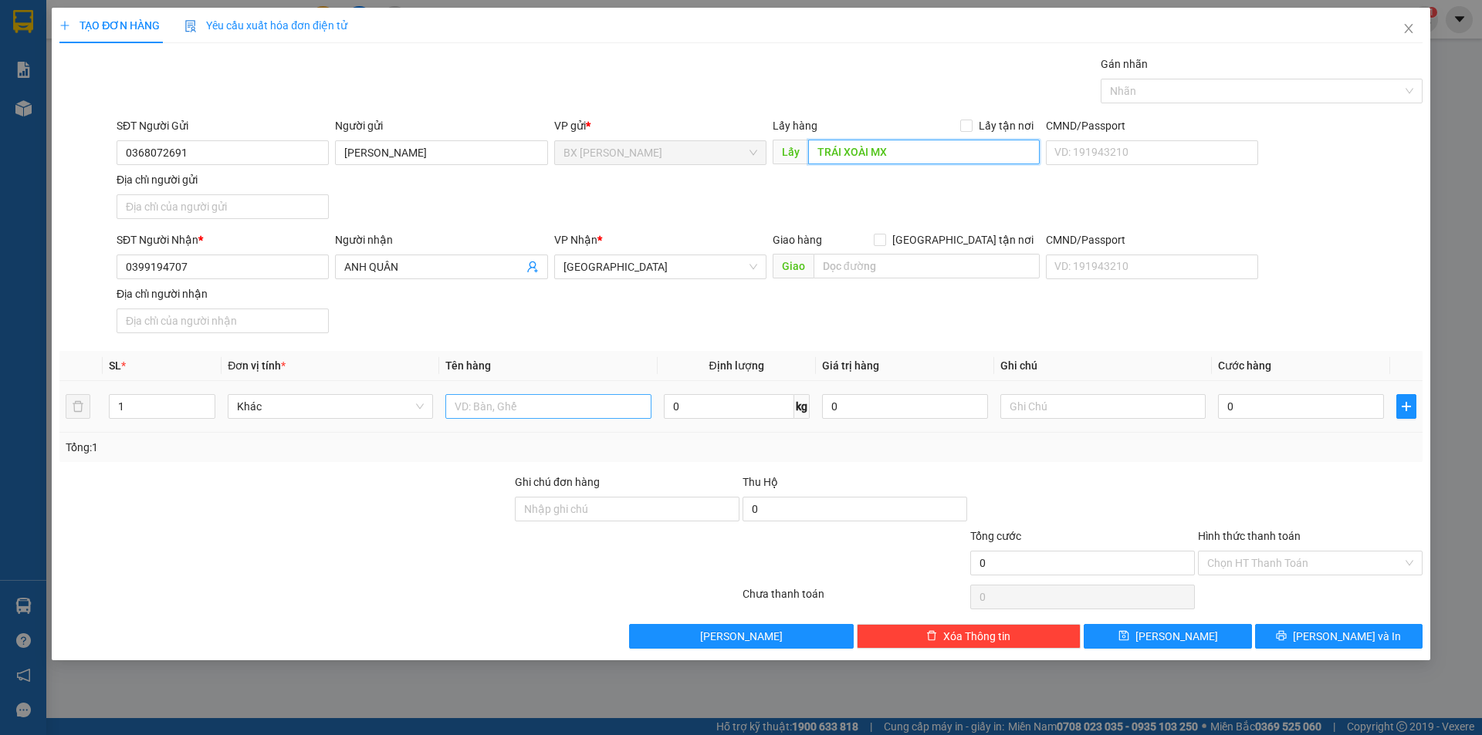
type input "TRÁI XOÀI MX"
click at [558, 414] on input "text" at bounding box center [547, 406] width 205 height 25
type input "THÙNG"
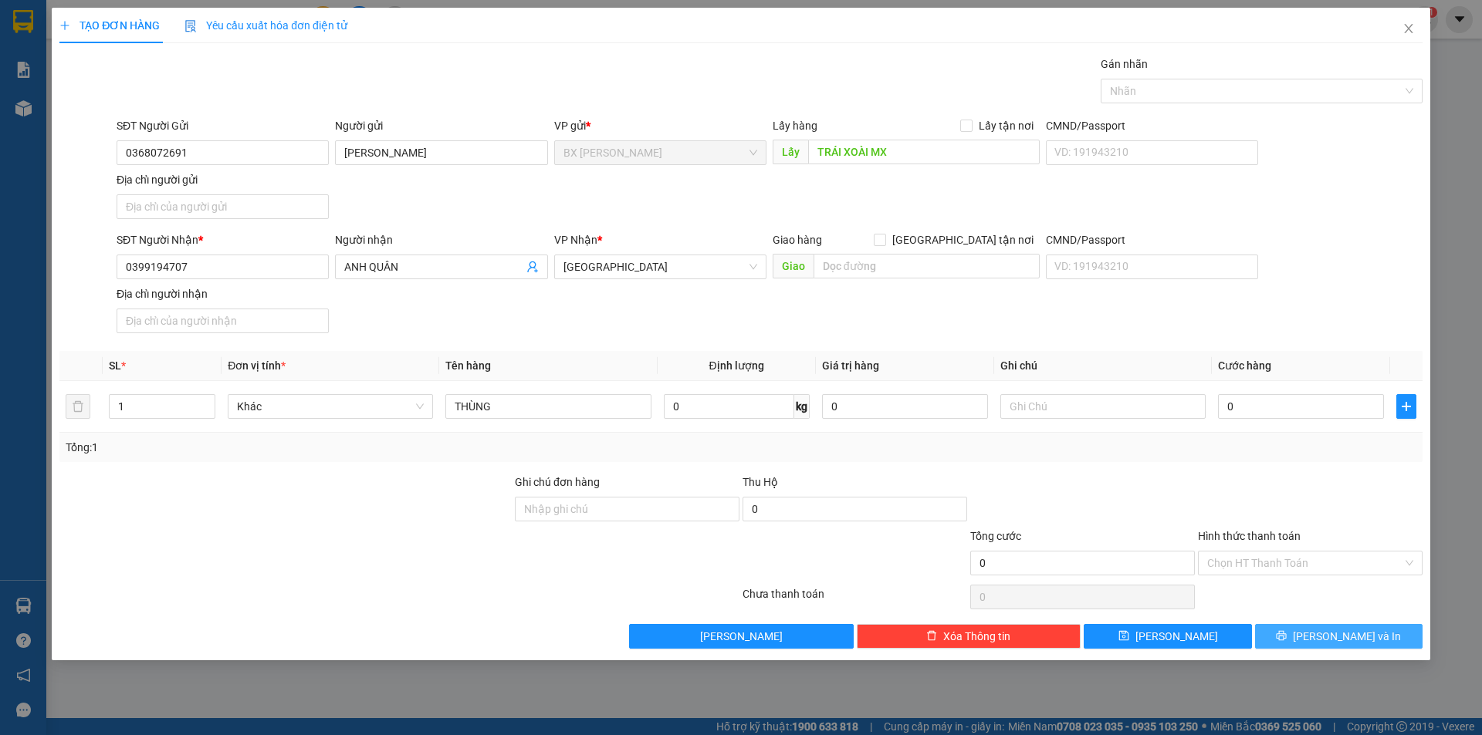
click at [1340, 636] on span "[PERSON_NAME] và In" at bounding box center [1347, 636] width 108 height 17
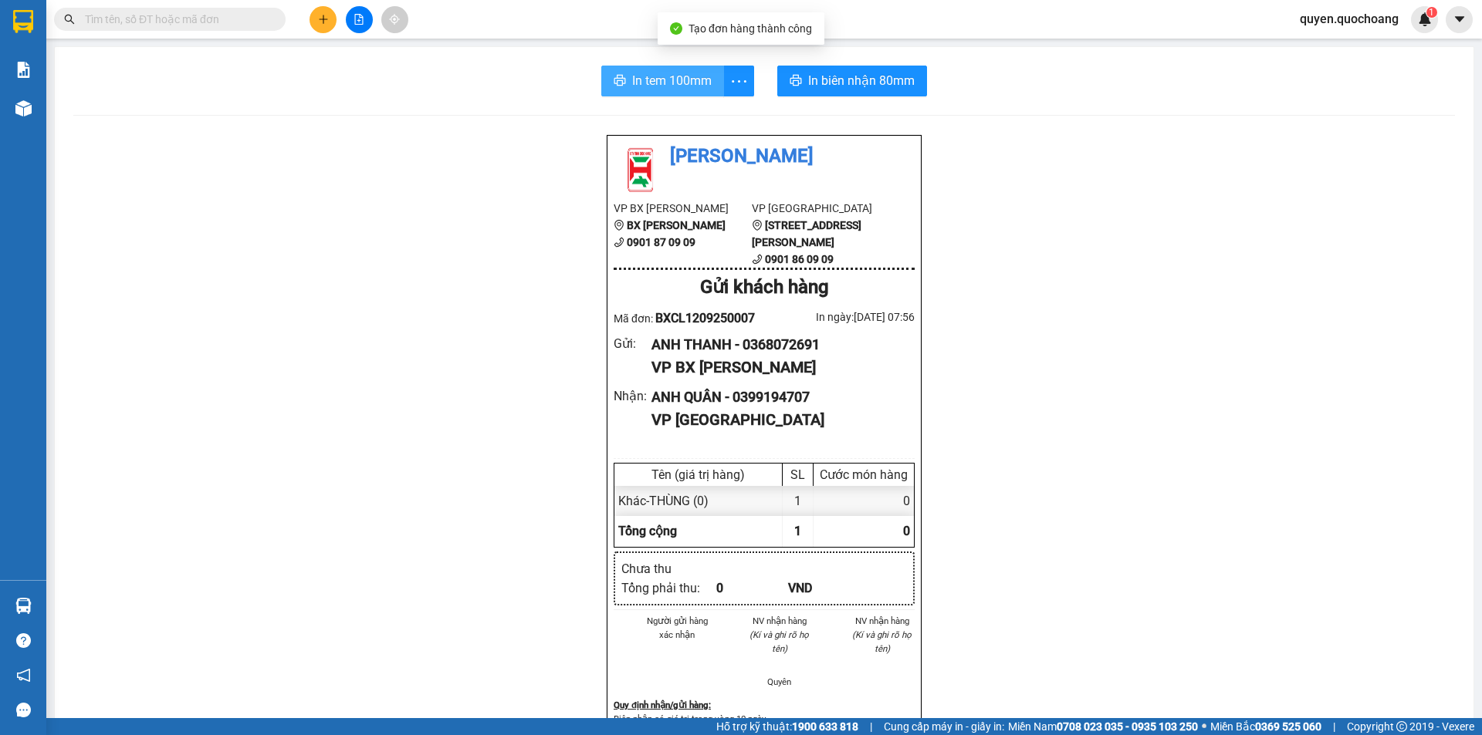
click at [660, 73] on span "In tem 100mm" at bounding box center [671, 80] width 79 height 19
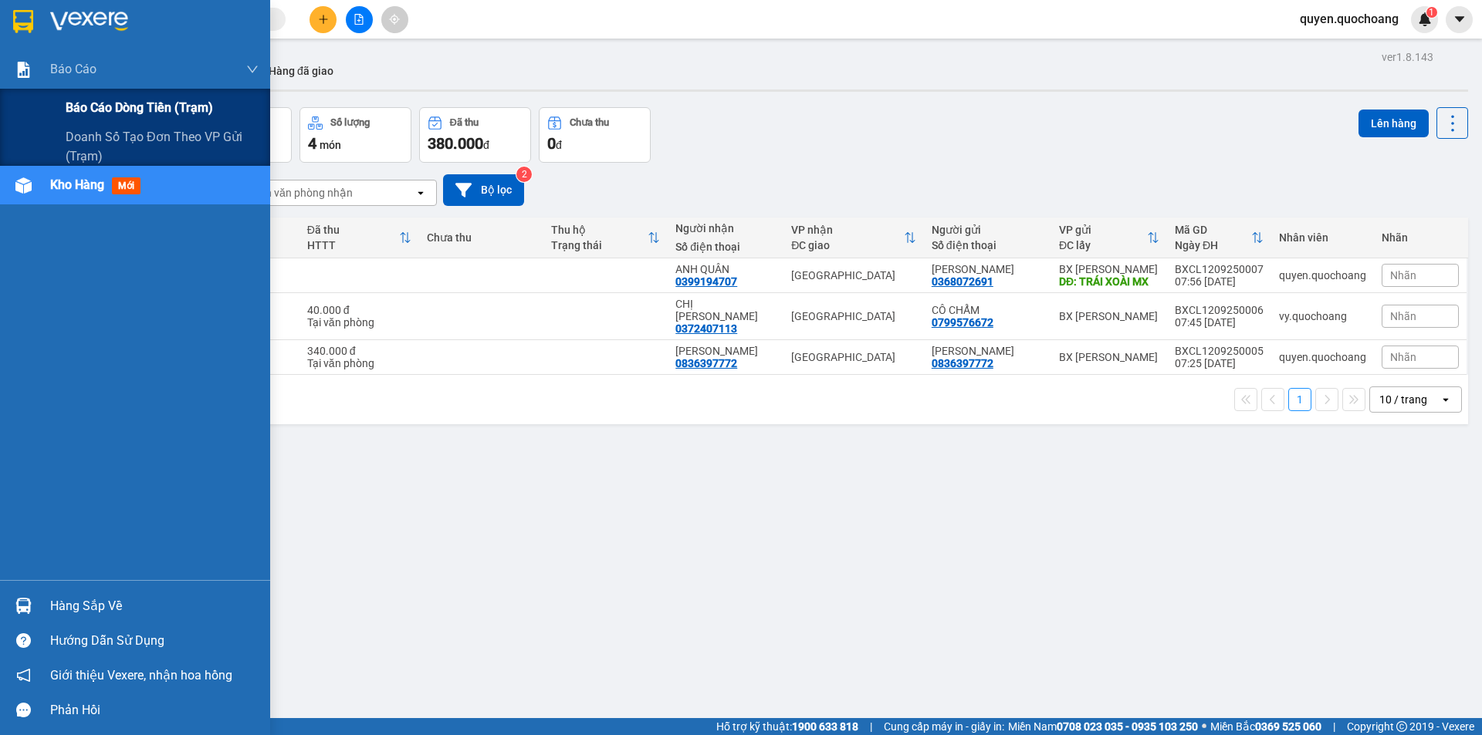
click at [63, 103] on div "Báo cáo dòng tiền (trạm)" at bounding box center [135, 108] width 270 height 39
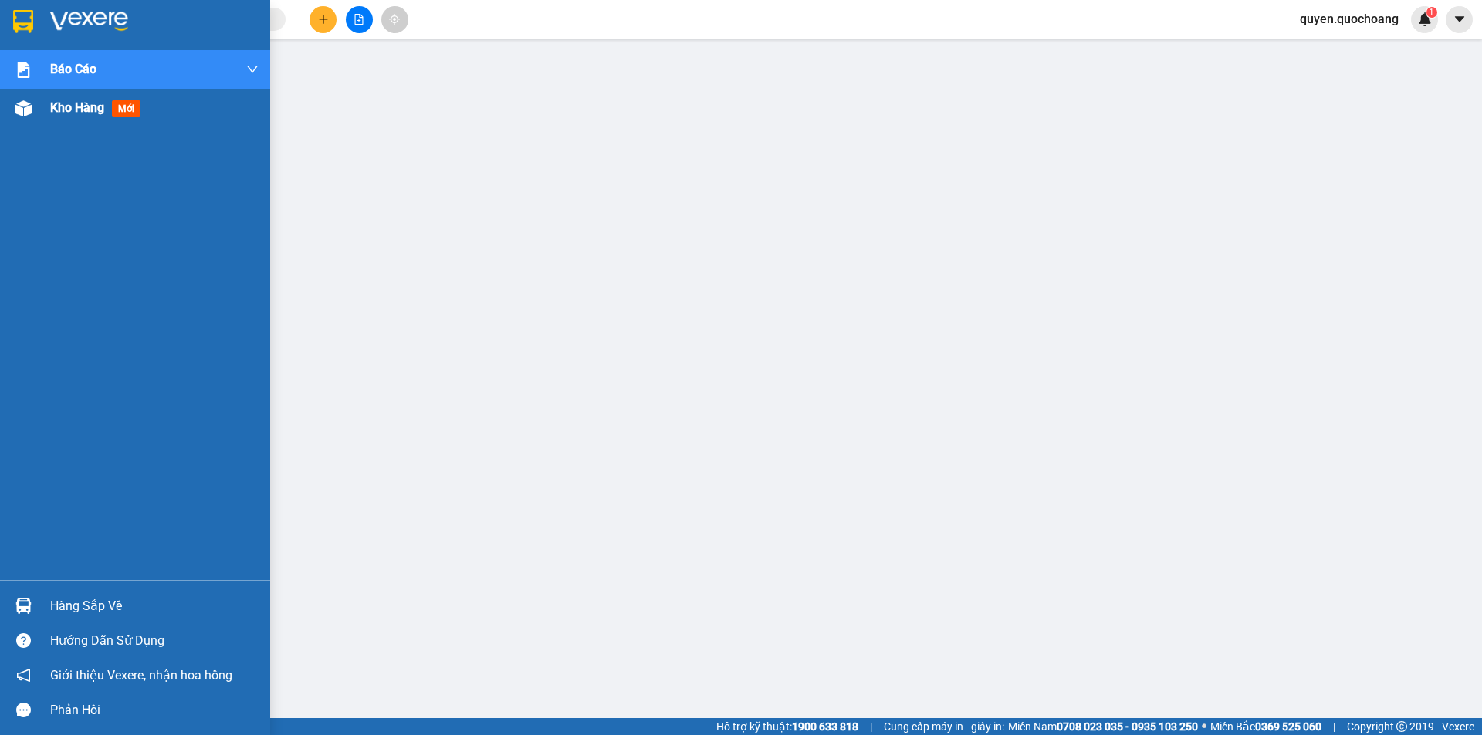
click at [35, 114] on div at bounding box center [23, 108] width 27 height 27
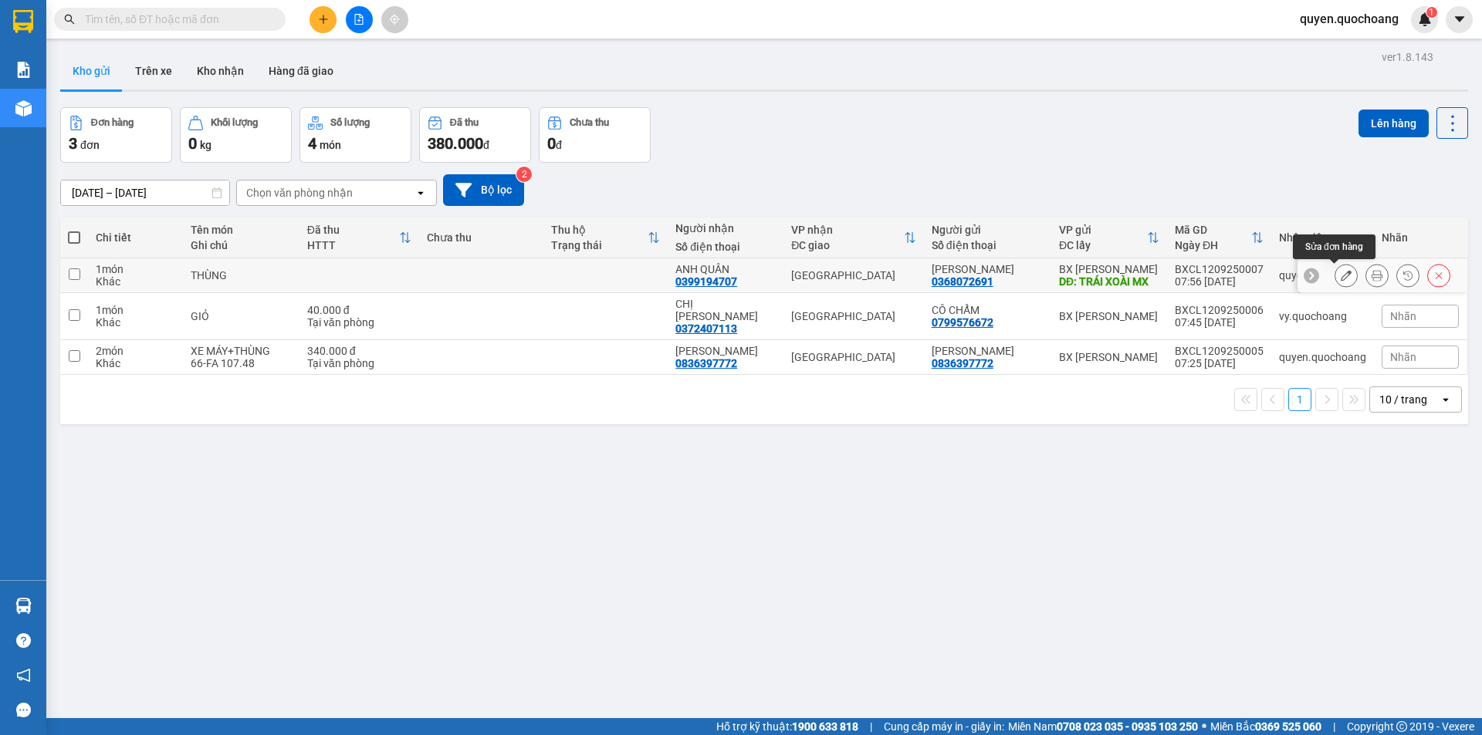
click at [1338, 269] on button at bounding box center [1346, 275] width 22 height 27
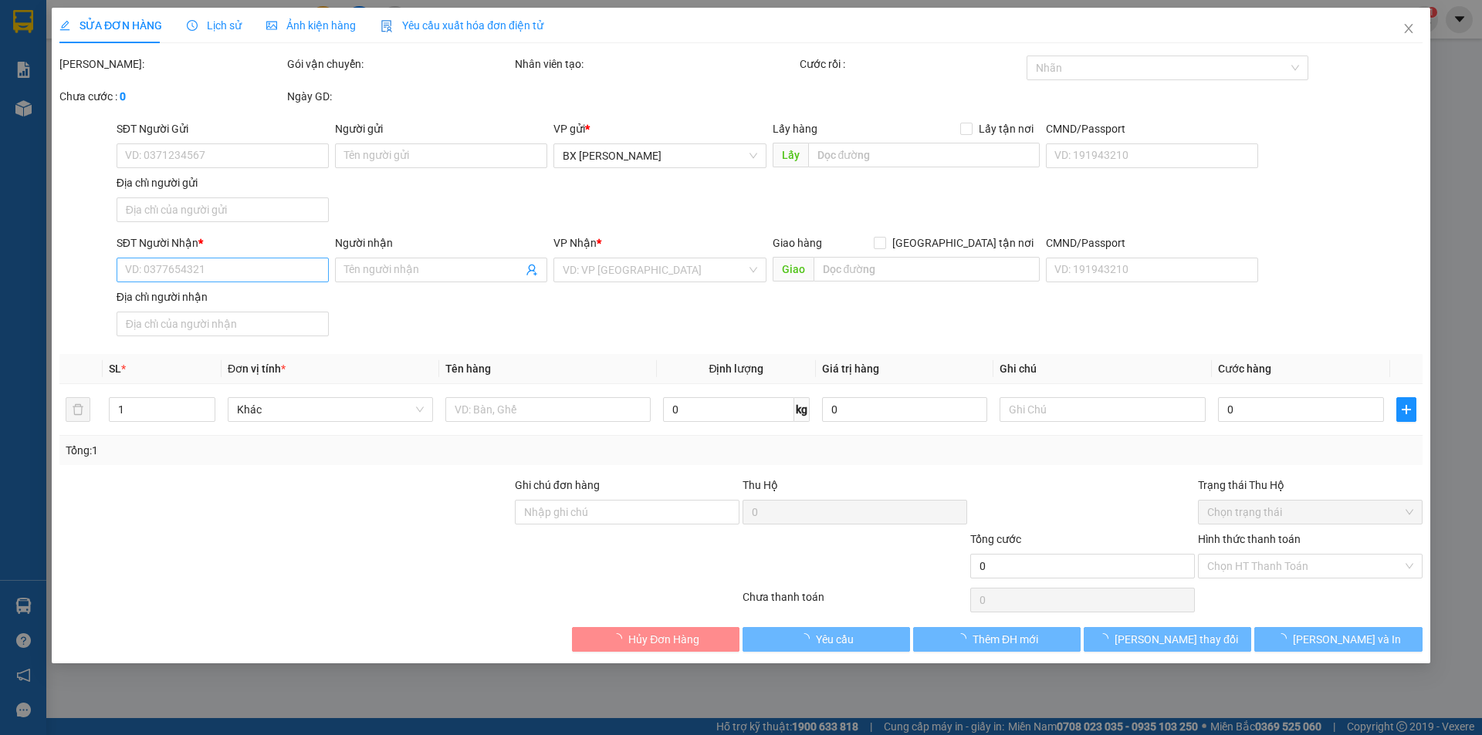
type input "0368072691"
type input "[PERSON_NAME]"
type input "TRÁI XOÀI MX"
type input "0399194707"
type input "ANH QUÂN"
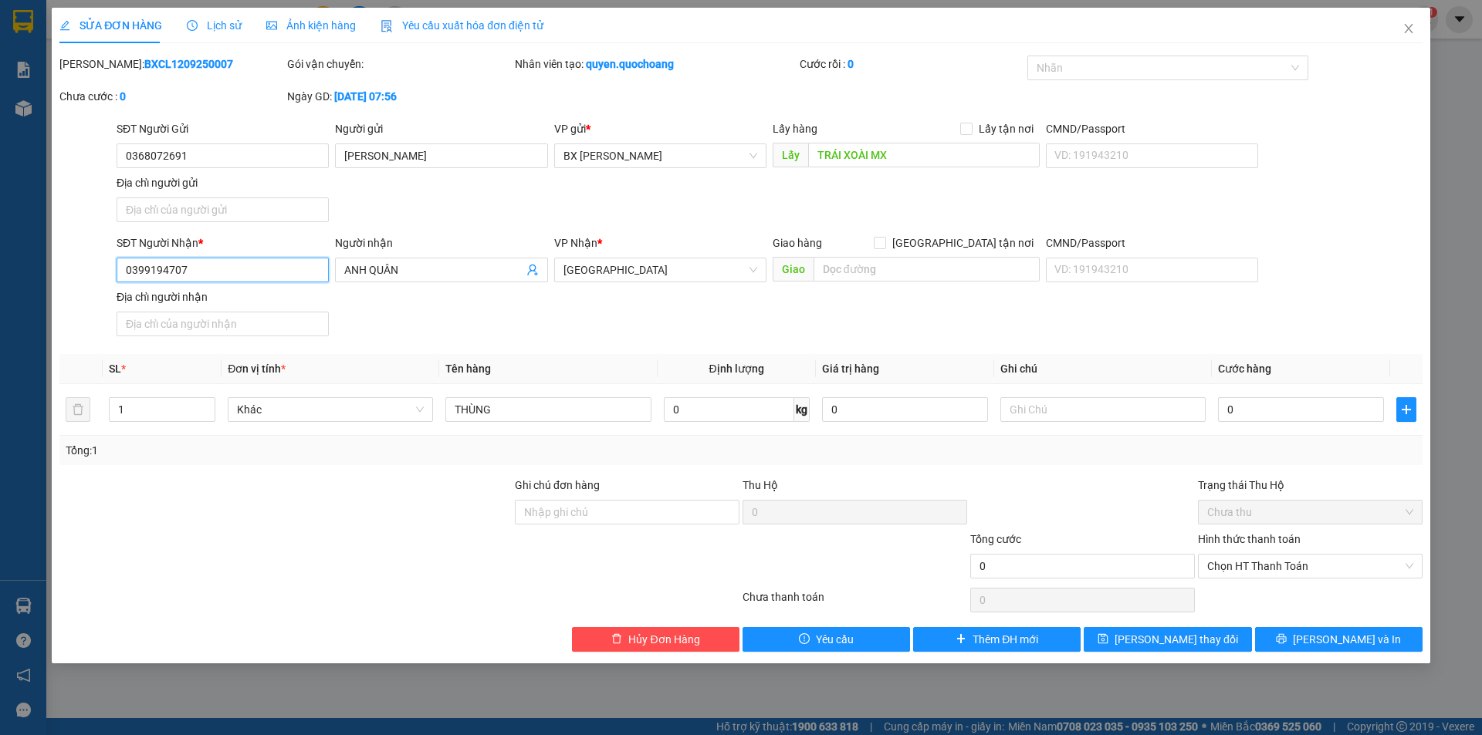
drag, startPoint x: 268, startPoint y: 275, endPoint x: 0, endPoint y: 291, distance: 268.2
click at [0, 291] on div "SỬA ĐƠN HÀNG Lịch sử Ảnh kiện hàng Yêu cầu xuất hóa đơn điện tử Total Paid Fee …" at bounding box center [741, 367] width 1482 height 735
type input "0356935218"
click at [1299, 637] on button "[PERSON_NAME] và In" at bounding box center [1338, 639] width 167 height 25
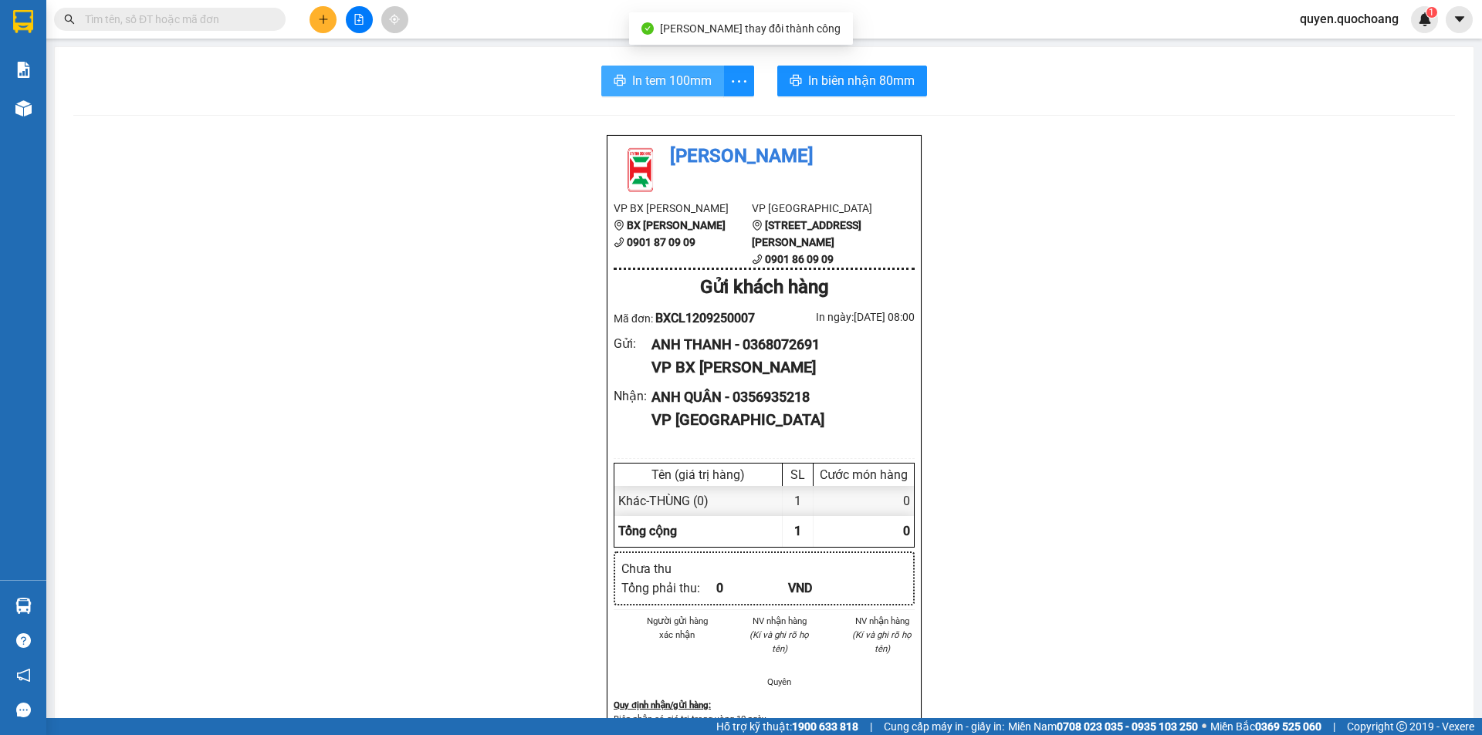
click at [673, 80] on span "In tem 100mm" at bounding box center [671, 80] width 79 height 19
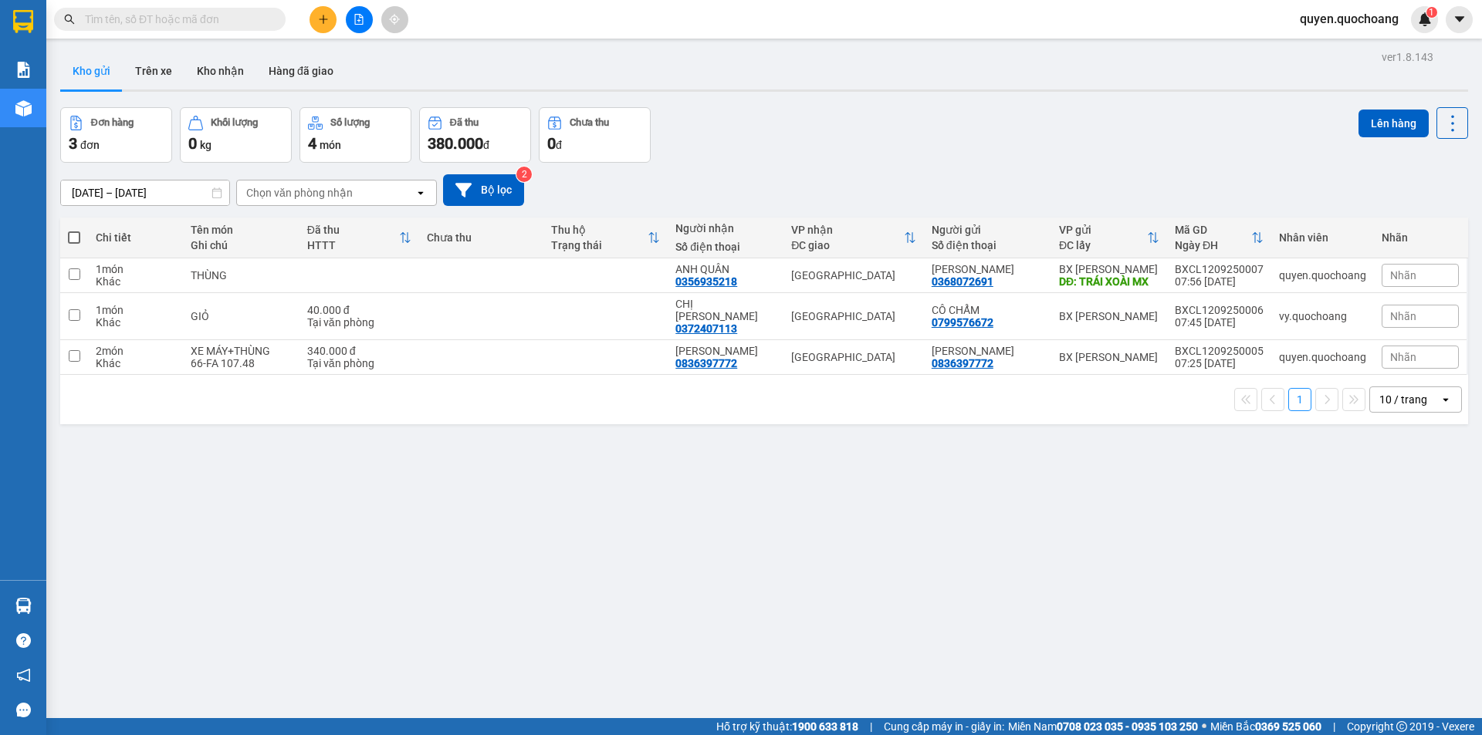
click at [327, 37] on div "Kết quả tìm kiếm ( 0 ) Bộ lọc No Data quyen.quochoang 1" at bounding box center [741, 19] width 1482 height 39
click at [333, 30] on div at bounding box center [359, 19] width 116 height 27
click at [327, 24] on icon "plus" at bounding box center [323, 19] width 11 height 11
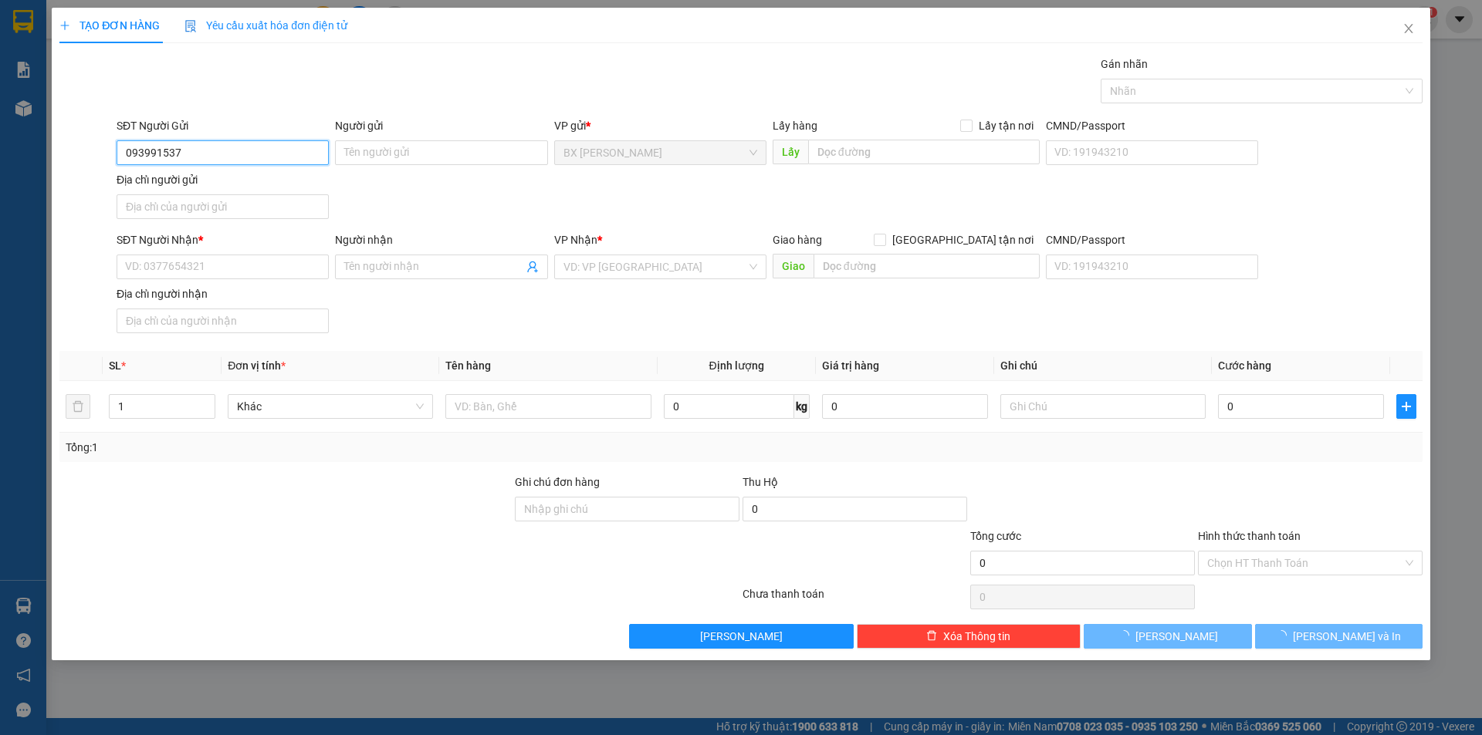
type input "0939915377"
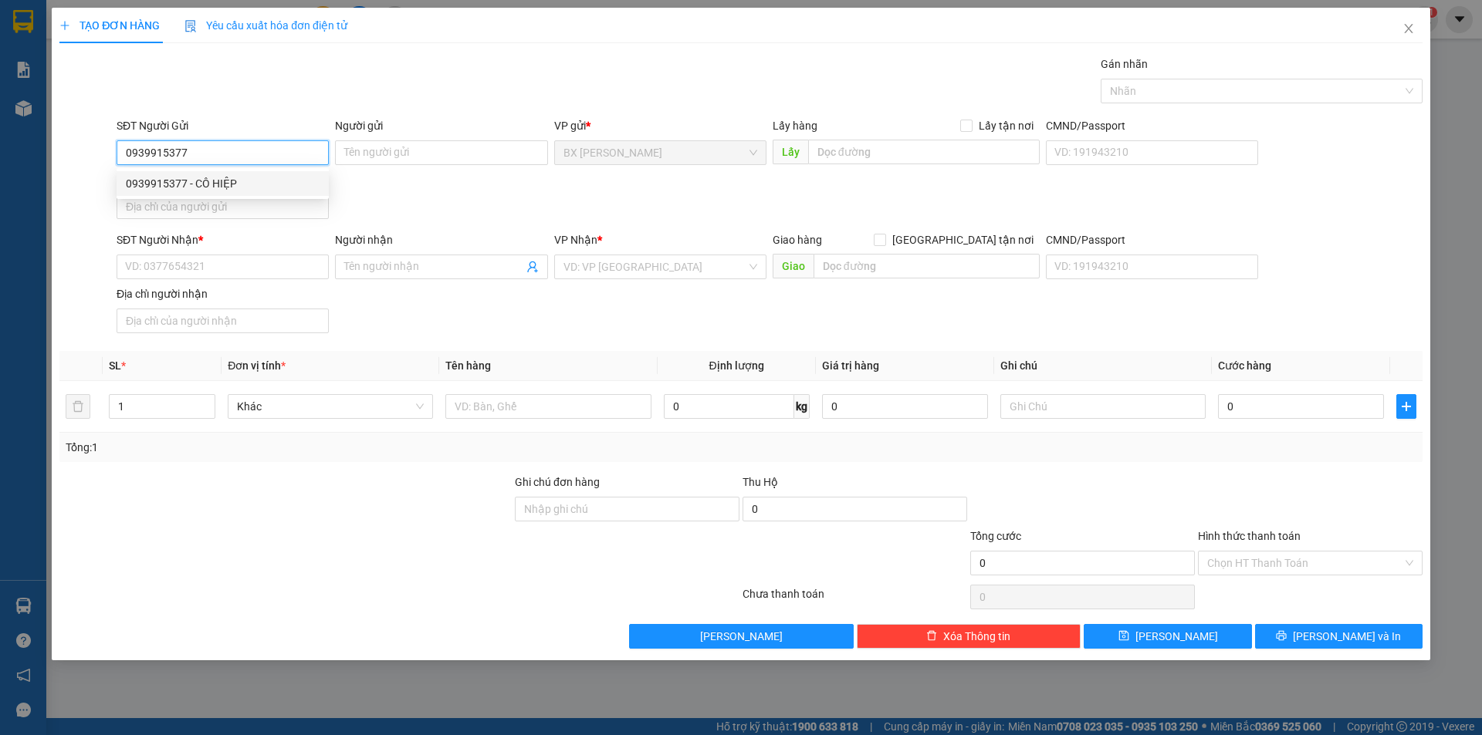
drag, startPoint x: 208, startPoint y: 185, endPoint x: 225, endPoint y: 252, distance: 69.2
click at [208, 186] on div "0939915377 - CÔ HIỆP" at bounding box center [223, 183] width 194 height 17
type input "CÔ HIỆP"
type input "0939915377"
click at [221, 279] on input "SĐT Người Nhận *" at bounding box center [223, 267] width 212 height 25
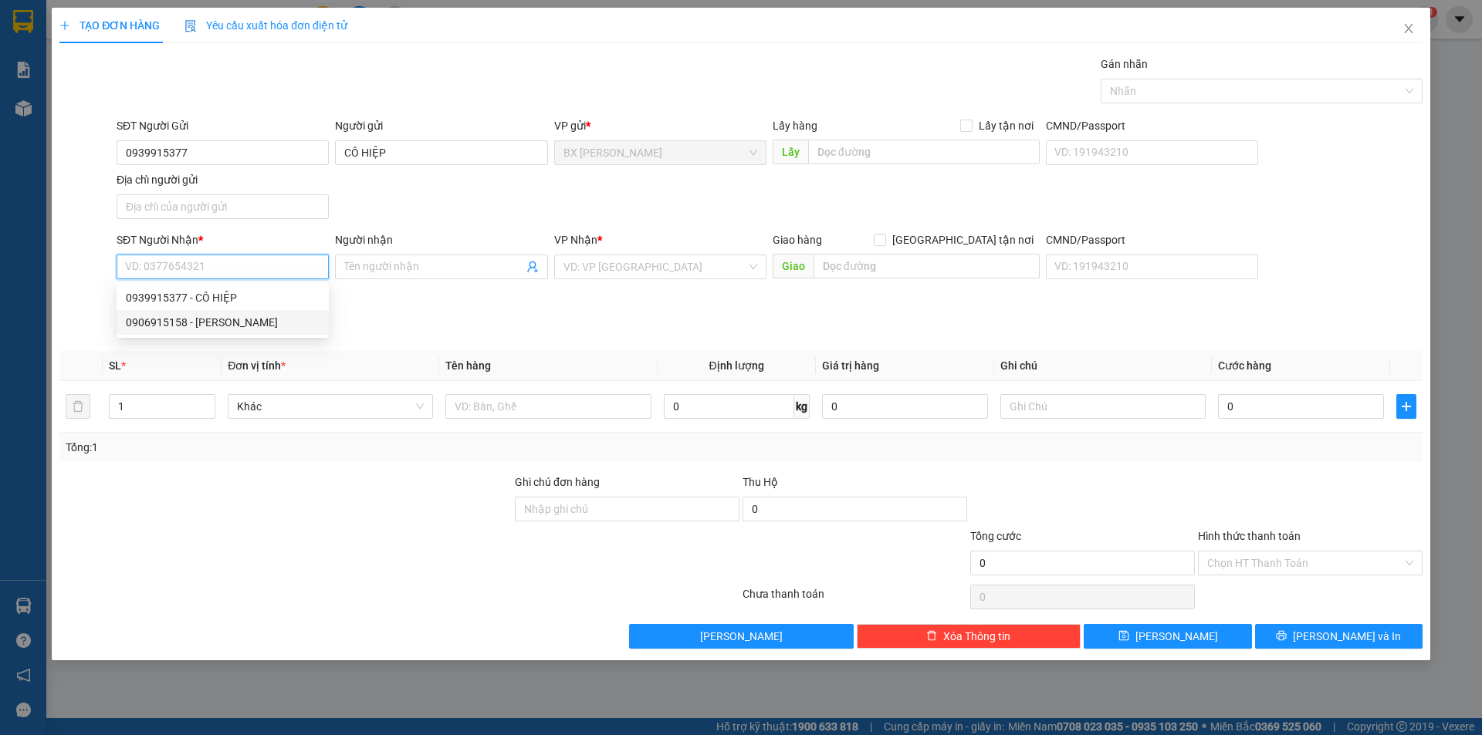
click at [248, 324] on div "0906915158 - [PERSON_NAME]" at bounding box center [223, 322] width 194 height 17
type input "0906915158"
type input "[PERSON_NAME] AN"
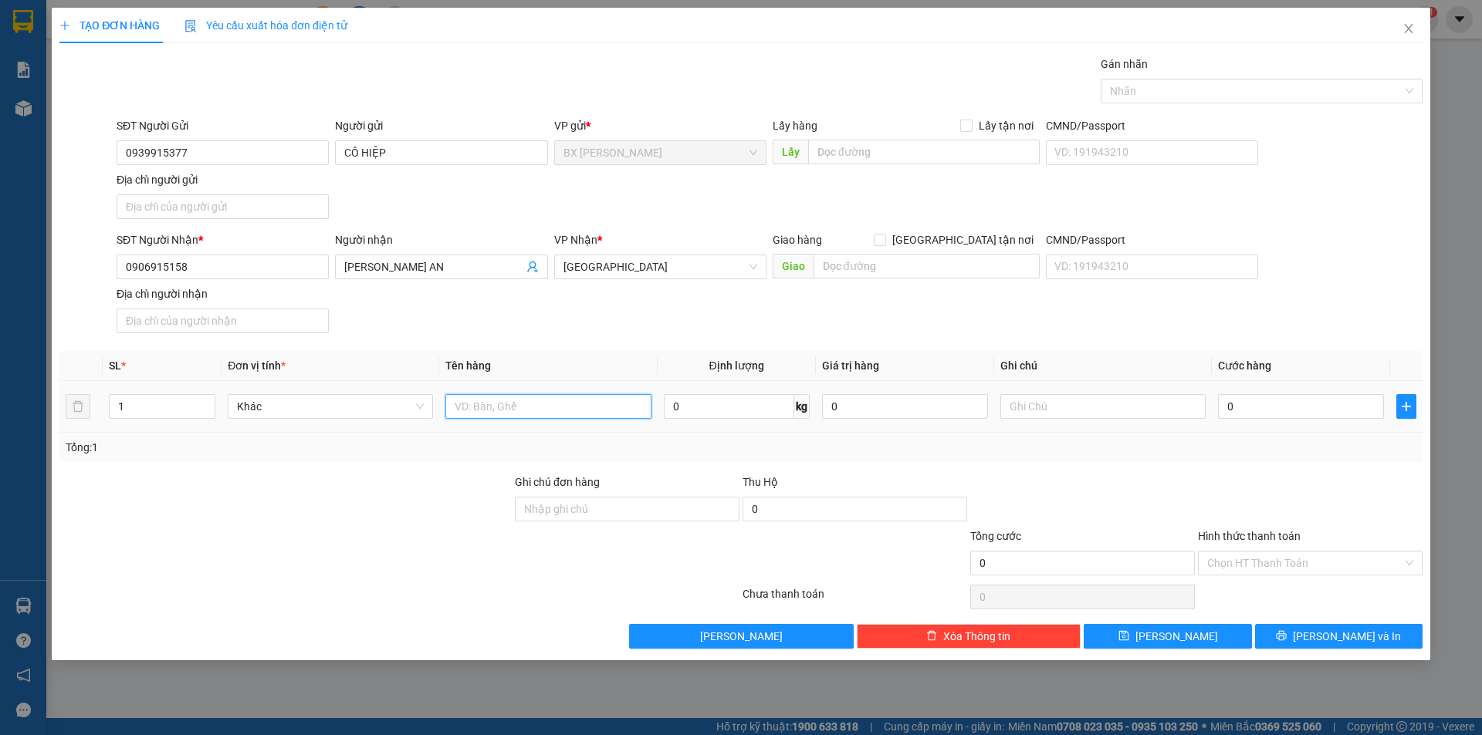
drag, startPoint x: 451, startPoint y: 394, endPoint x: 470, endPoint y: 414, distance: 27.3
click at [451, 395] on input "text" at bounding box center [547, 406] width 205 height 25
type input "THÙNG"
click at [879, 171] on div "Lấy hàng Lấy tận nơi Lấy" at bounding box center [905, 144] width 267 height 54
click at [891, 156] on input "text" at bounding box center [924, 152] width 232 height 25
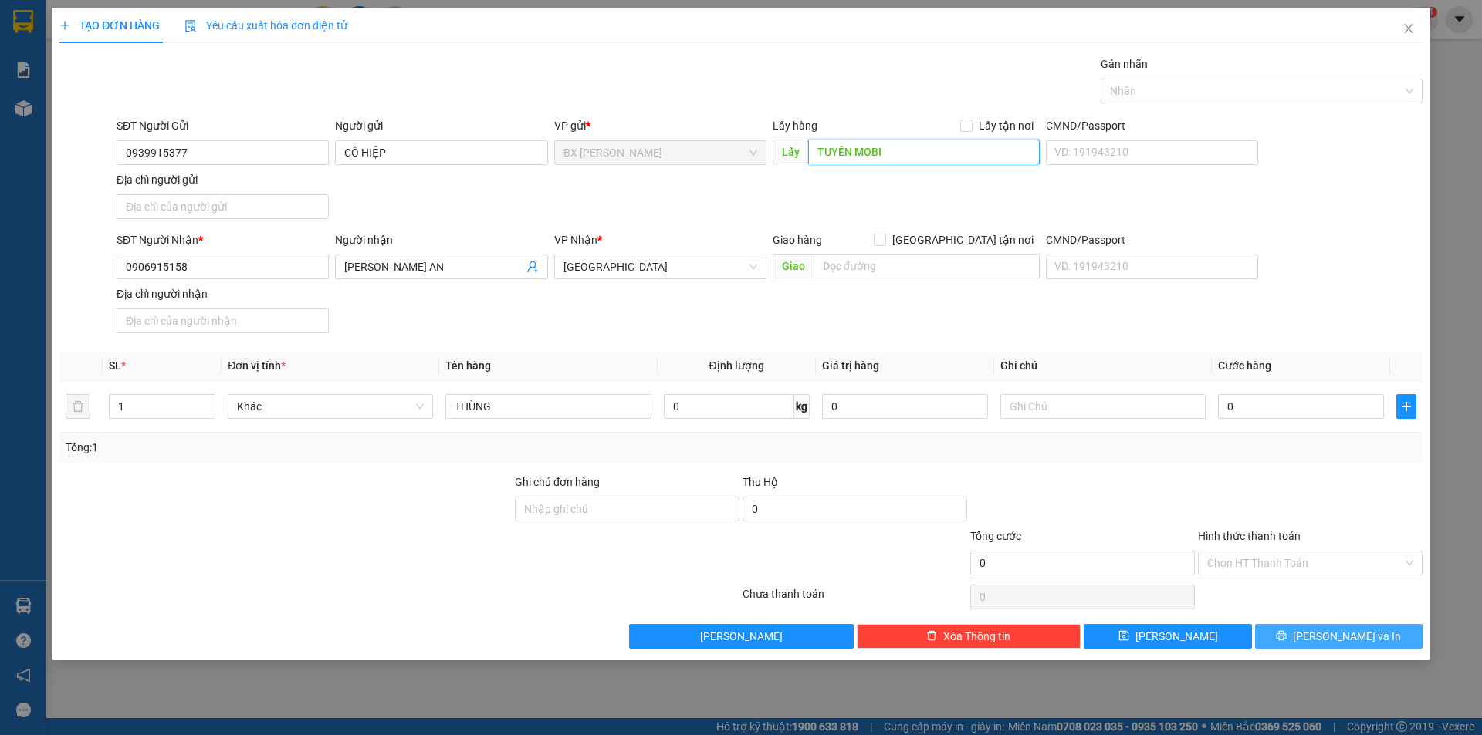
type input "TUYỀN MOBI"
click at [1327, 641] on span "[PERSON_NAME] và In" at bounding box center [1347, 636] width 108 height 17
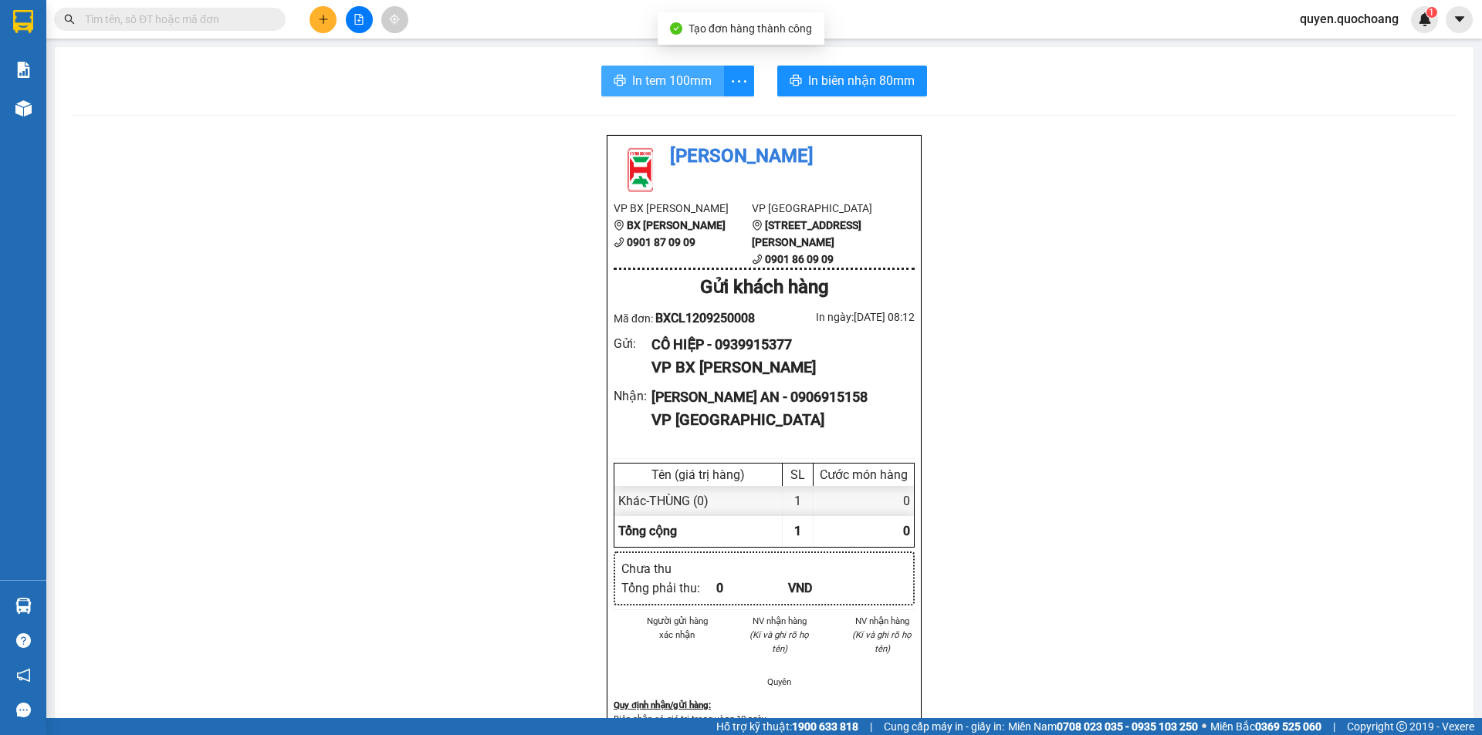
drag, startPoint x: 626, startPoint y: 64, endPoint x: 620, endPoint y: 74, distance: 11.4
click at [623, 69] on div "In tem 100mm In biên nhận 80mm Quốc Hoàng VP BX Cao Lãnh BX Cao Lãnh 0901 87 09…" at bounding box center [764, 638] width 1418 height 1182
click at [620, 74] on button "In tem 100mm" at bounding box center [662, 81] width 123 height 31
